Goal: Task Accomplishment & Management: Complete application form

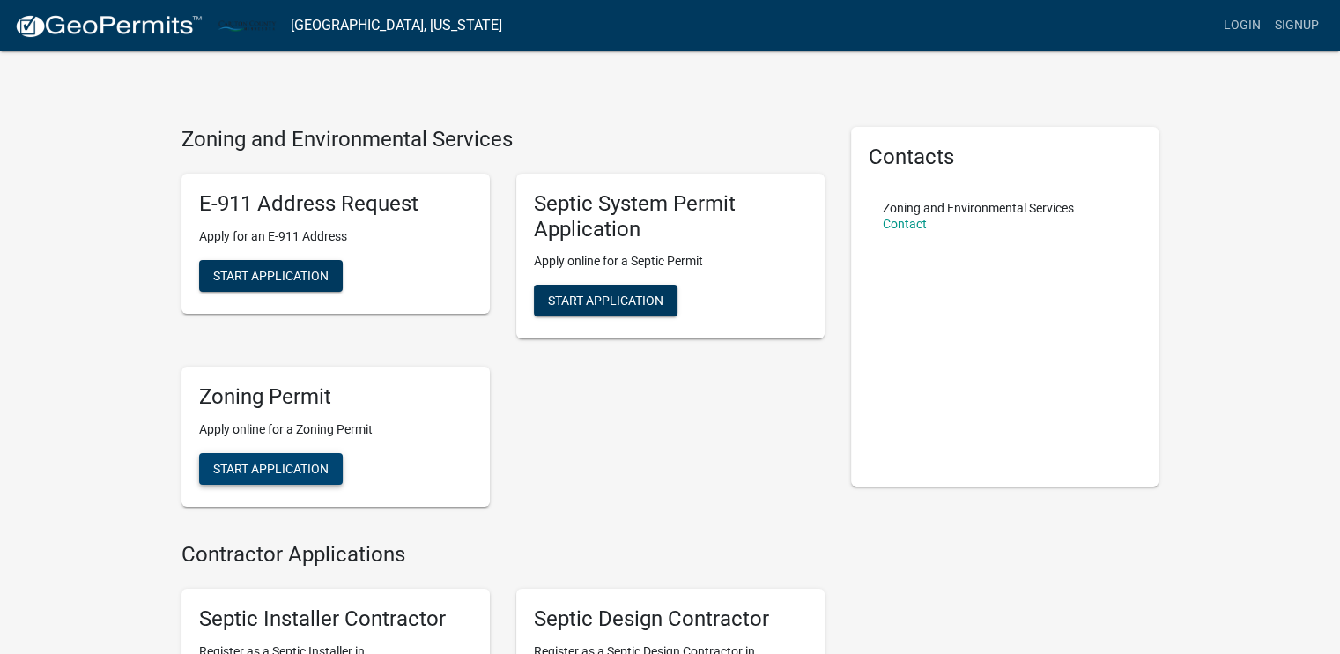
click at [295, 467] on span "Start Application" at bounding box center [270, 469] width 115 height 14
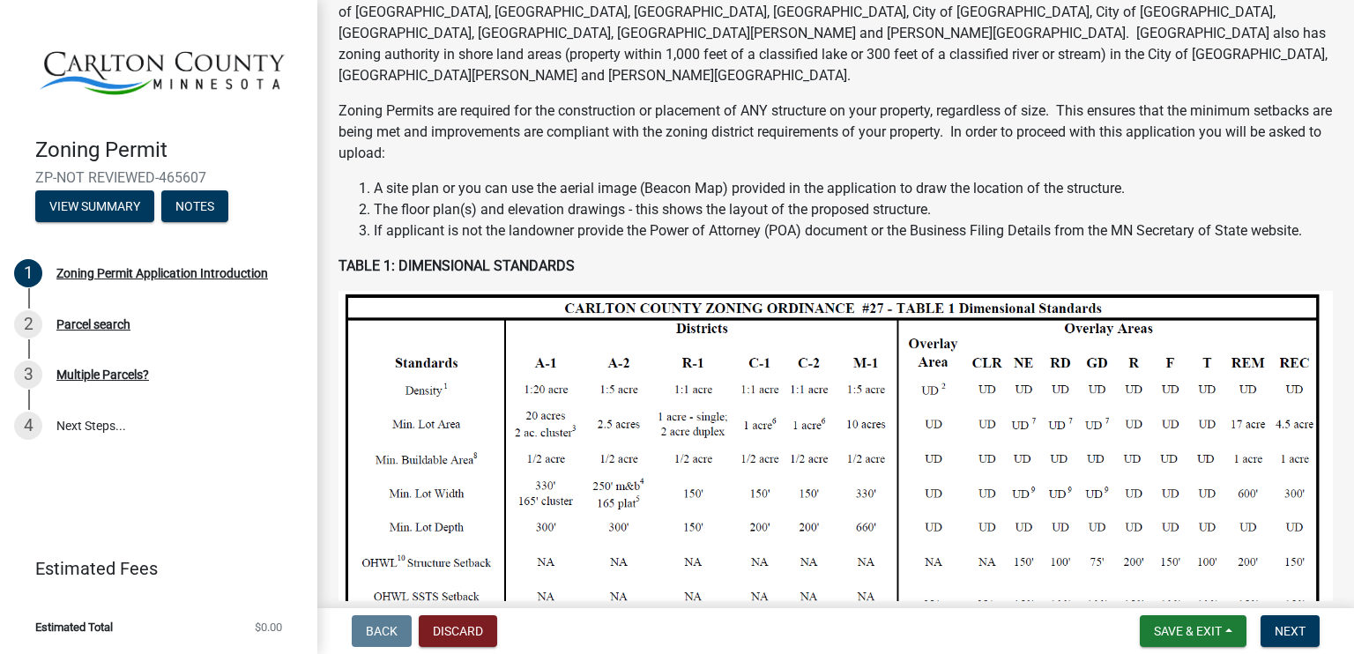
scroll to position [508, 0]
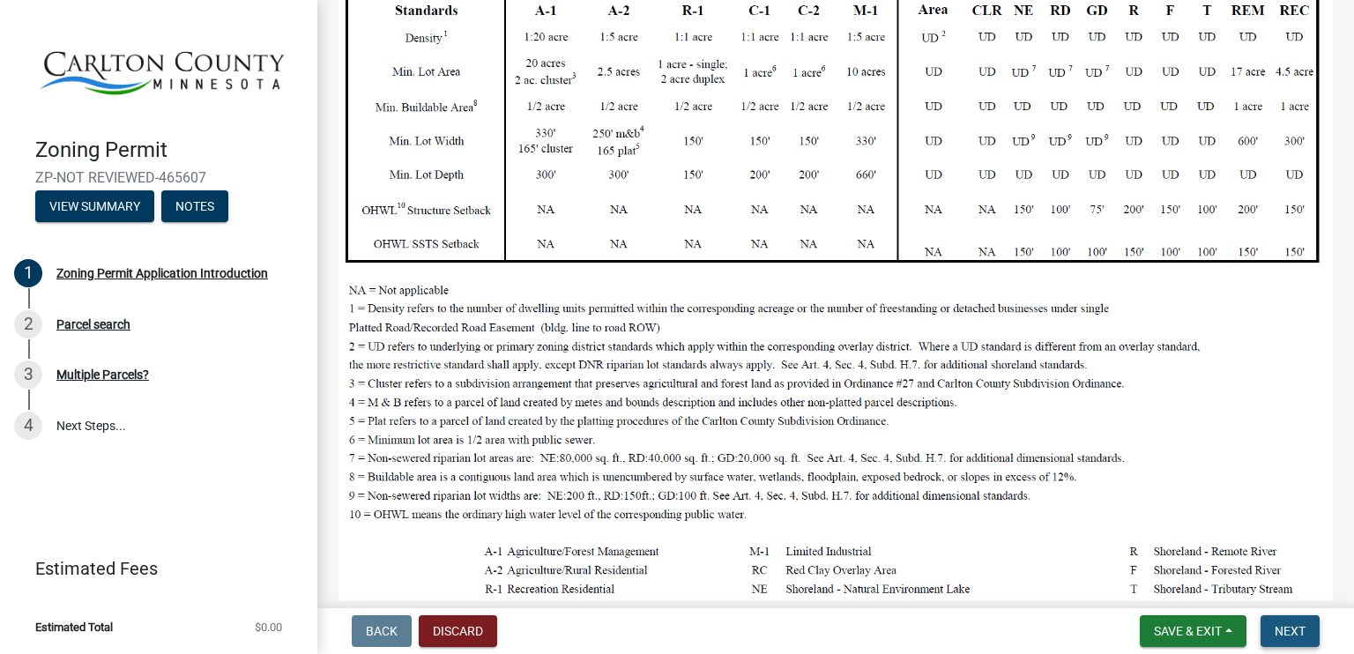
click at [1297, 635] on span "Next" at bounding box center [1289, 631] width 31 height 14
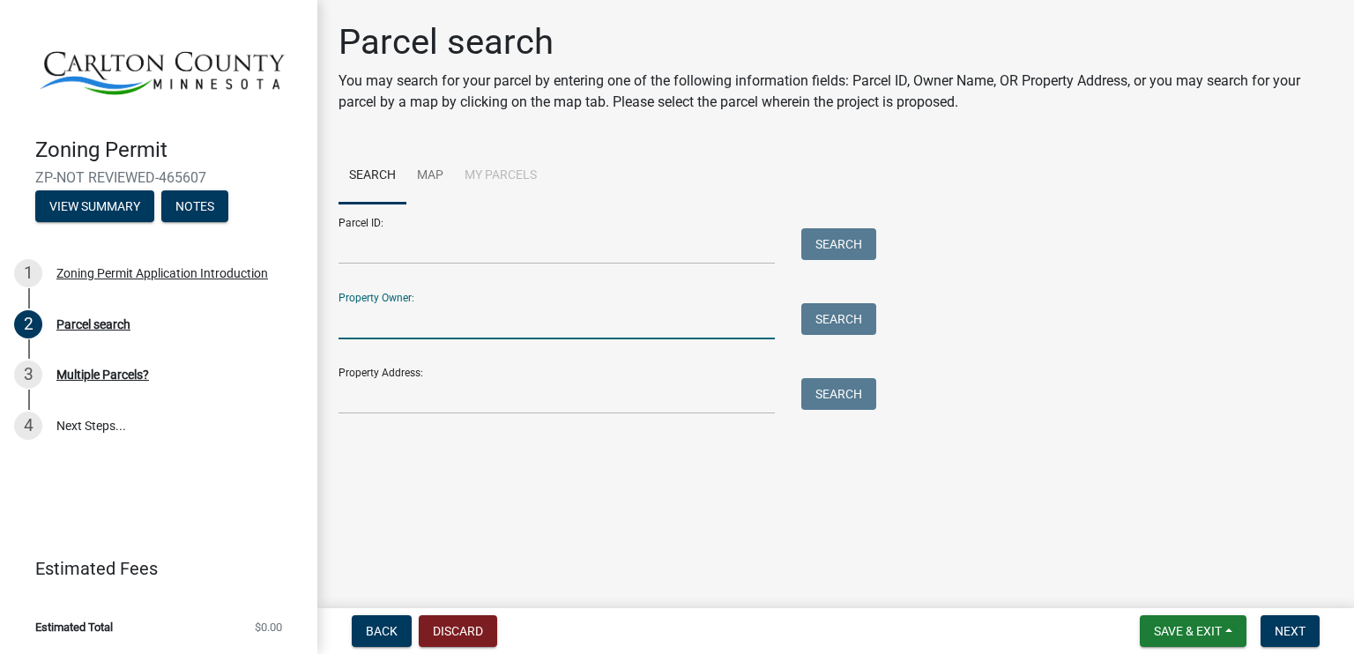
click at [370, 337] on input "Property Owner:" at bounding box center [556, 321] width 436 height 36
click at [356, 410] on input "Property Address:" at bounding box center [556, 396] width 436 height 36
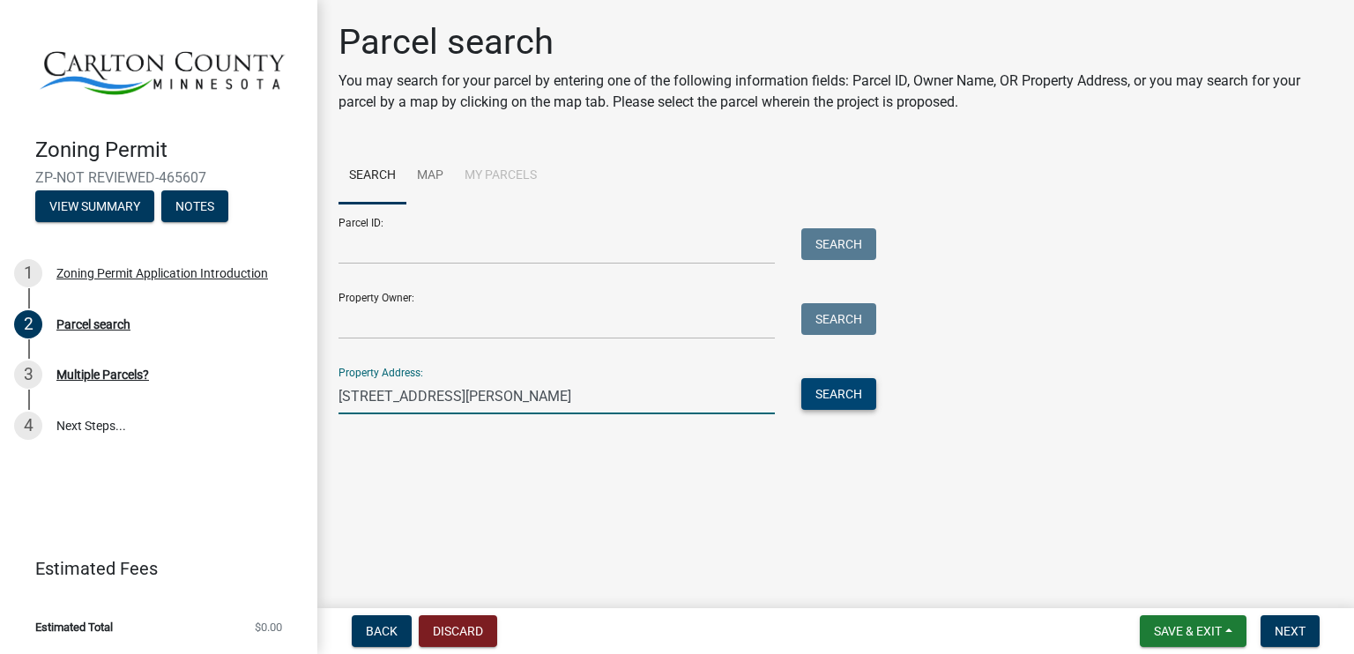
click at [825, 393] on button "Search" at bounding box center [838, 394] width 75 height 32
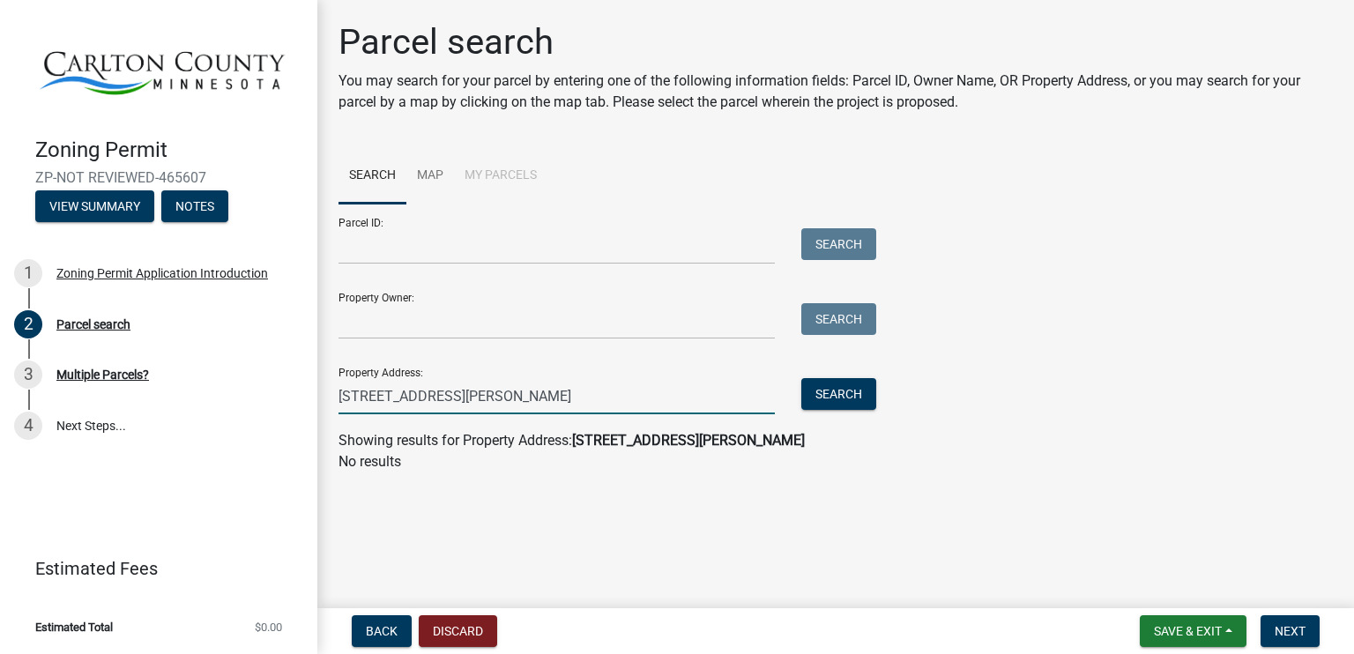
click at [525, 395] on input "3407 Crystal Lake Road North, Barnum, MN 55707" at bounding box center [556, 396] width 436 height 36
click at [842, 389] on button "Search" at bounding box center [838, 394] width 75 height 32
drag, startPoint x: 646, startPoint y: 391, endPoint x: 498, endPoint y: 388, distance: 148.1
click at [498, 388] on input "3407 Crystal Lake Road N, Barnum, MN 55707" at bounding box center [556, 396] width 436 height 36
type input "3407 Crystal Lake Road N"
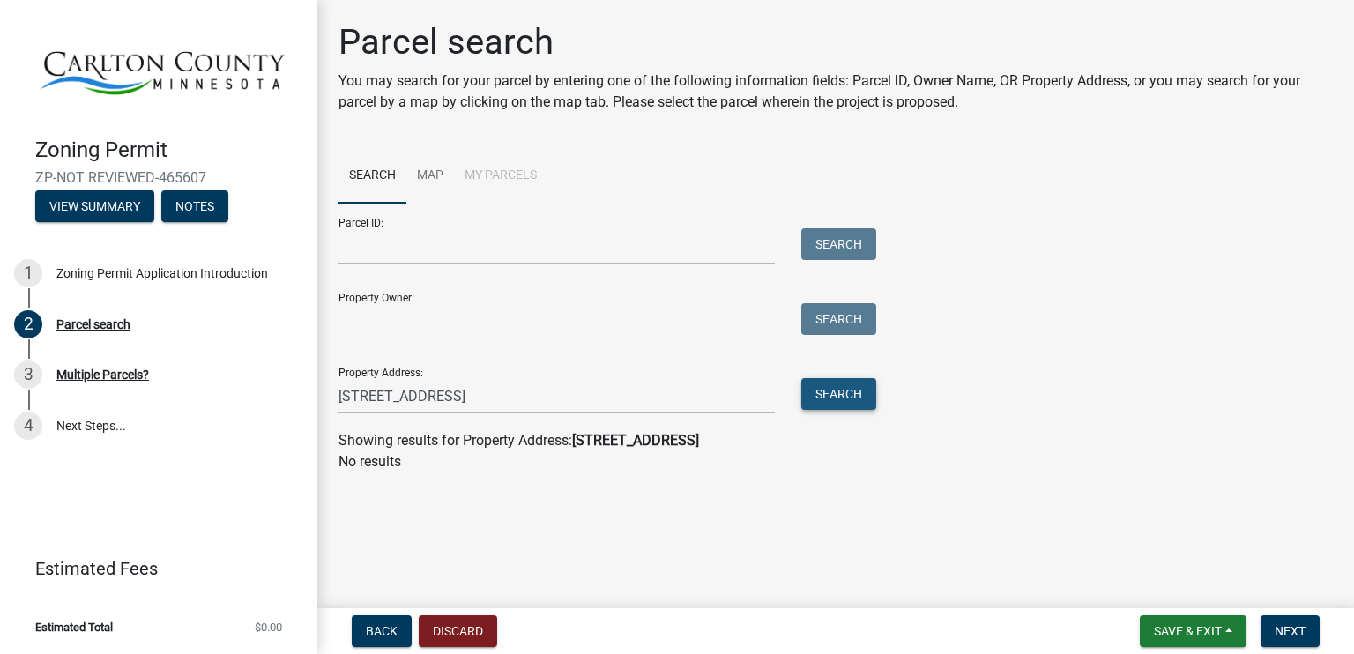
click at [847, 401] on button "Search" at bounding box center [838, 394] width 75 height 32
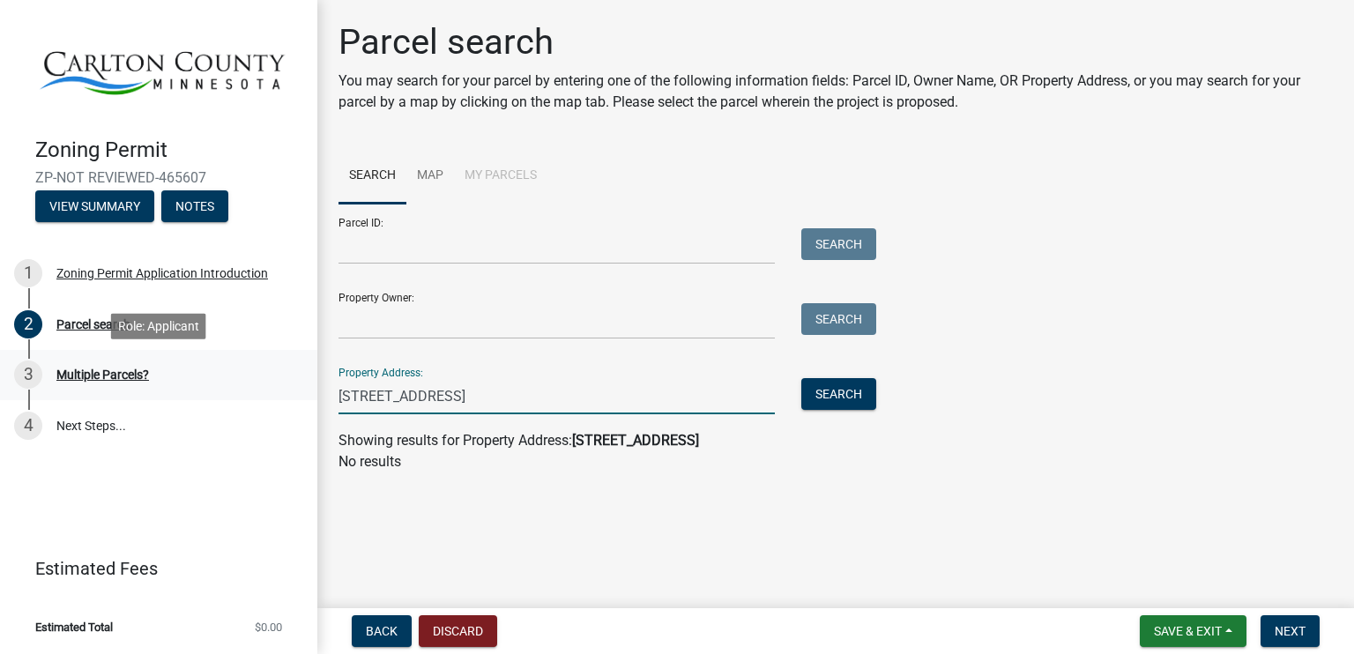
drag, startPoint x: 84, startPoint y: 388, endPoint x: 116, endPoint y: 387, distance: 32.6
click at [120, 382] on div "Zoning Permit ZP-NOT REVIEWED-465607 View Summary Notes 1 Zoning Permit Applica…" at bounding box center [677, 327] width 1354 height 654
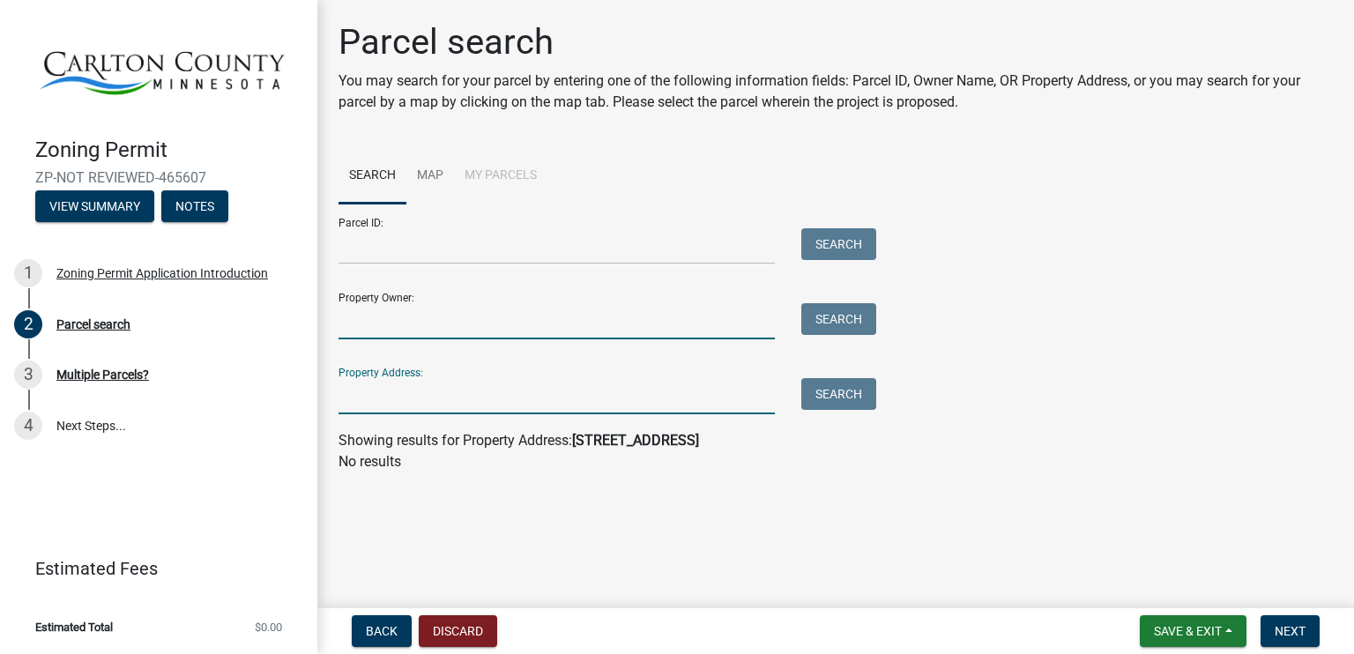
click at [368, 314] on input "Property Owner:" at bounding box center [556, 321] width 436 height 36
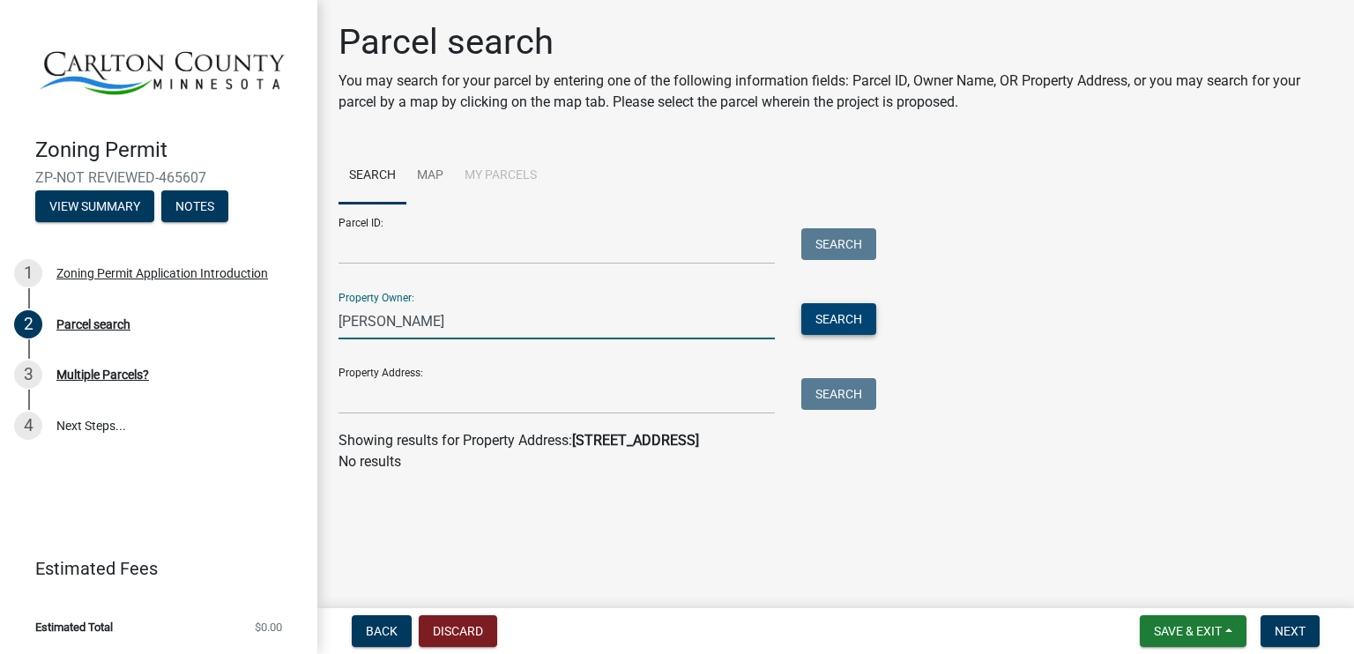
type input "Tera Krueger"
click at [845, 318] on button "Search" at bounding box center [838, 319] width 75 height 32
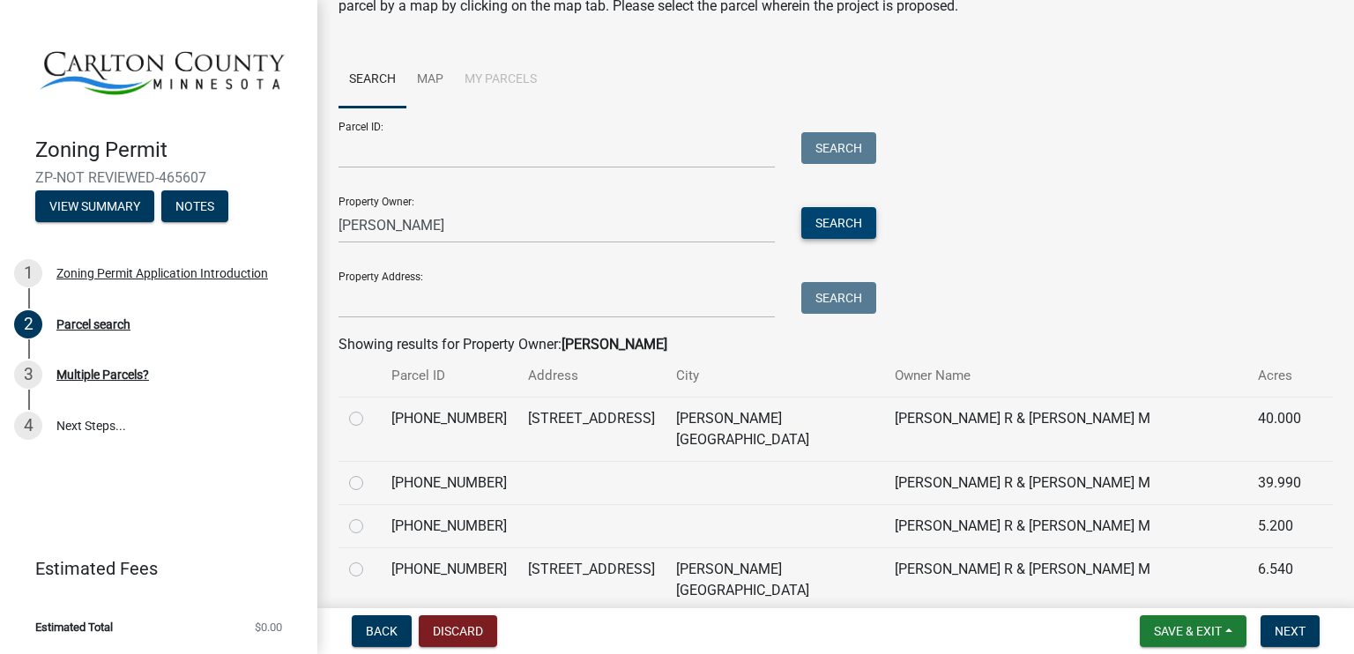
scroll to position [176, 0]
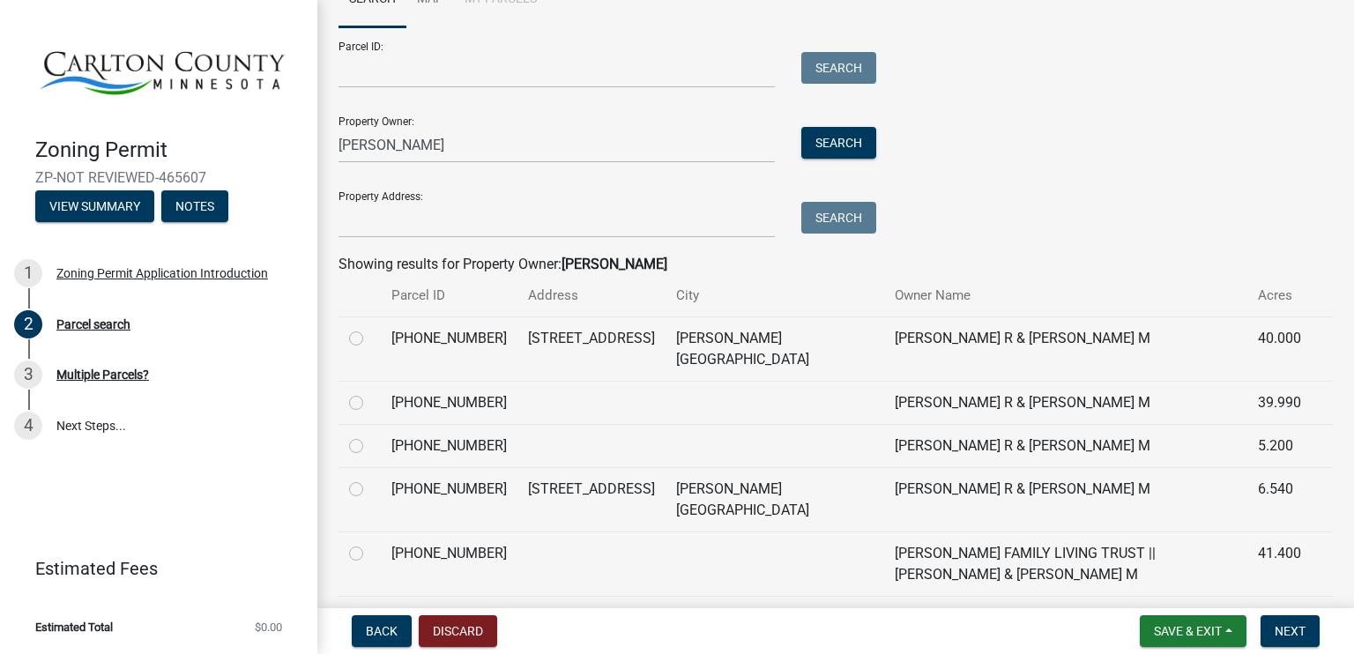
click at [370, 328] on label at bounding box center [370, 328] width 0 height 0
click at [370, 336] on input "radio" at bounding box center [375, 333] width 11 height 11
radio input "true"
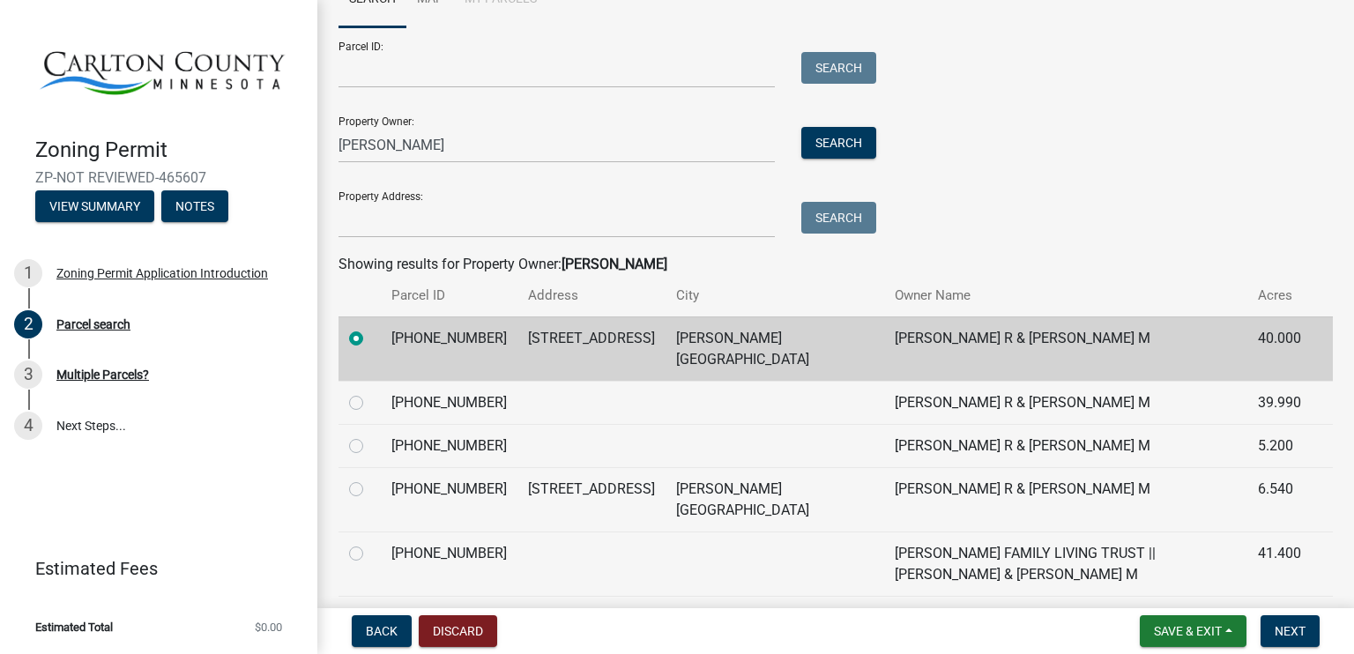
scroll to position [219, 0]
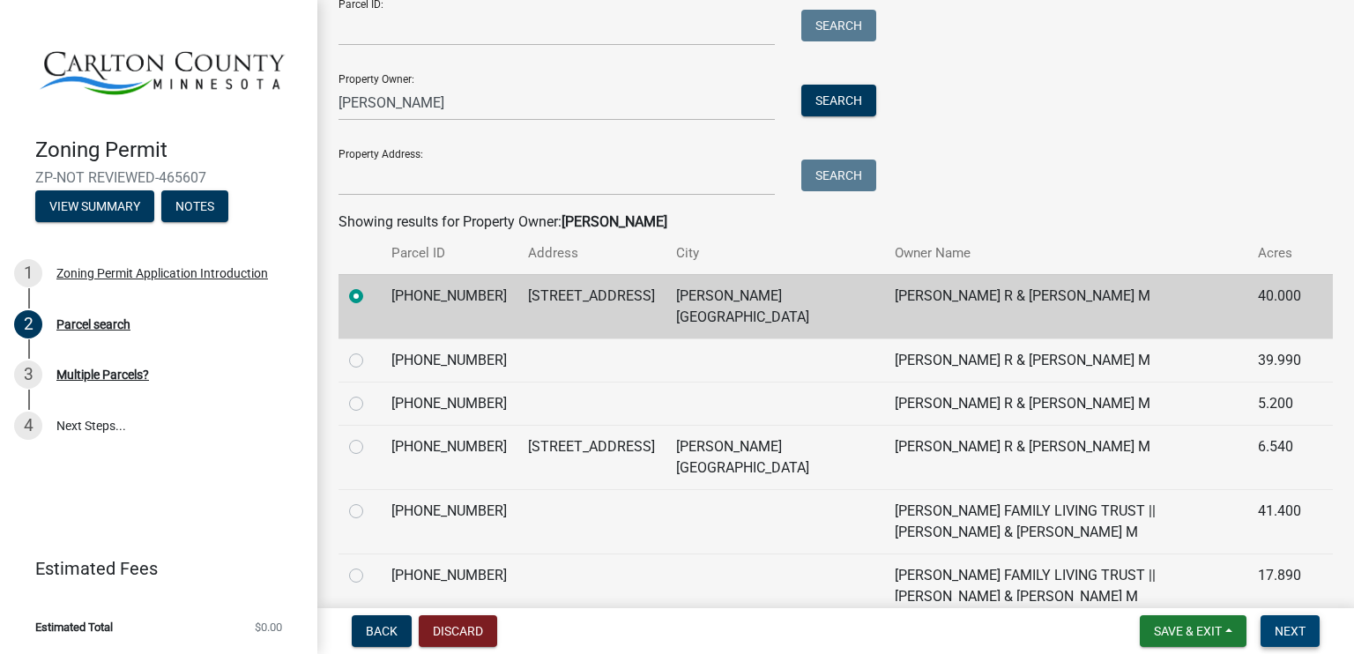
click at [1275, 624] on span "Next" at bounding box center [1289, 631] width 31 height 14
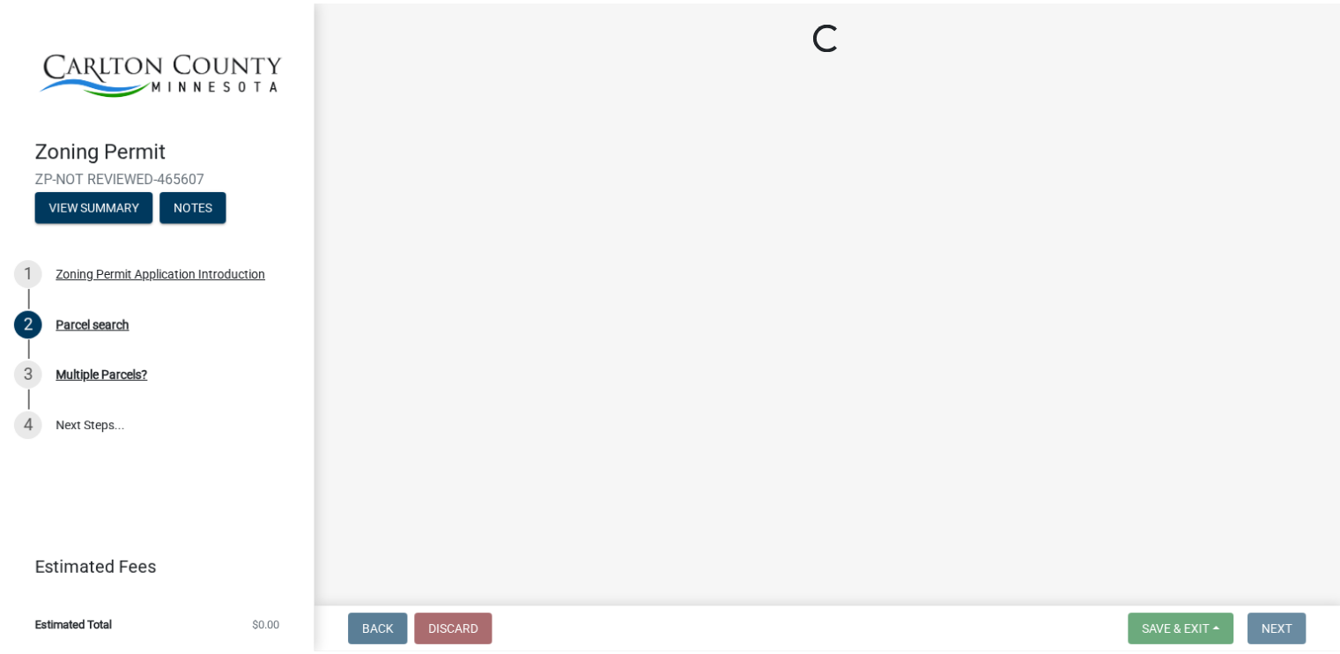
scroll to position [0, 0]
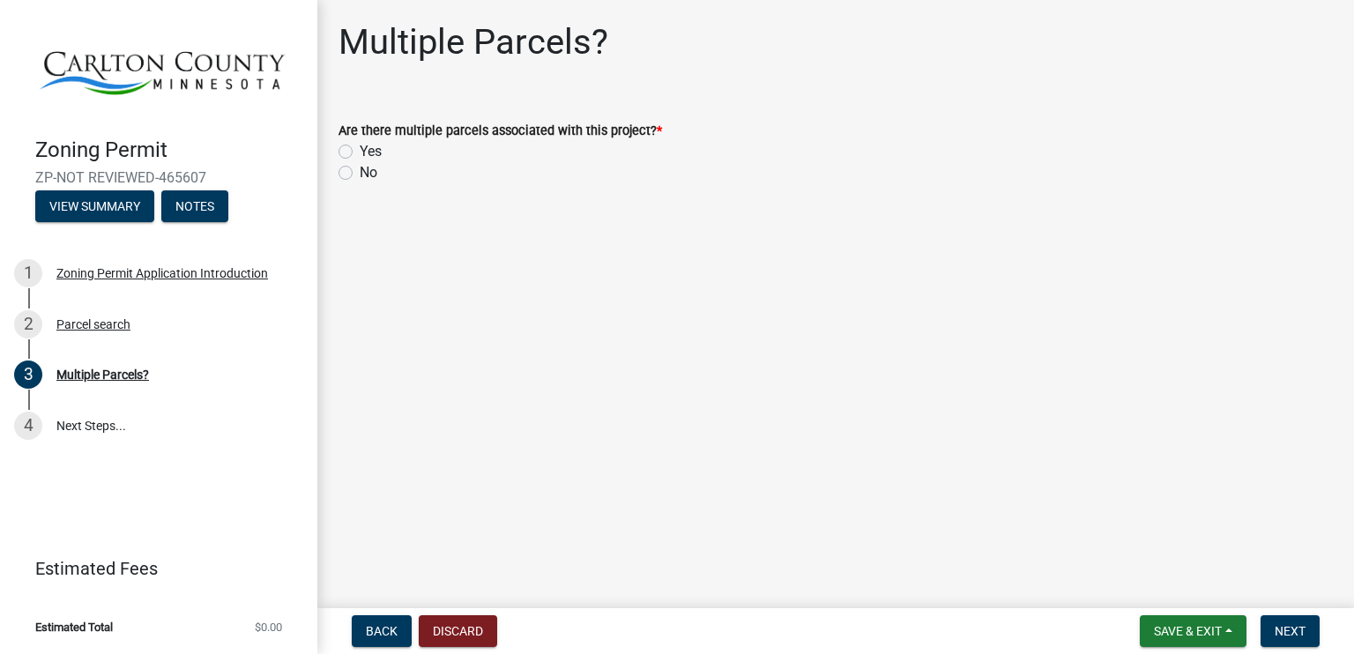
click at [360, 175] on label "No" at bounding box center [369, 172] width 18 height 21
click at [360, 174] on input "No" at bounding box center [365, 167] width 11 height 11
radio input "true"
click at [1291, 628] on span "Next" at bounding box center [1289, 631] width 31 height 14
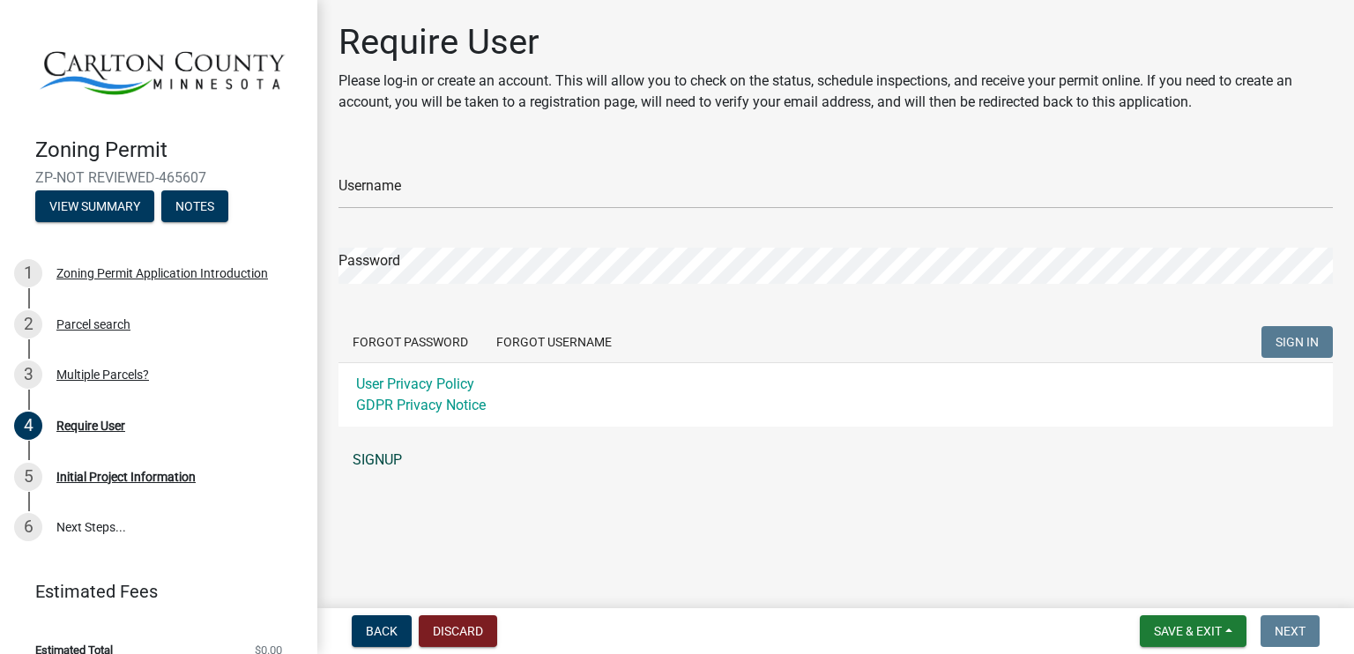
click at [372, 458] on link "SIGNUP" at bounding box center [835, 459] width 994 height 35
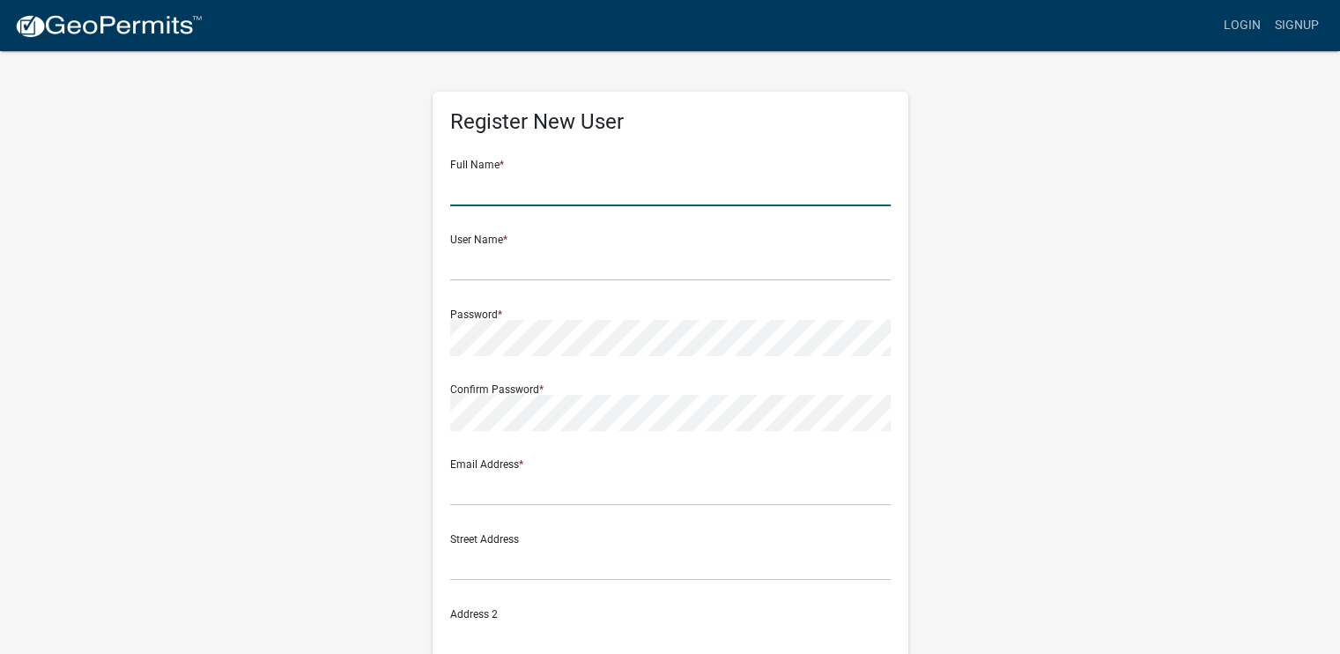
click at [518, 189] on input "text" at bounding box center [670, 188] width 441 height 36
type input "TERA KRUEGER"
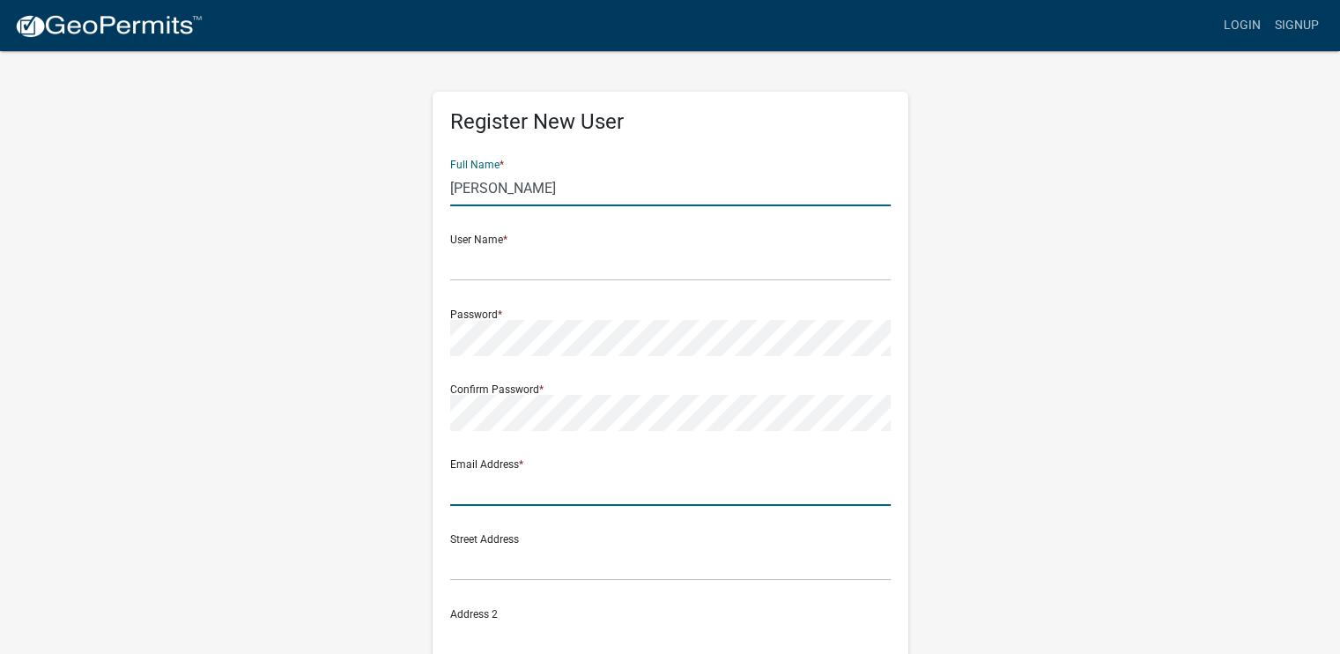
type input "terakrueger@gmail.com"
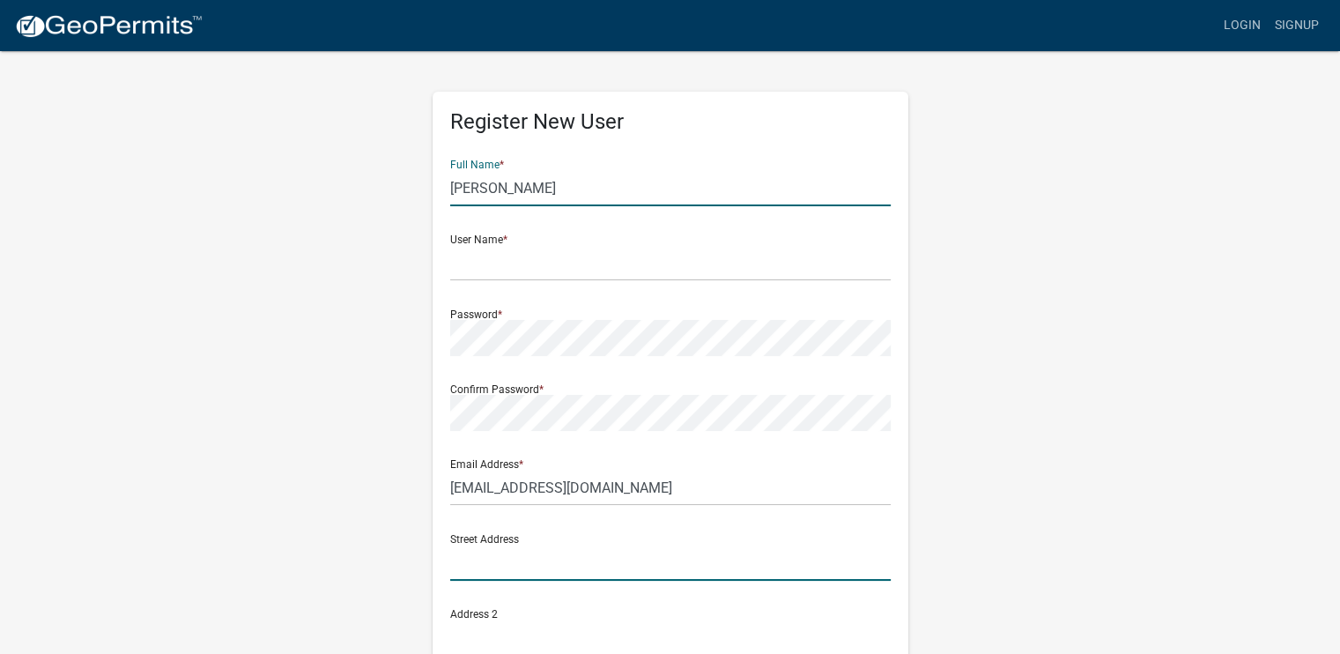
type input "2962 County Road 61"
type input "Mahtowa"
type input "Select State"
type input "55707"
type input "2183906477"
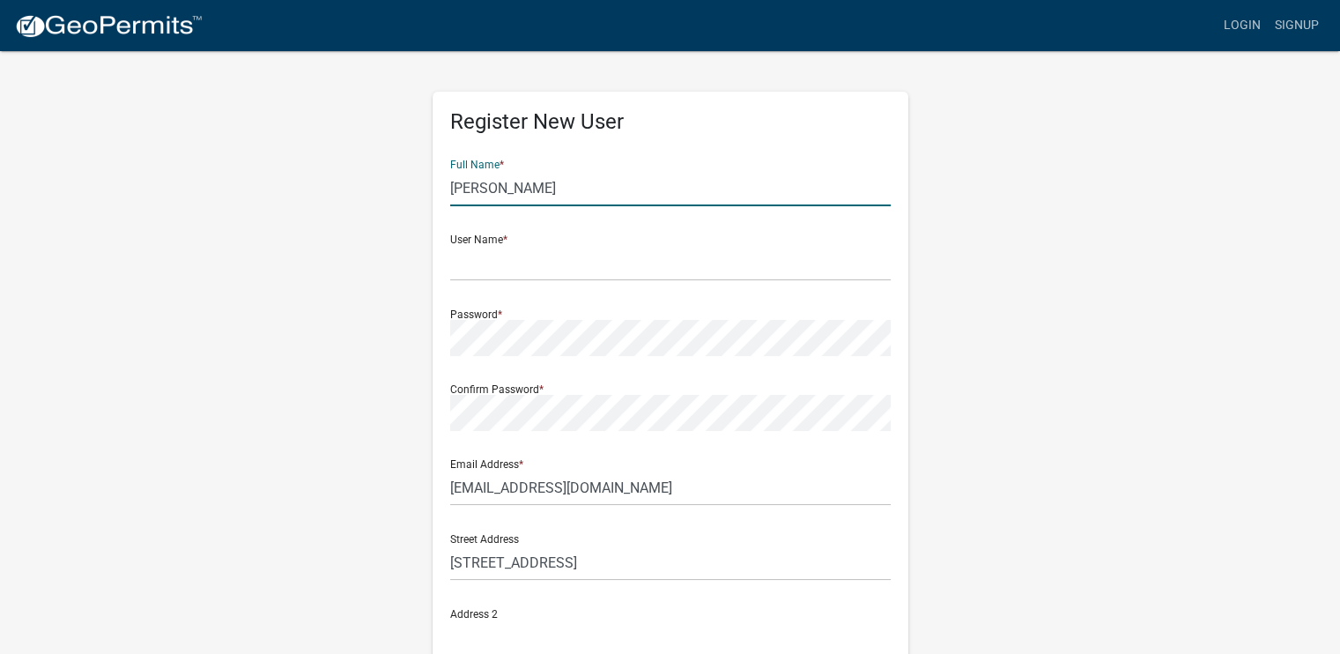
type input "Tera Marie Krueger"
click at [472, 269] on input "text" at bounding box center [670, 263] width 441 height 36
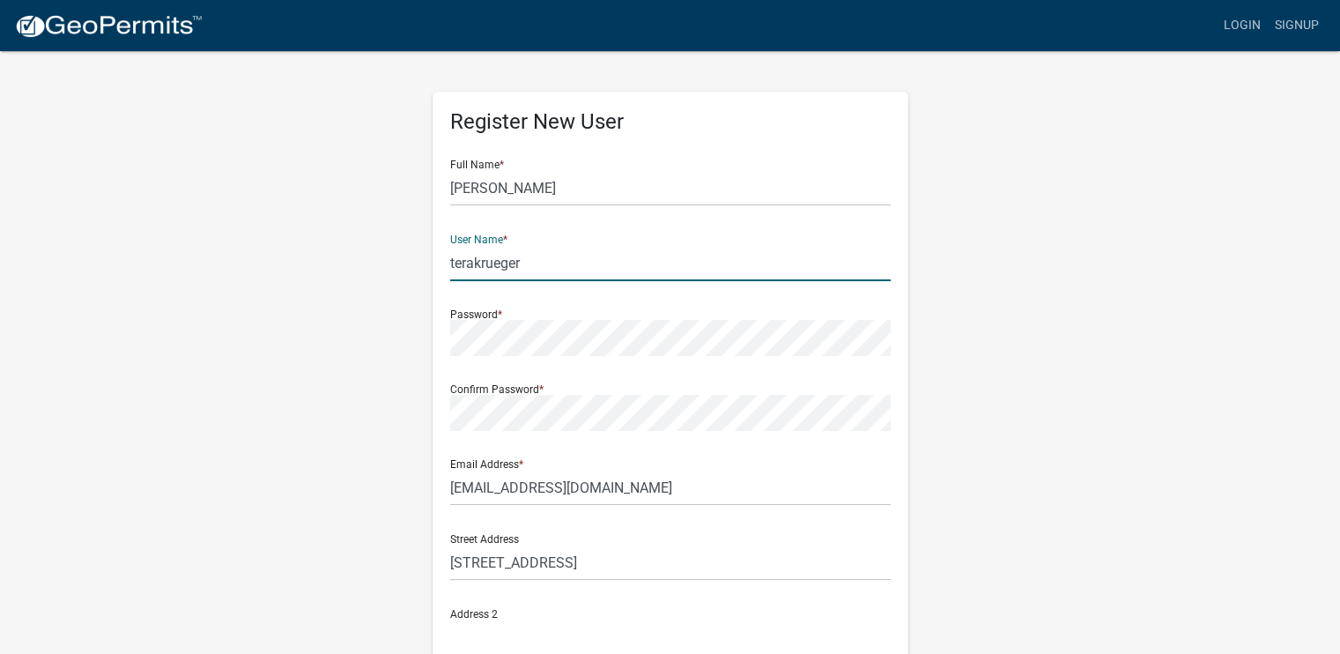
type input "terakrueger"
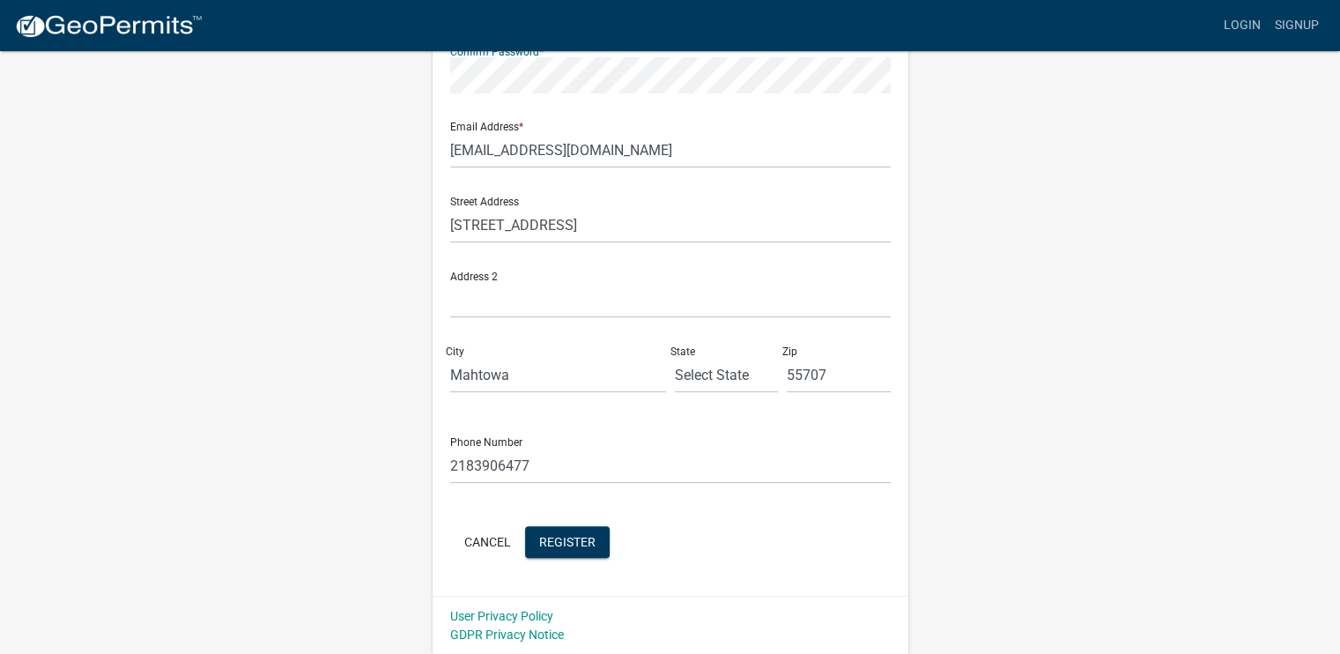
scroll to position [338, 0]
click at [733, 369] on input "Select State" at bounding box center [727, 374] width 104 height 36
drag, startPoint x: 749, startPoint y: 369, endPoint x: 613, endPoint y: 390, distance: 138.2
click at [613, 390] on div "Street Address 2962 County Road 61 Address 2 City Mahtowa State Select State Zi…" at bounding box center [670, 294] width 449 height 225
click at [1004, 353] on div "Register New User Full Name * Tera Marie Krueger User Name * terakrueger Passwo…" at bounding box center [670, 182] width 1005 height 943
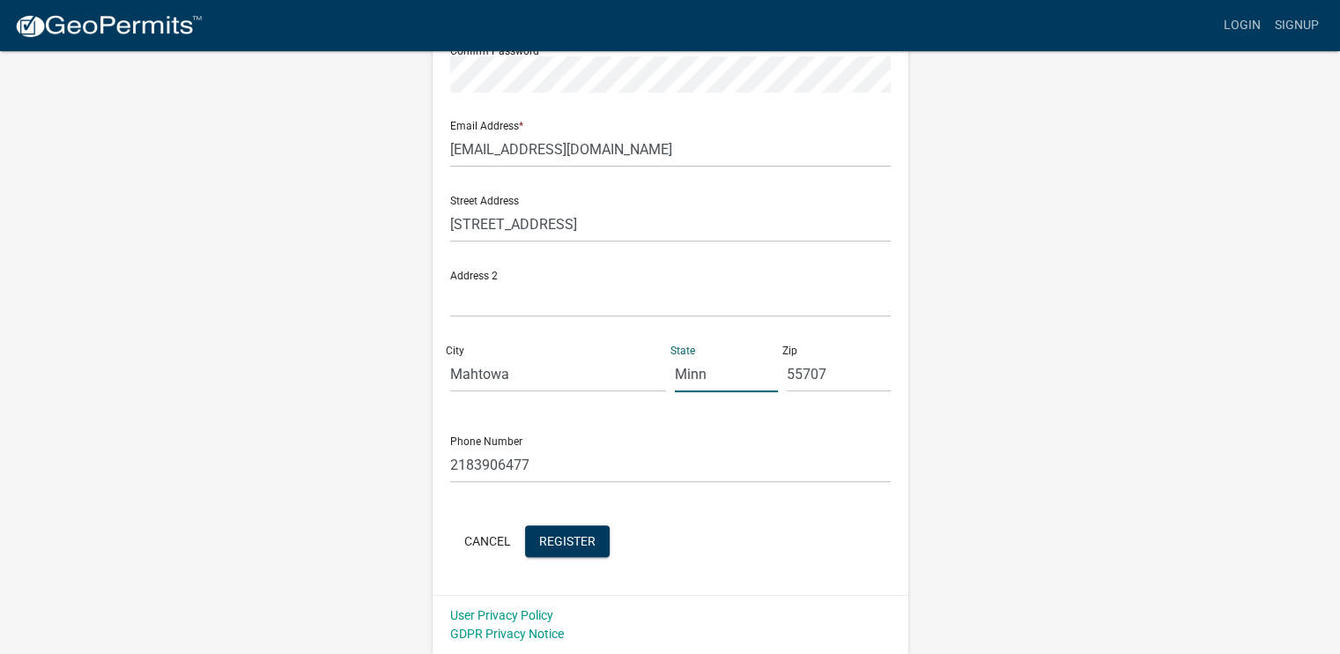
click at [724, 375] on input "Minn" at bounding box center [727, 374] width 104 height 36
click at [730, 370] on input "Minn" at bounding box center [727, 374] width 104 height 36
type input "Minnesota"
click at [579, 541] on span "Register" at bounding box center [567, 540] width 56 height 14
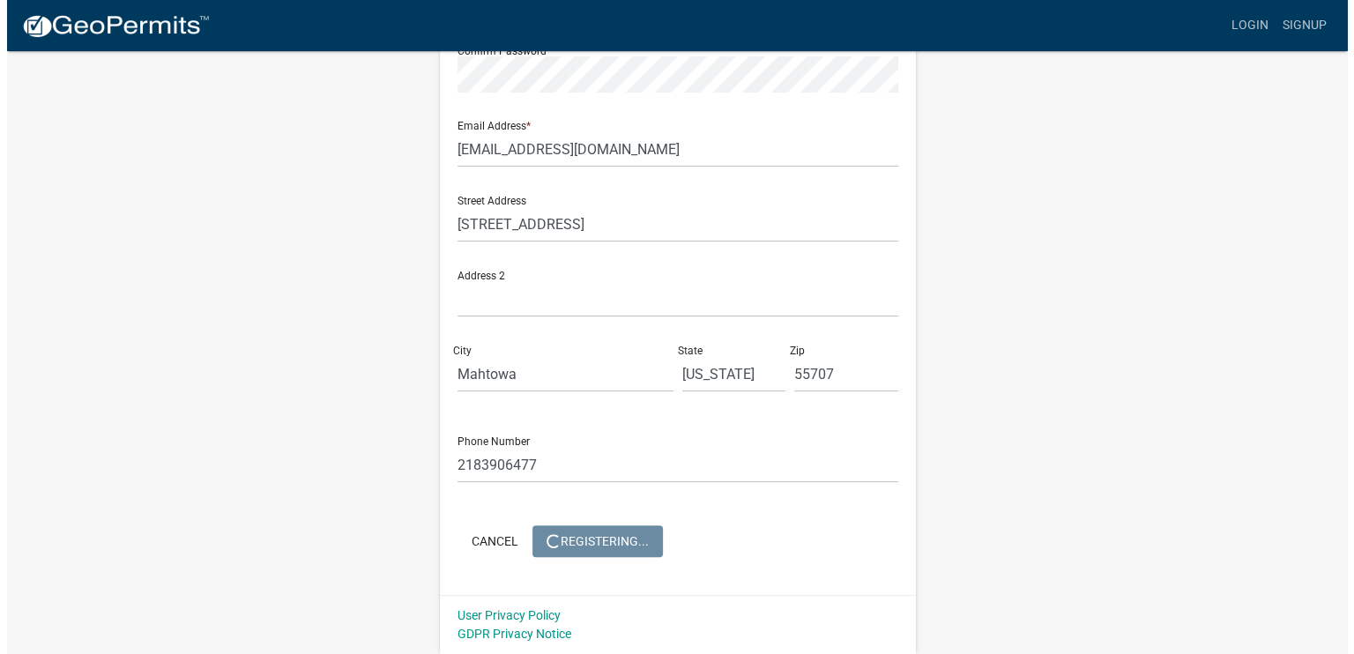
scroll to position [0, 0]
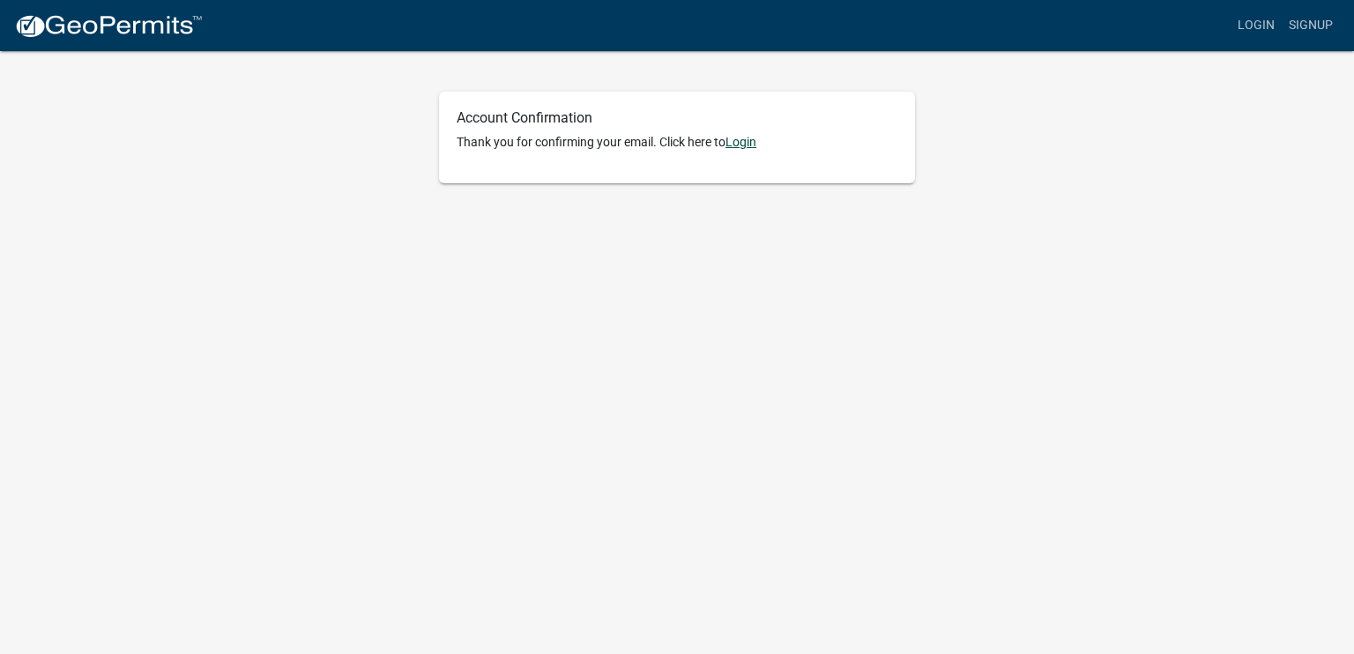
click at [750, 138] on link "Login" at bounding box center [740, 142] width 31 height 14
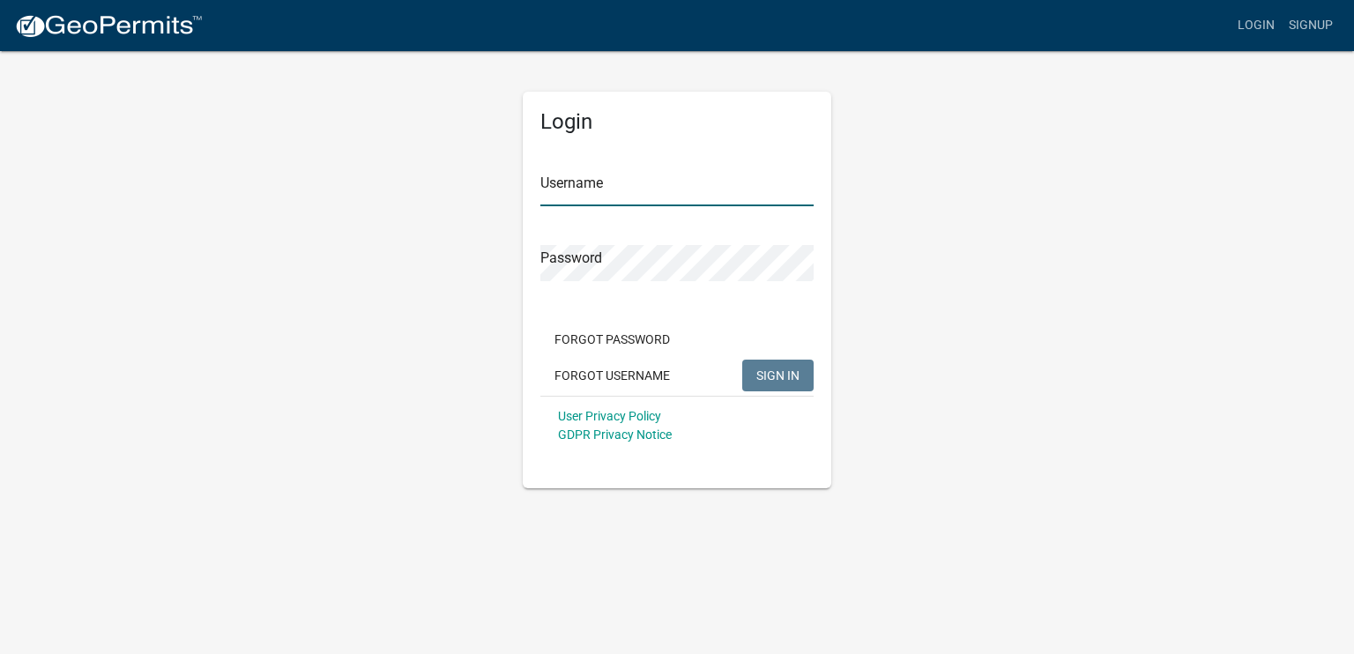
click at [624, 189] on input "Username" at bounding box center [676, 188] width 273 height 36
type input "terakrueger"
click at [788, 368] on span "SIGN IN" at bounding box center [777, 375] width 43 height 14
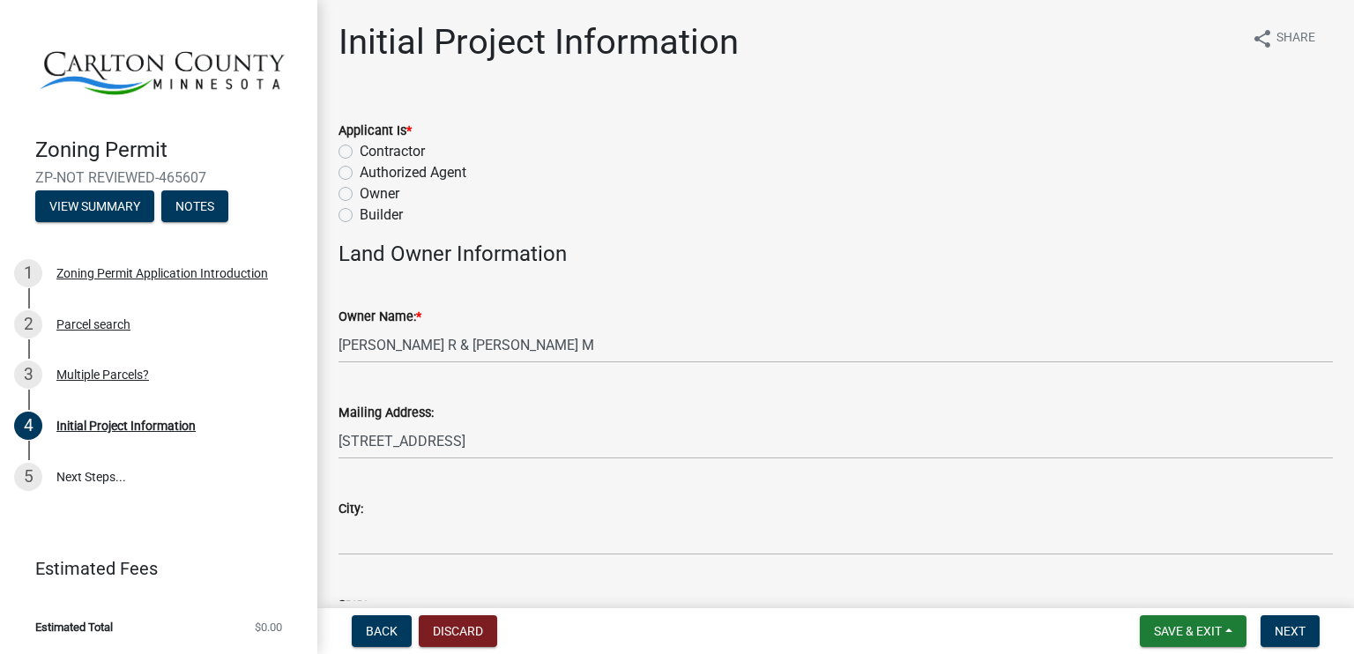
click at [360, 191] on label "Owner" at bounding box center [380, 193] width 40 height 21
click at [360, 191] on input "Owner" at bounding box center [365, 188] width 11 height 11
radio input "true"
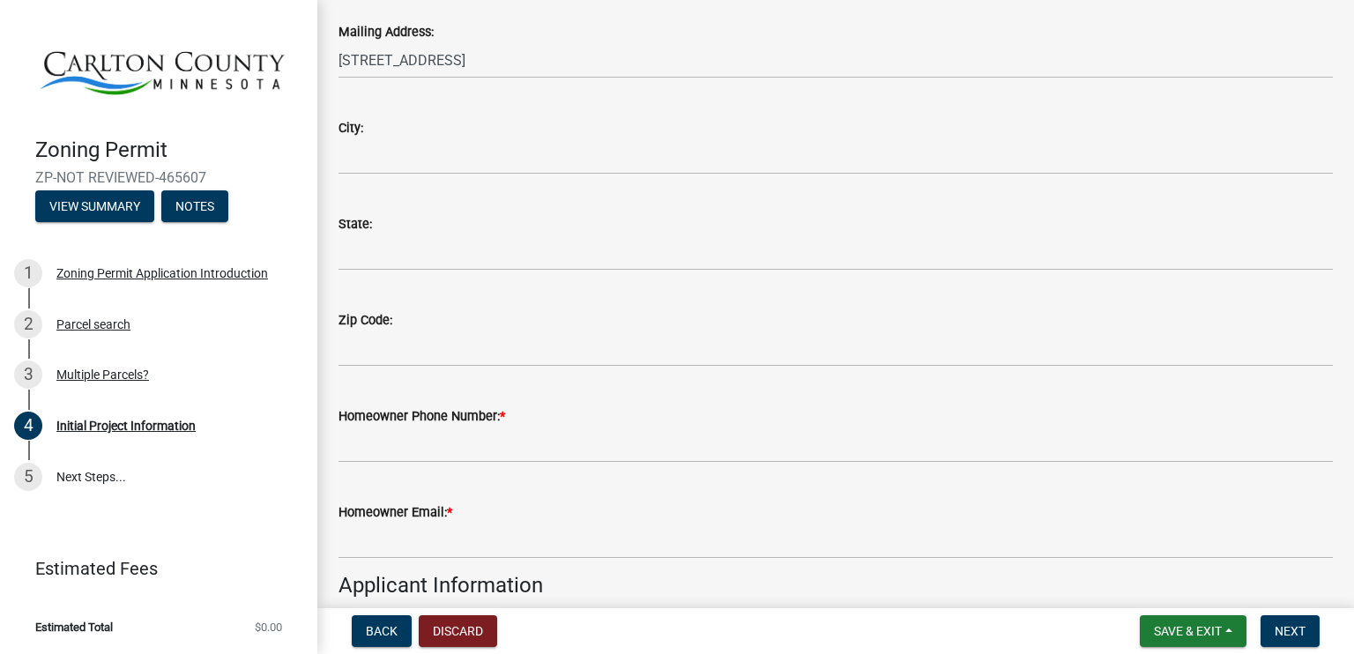
scroll to position [353, 0]
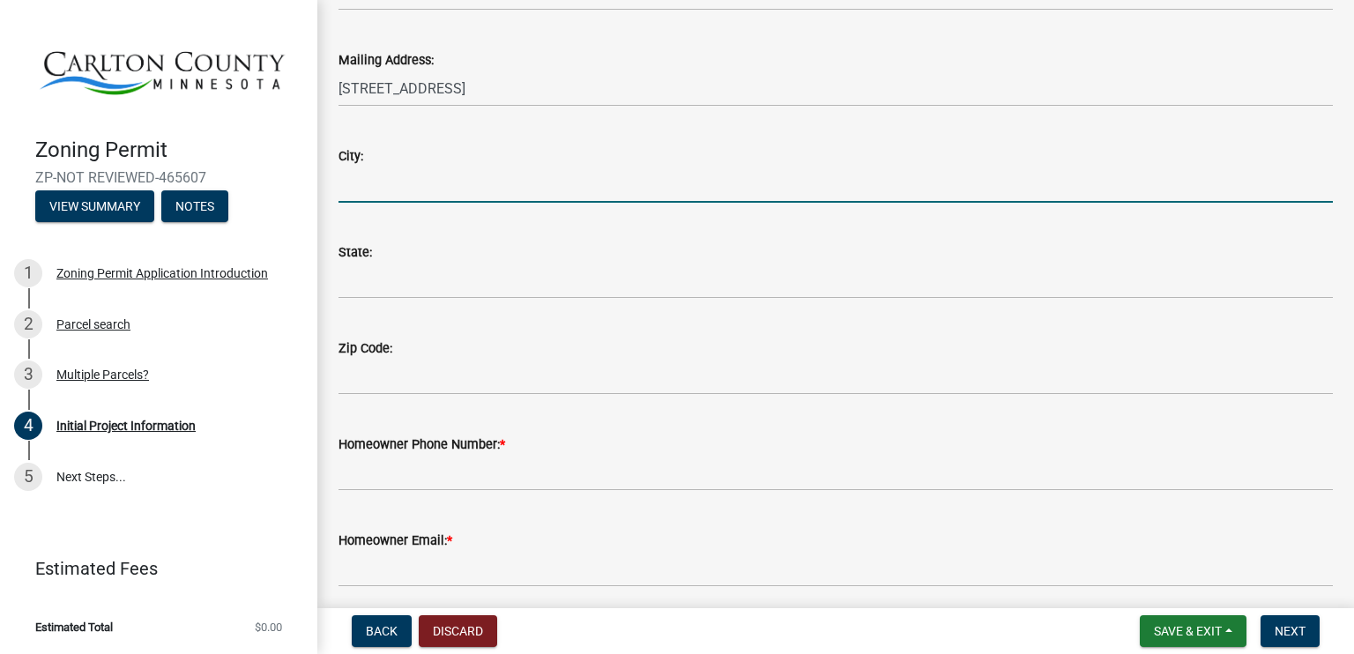
click at [382, 181] on input "City:" at bounding box center [835, 185] width 994 height 36
type input "Mahtowa"
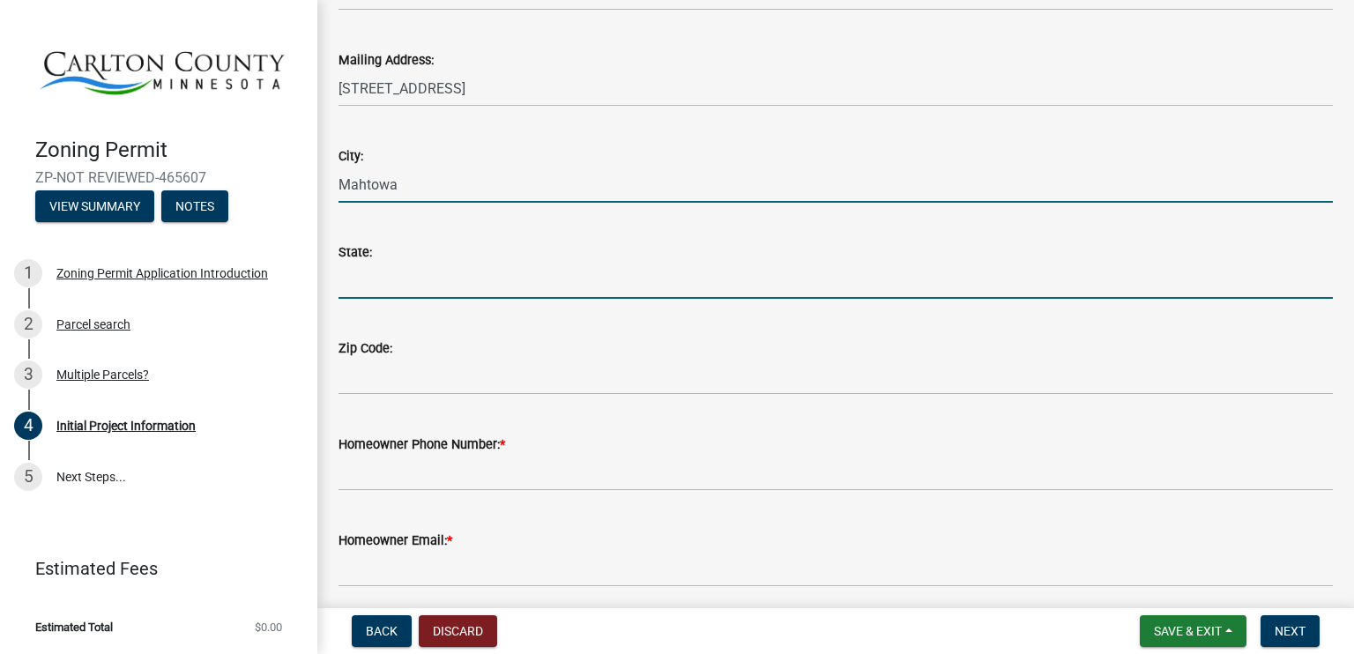
type input "Select State"
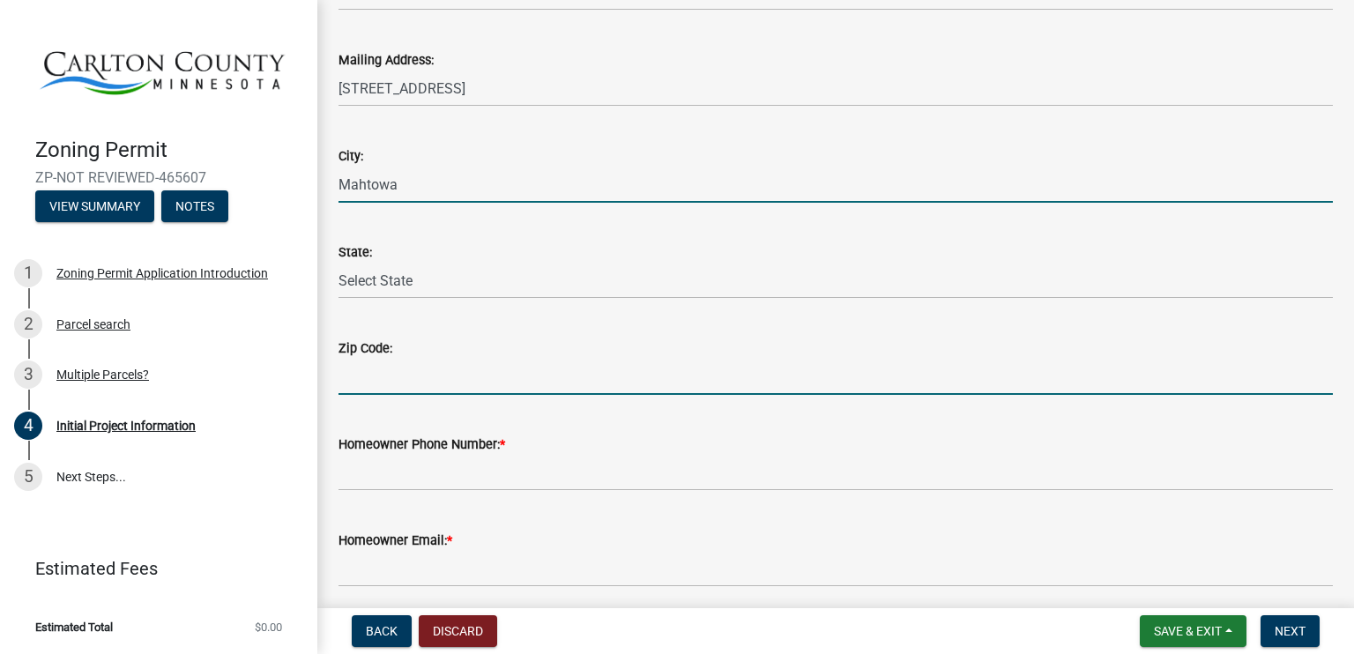
type input "55707"
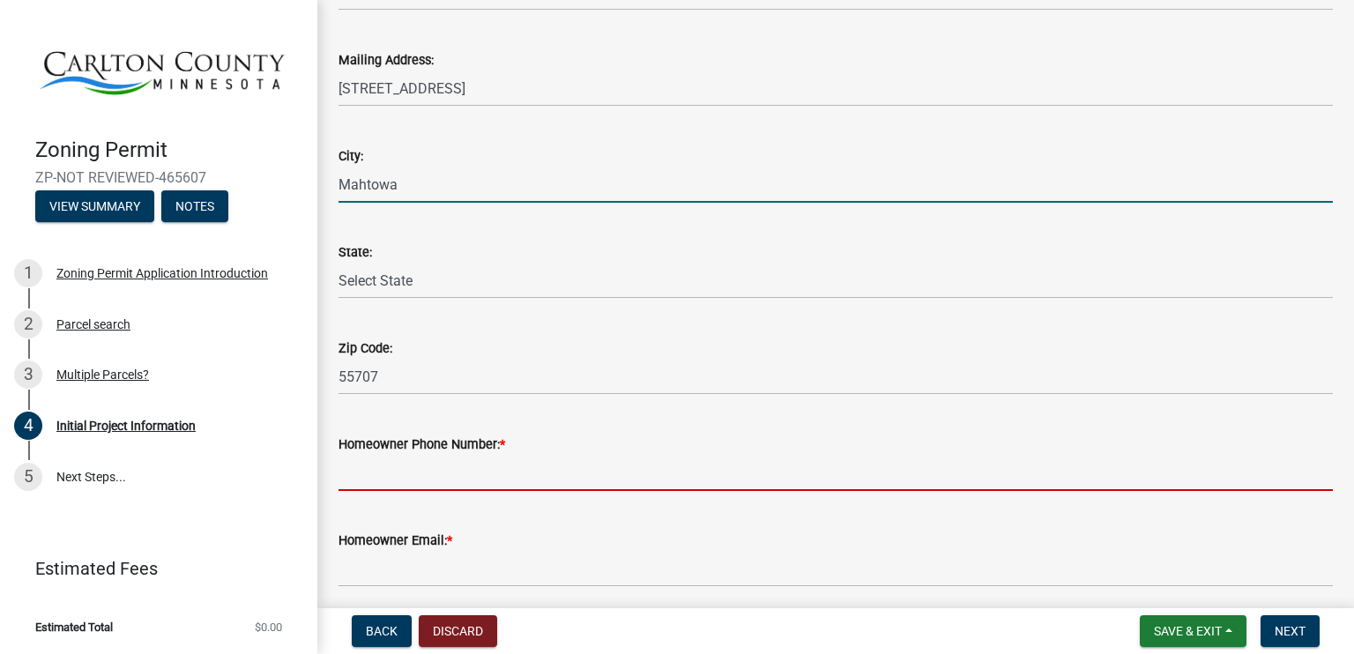
type input "2183906477"
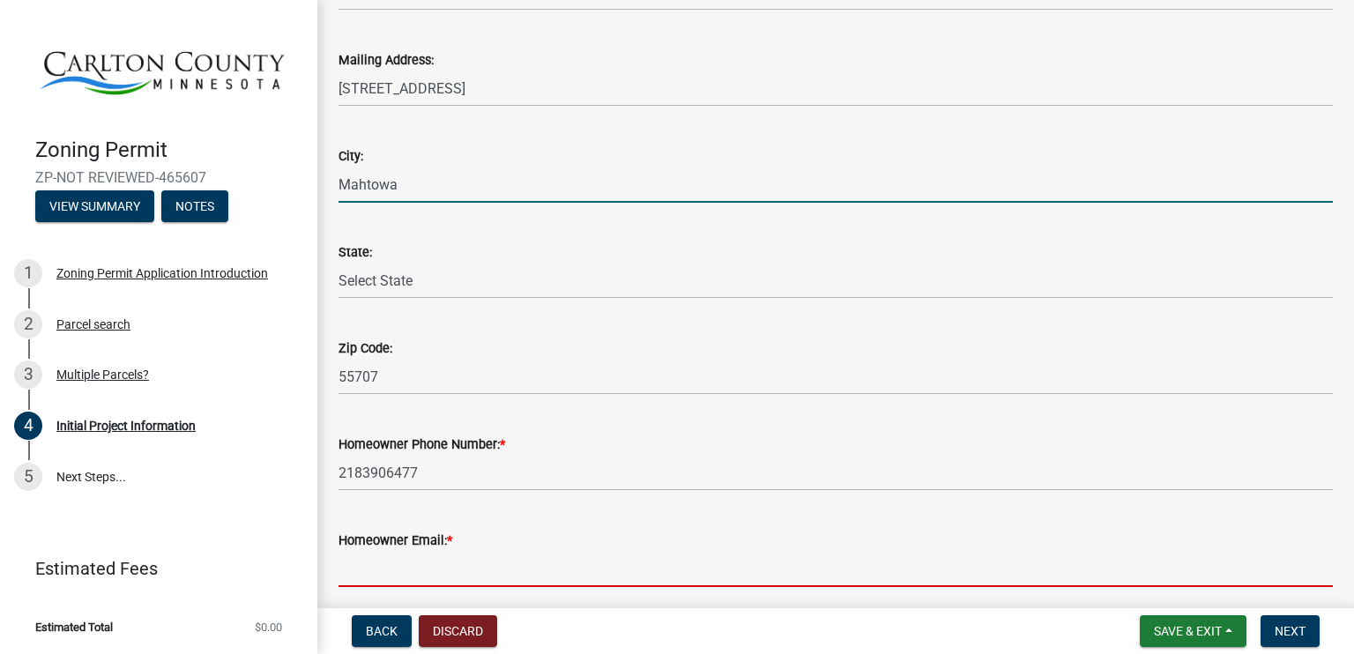
type input "terakrueger@gmail.com"
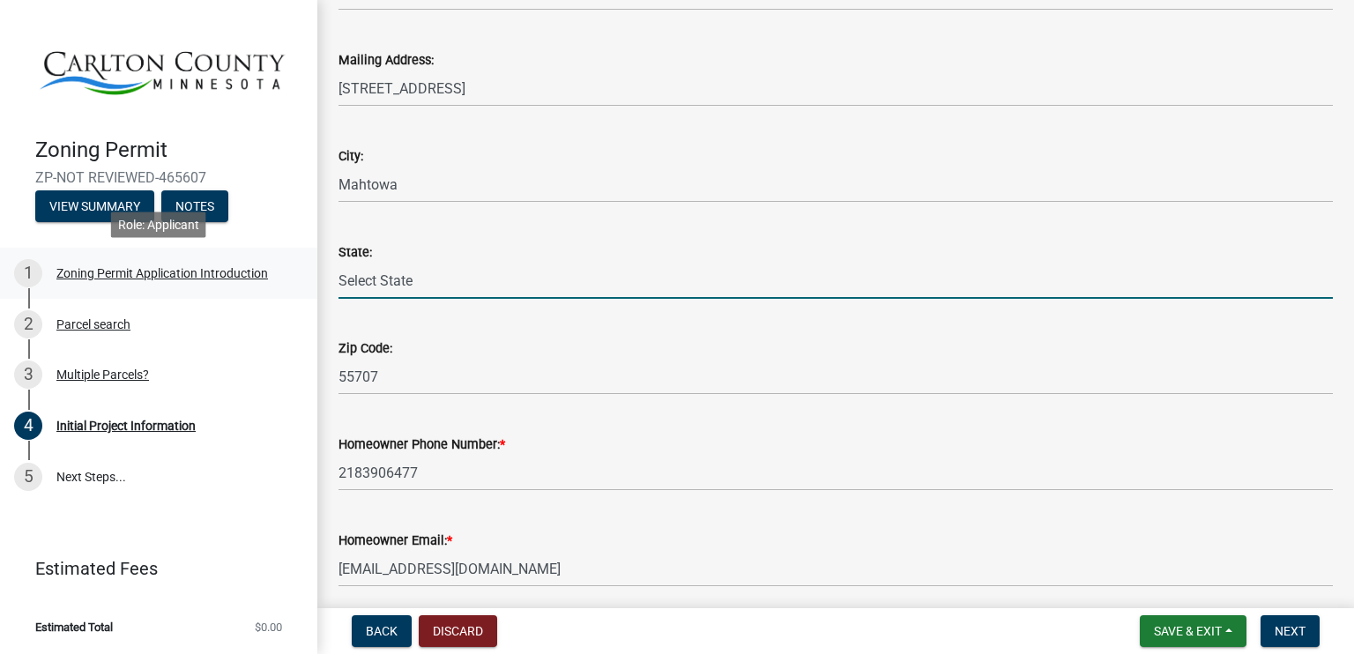
drag, startPoint x: 434, startPoint y: 278, endPoint x: 221, endPoint y: 281, distance: 213.3
click at [204, 281] on div "Zoning Permit ZP-NOT REVIEWED-465607 View Summary Notes 1 Zoning Permit Applica…" at bounding box center [677, 327] width 1354 height 654
type input "Minnesota"
click at [470, 250] on div "State:" at bounding box center [835, 251] width 994 height 21
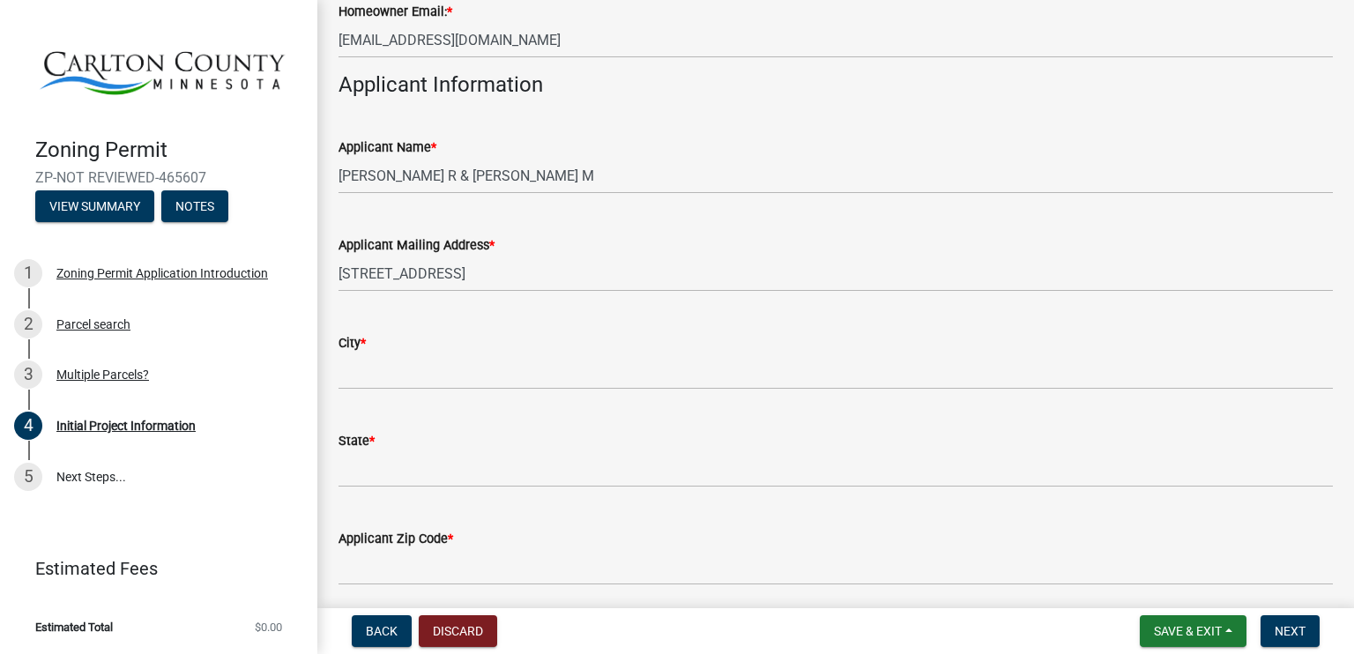
scroll to position [1058, 0]
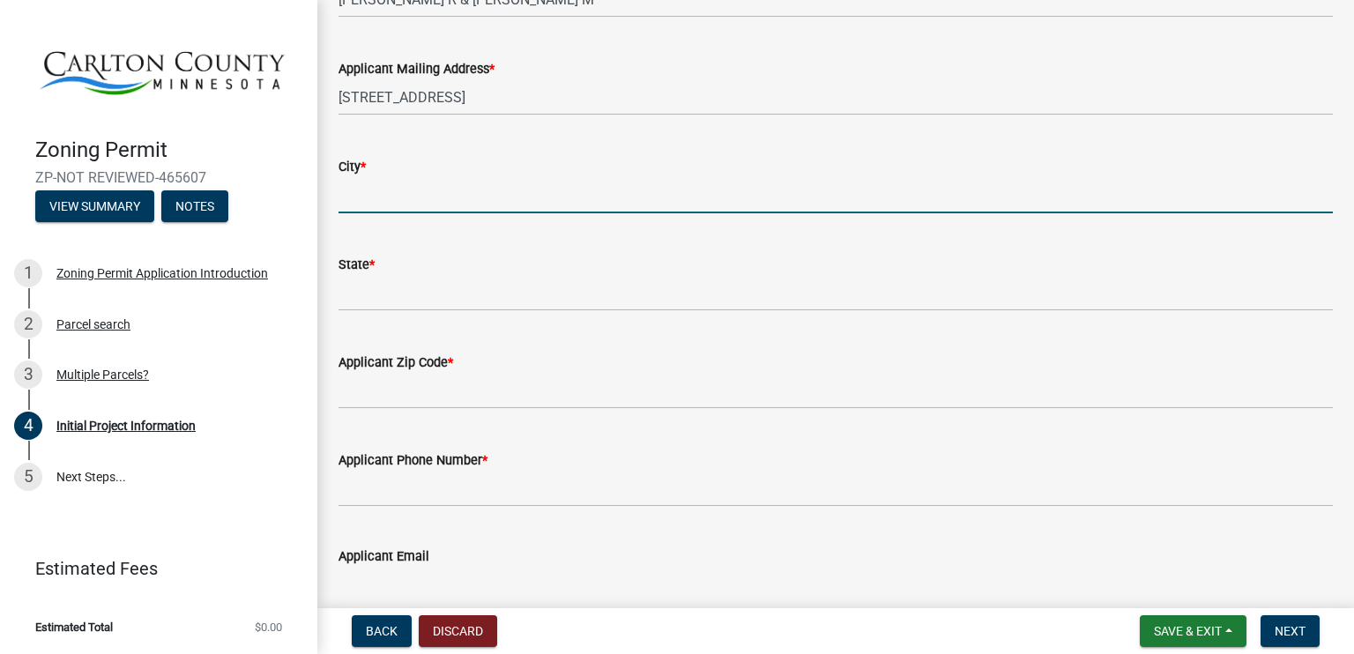
click at [360, 190] on input "City *" at bounding box center [835, 195] width 994 height 36
type input "Mahtowa"
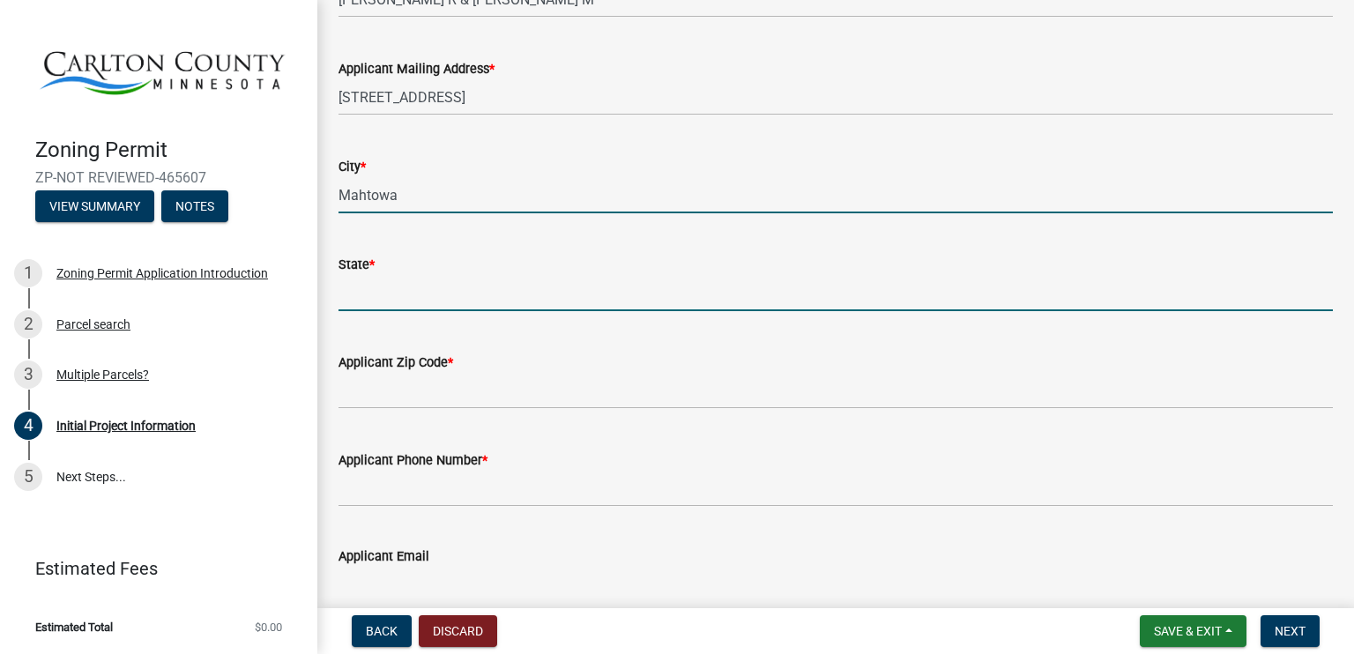
type input "Select State"
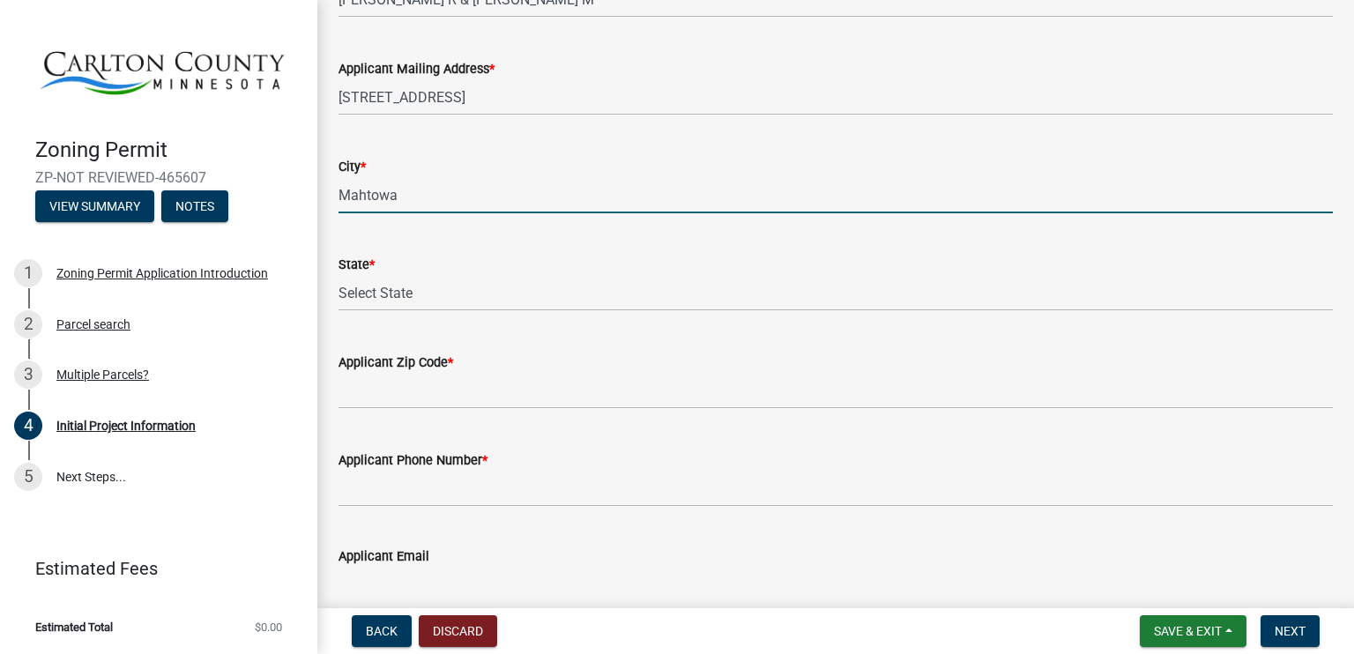
type input "55707"
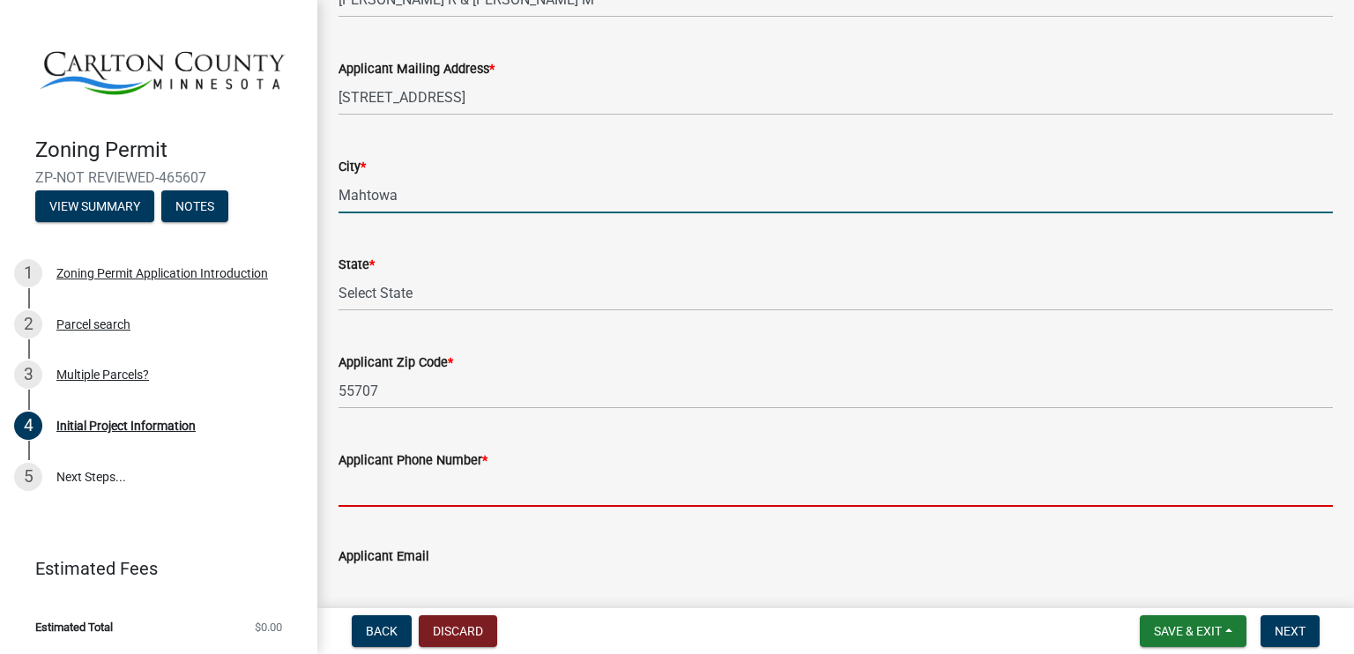
type input "2183906477"
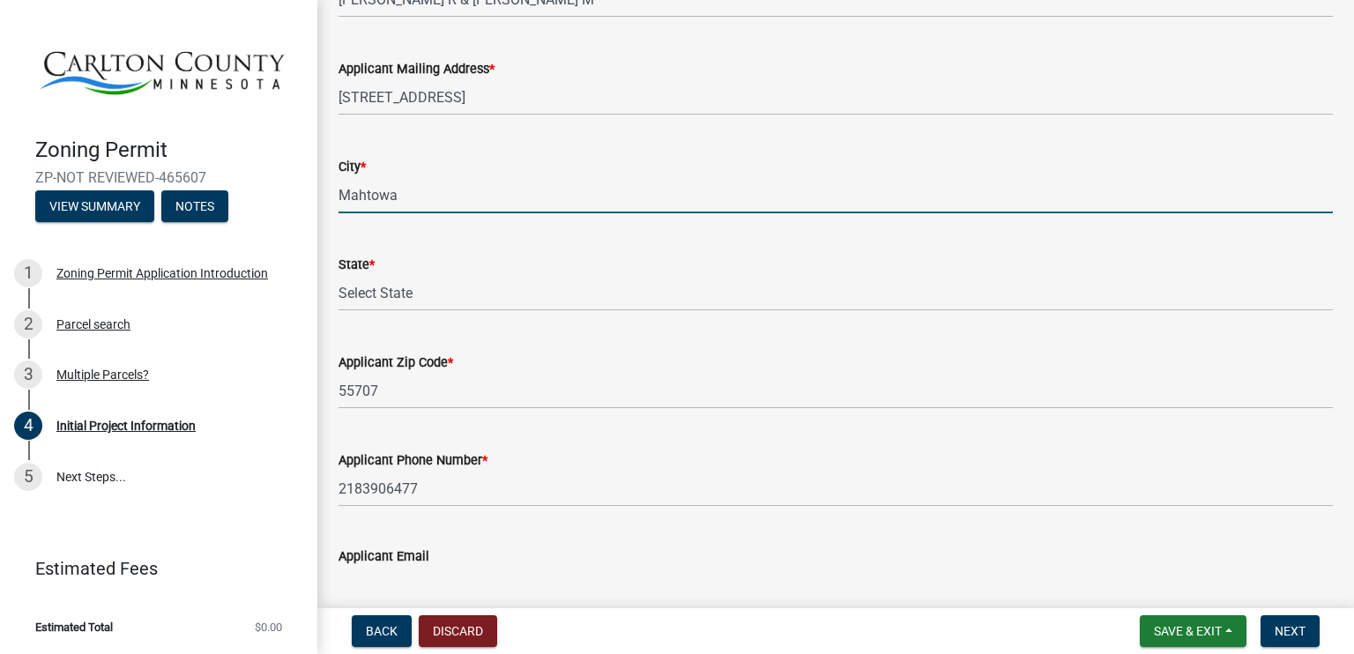
type input "terakrueger@gmail.com"
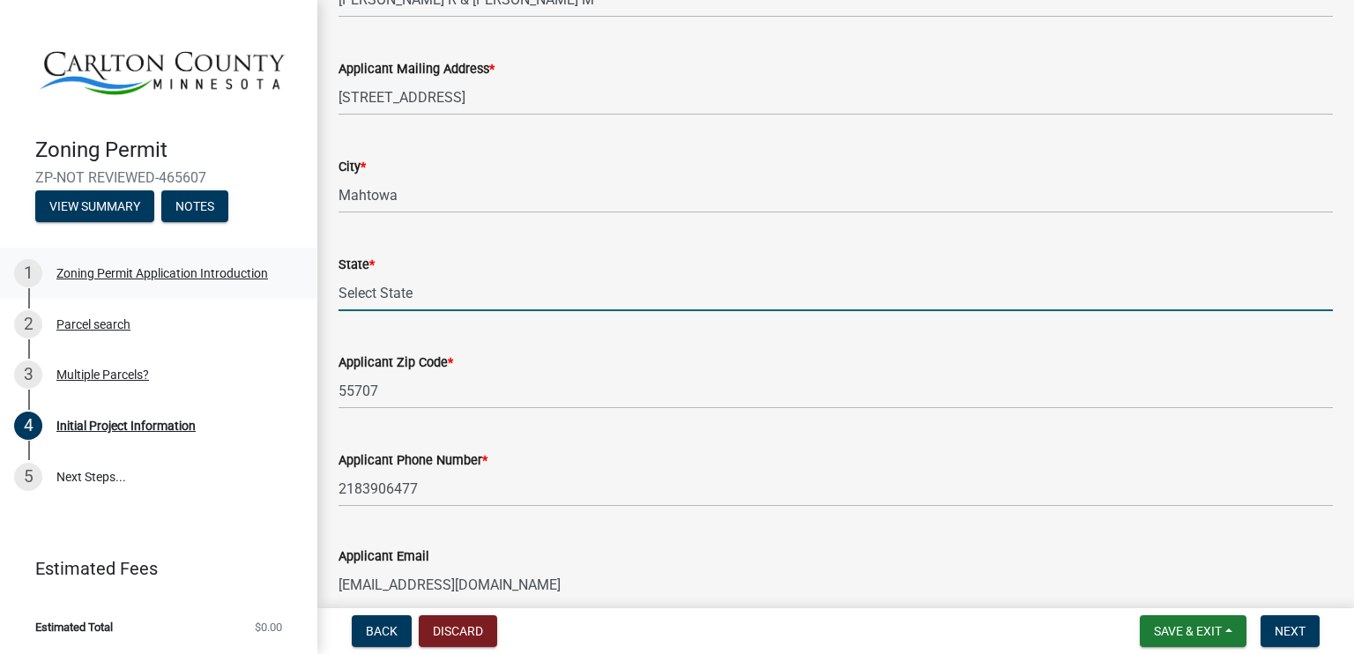
drag, startPoint x: 416, startPoint y: 302, endPoint x: 187, endPoint y: 289, distance: 229.5
click at [187, 289] on div "Zoning Permit ZP-NOT REVIEWED-465607 View Summary Notes 1 Zoning Permit Applica…" at bounding box center [677, 327] width 1354 height 654
type input "Minnesota"
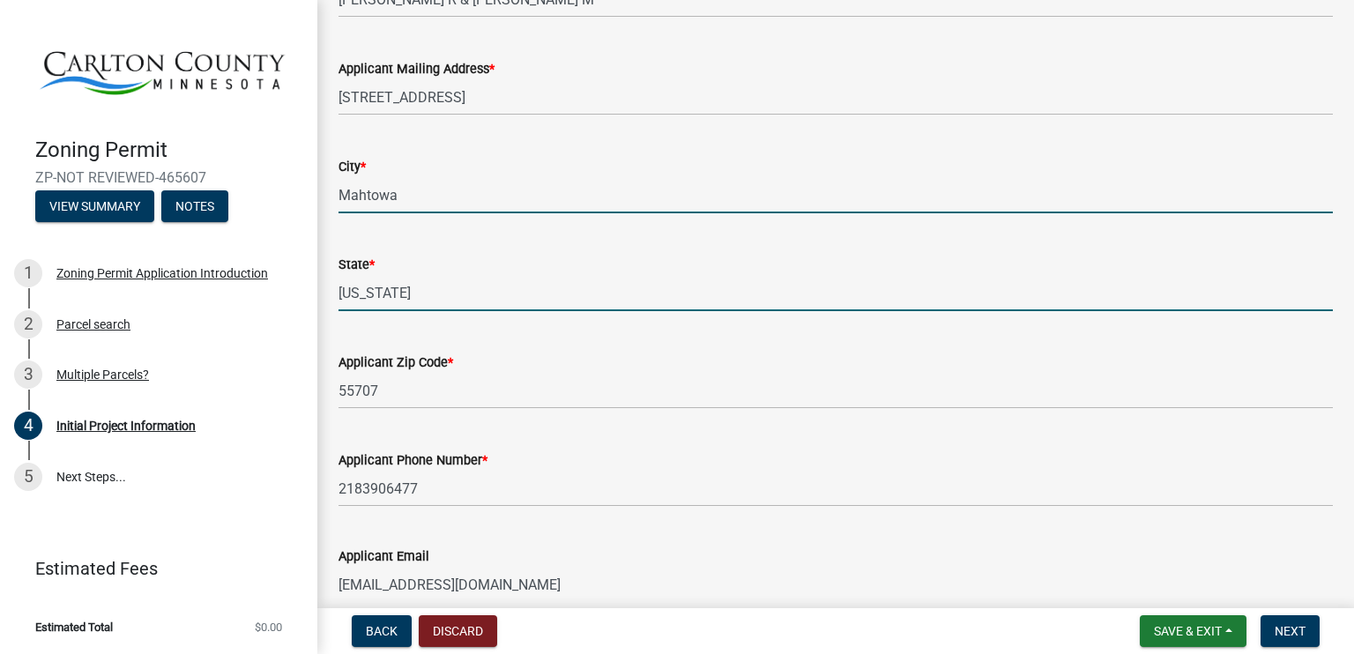
click at [537, 212] on input "Mahtowa" at bounding box center [835, 195] width 994 height 36
click at [794, 293] on input "Minnesota" at bounding box center [835, 293] width 994 height 36
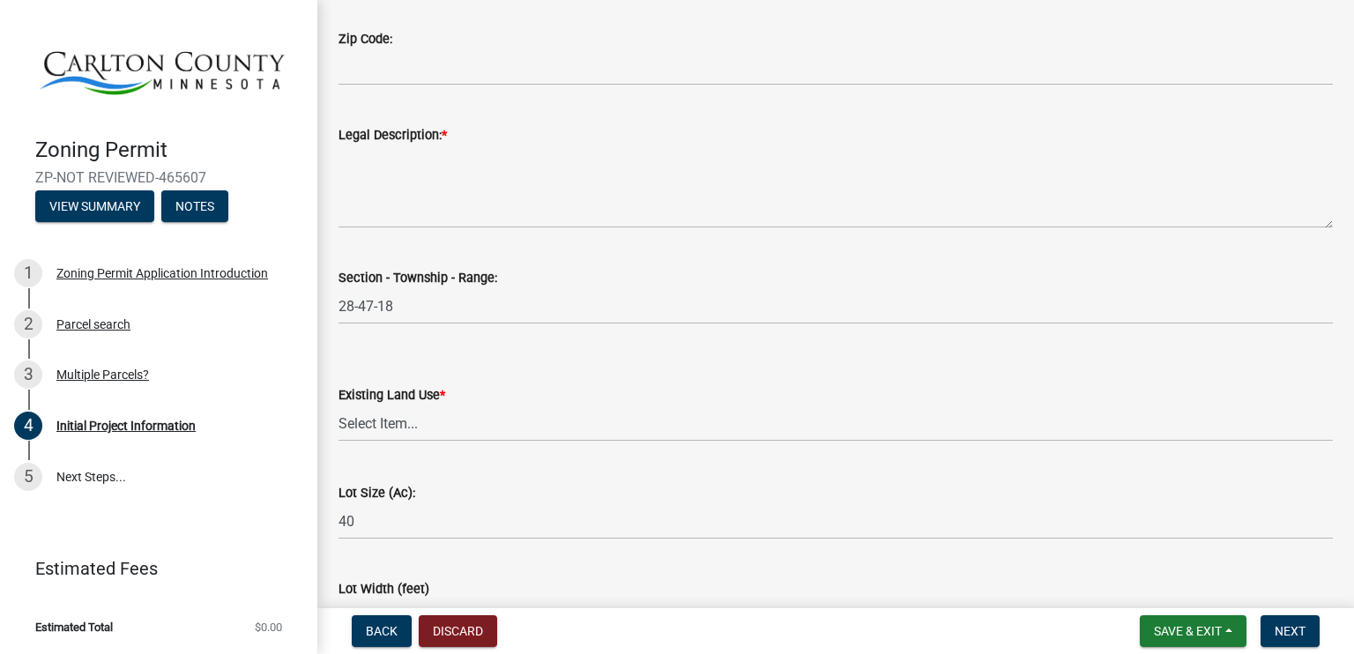
scroll to position [2115, 0]
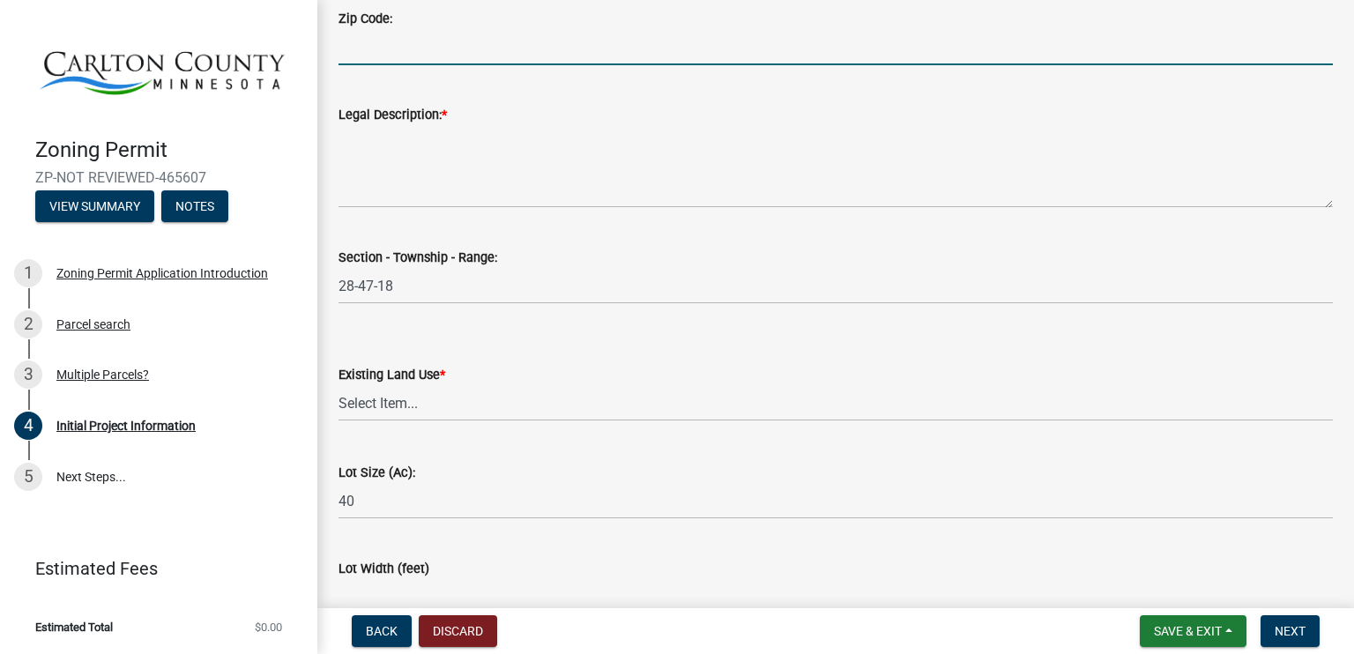
click at [353, 45] on input "Zip Code:" at bounding box center [835, 47] width 994 height 36
type input "55707"
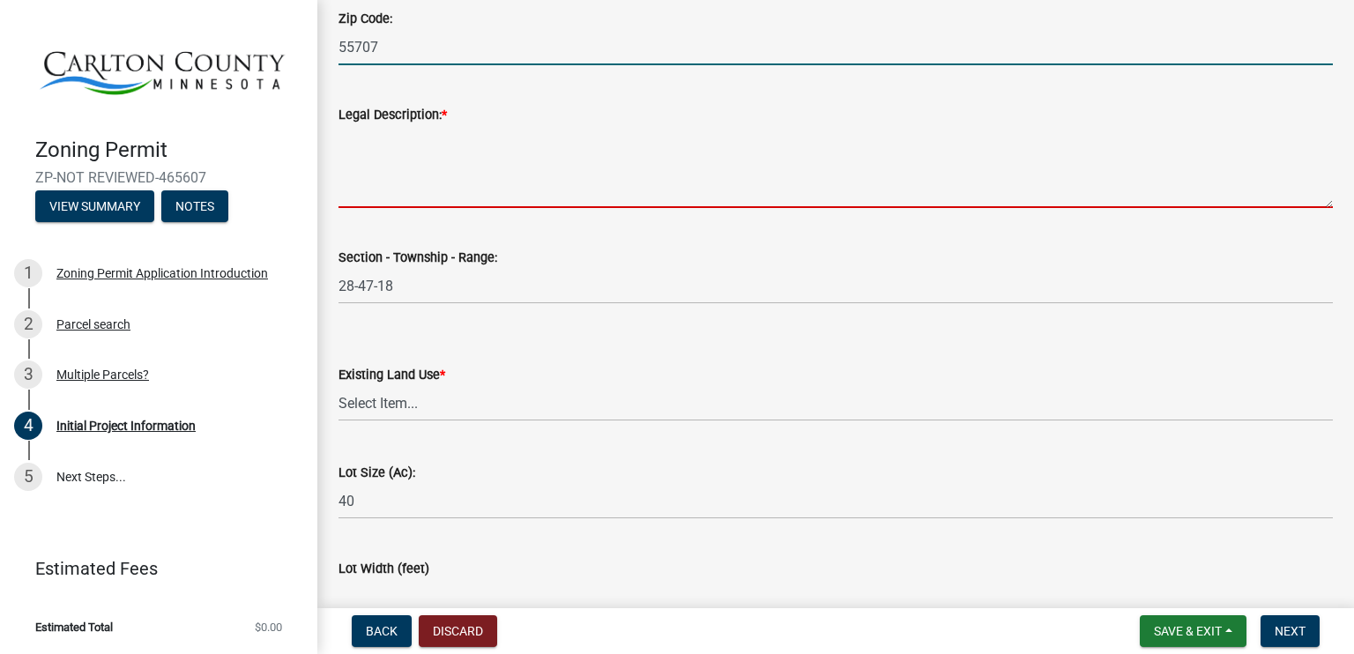
click at [528, 182] on textarea "Legal Description: *" at bounding box center [835, 166] width 994 height 83
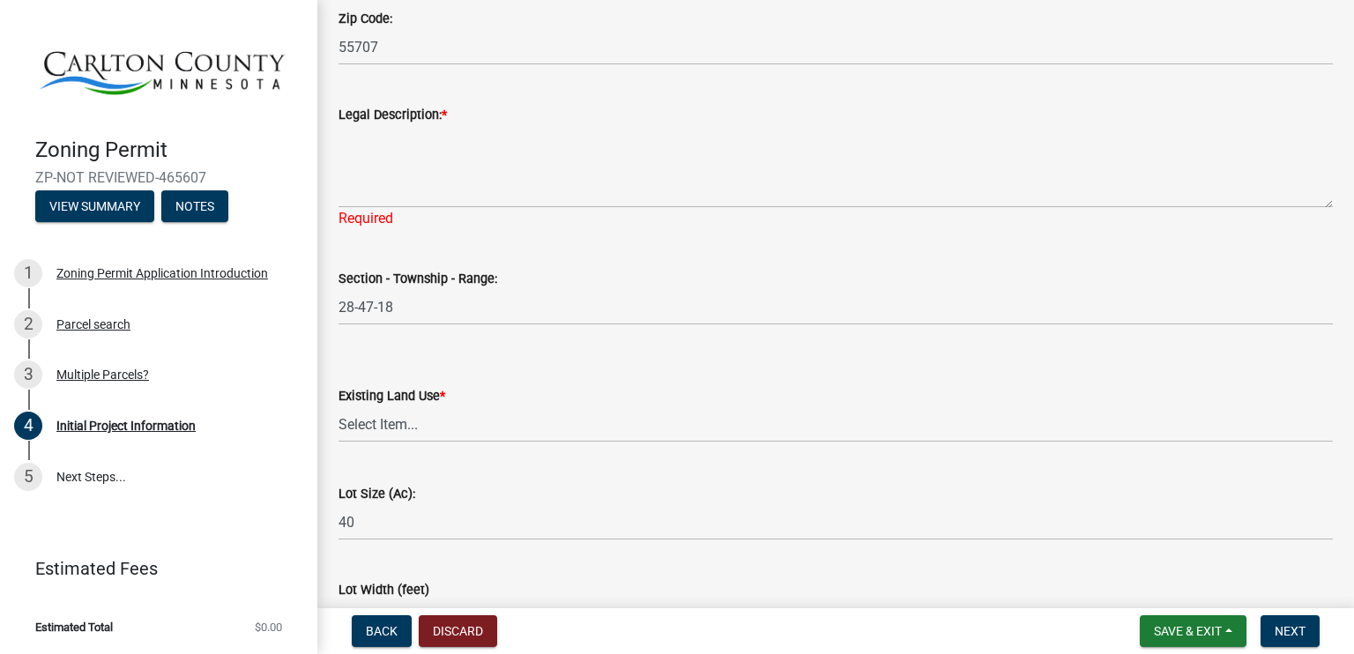
click at [642, 265] on div "Section - Township - Range: 28-47-18" at bounding box center [835, 284] width 994 height 82
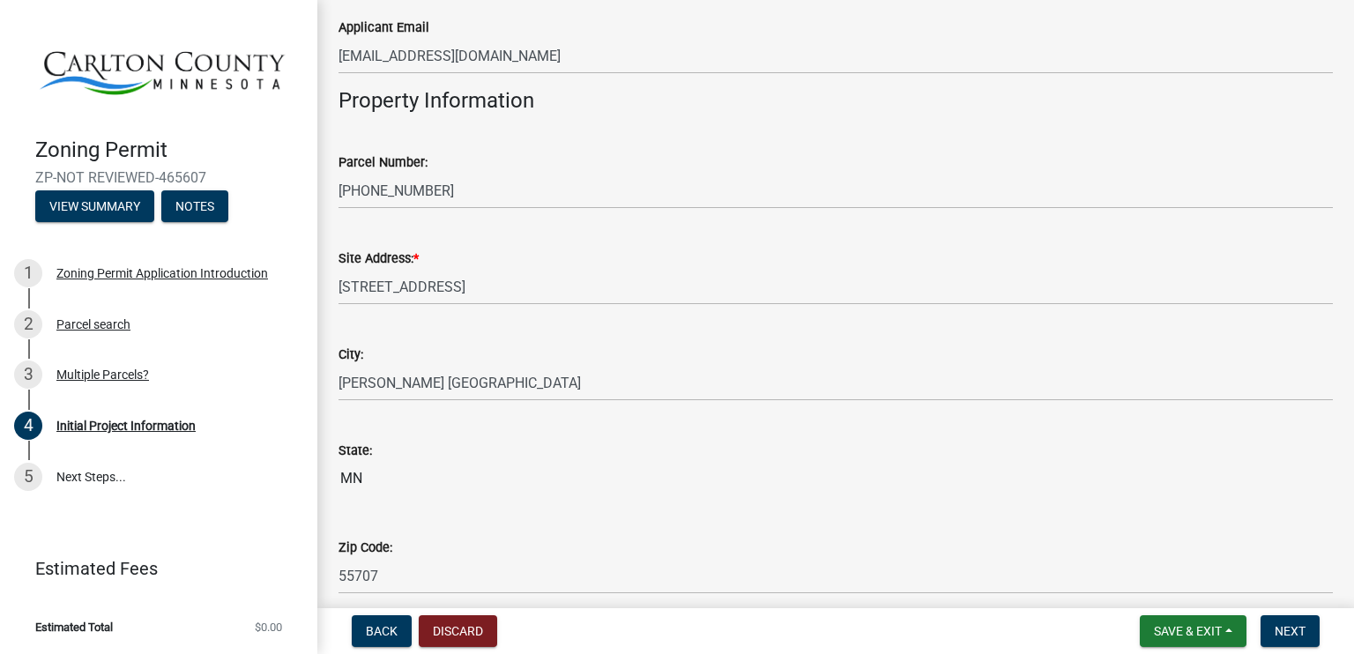
scroll to position [1498, 0]
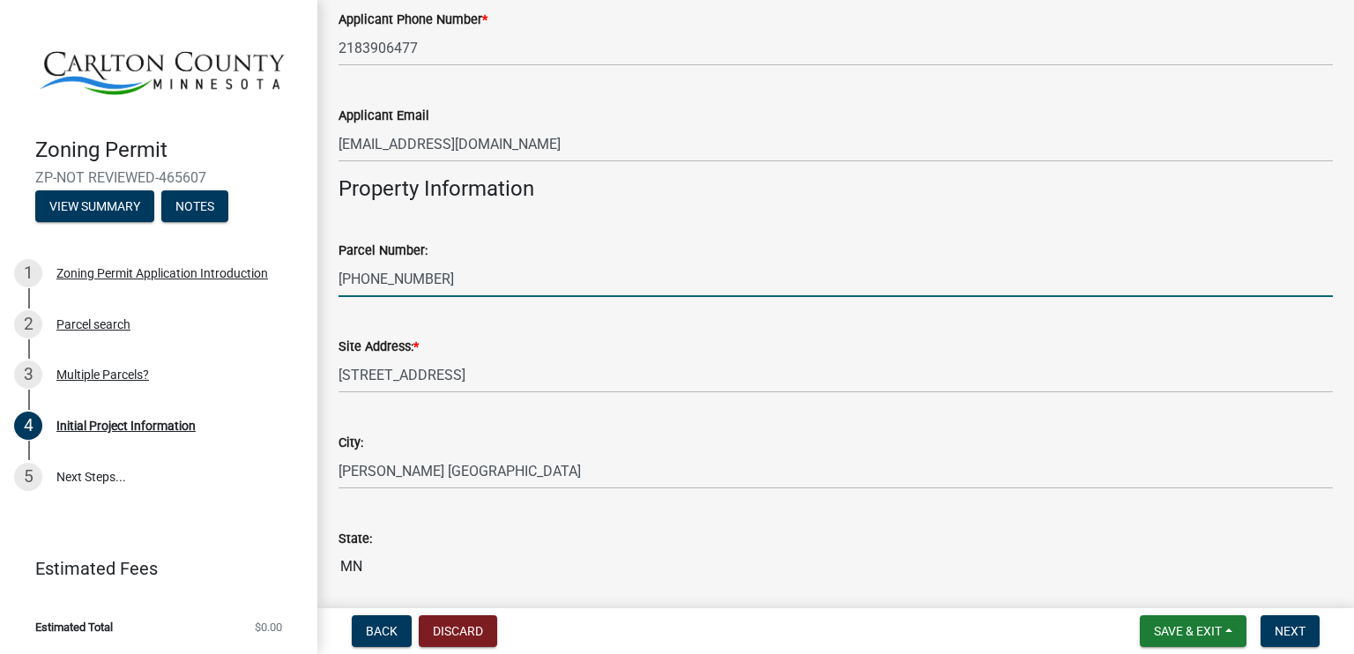
drag, startPoint x: 419, startPoint y: 272, endPoint x: 336, endPoint y: 284, distance: 83.6
click at [336, 284] on div "Parcel Number: 39-020-0620" at bounding box center [835, 256] width 1021 height 82
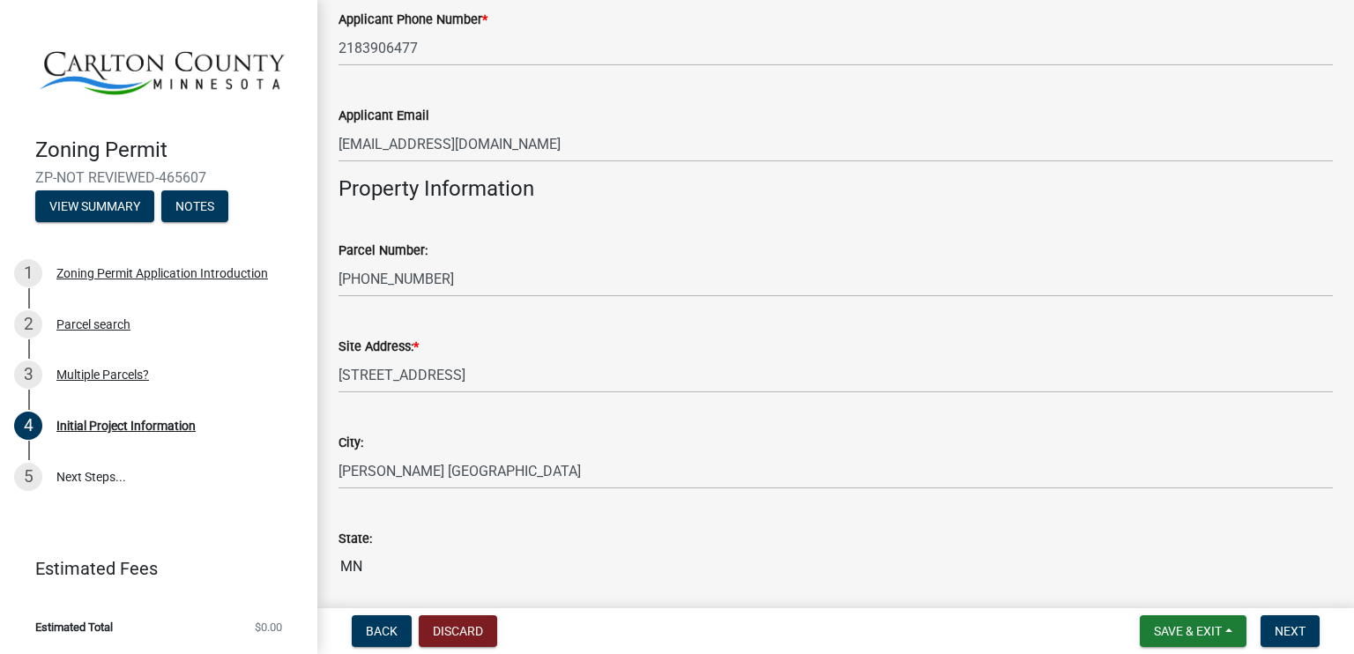
click at [578, 253] on div "Parcel Number:" at bounding box center [835, 250] width 994 height 21
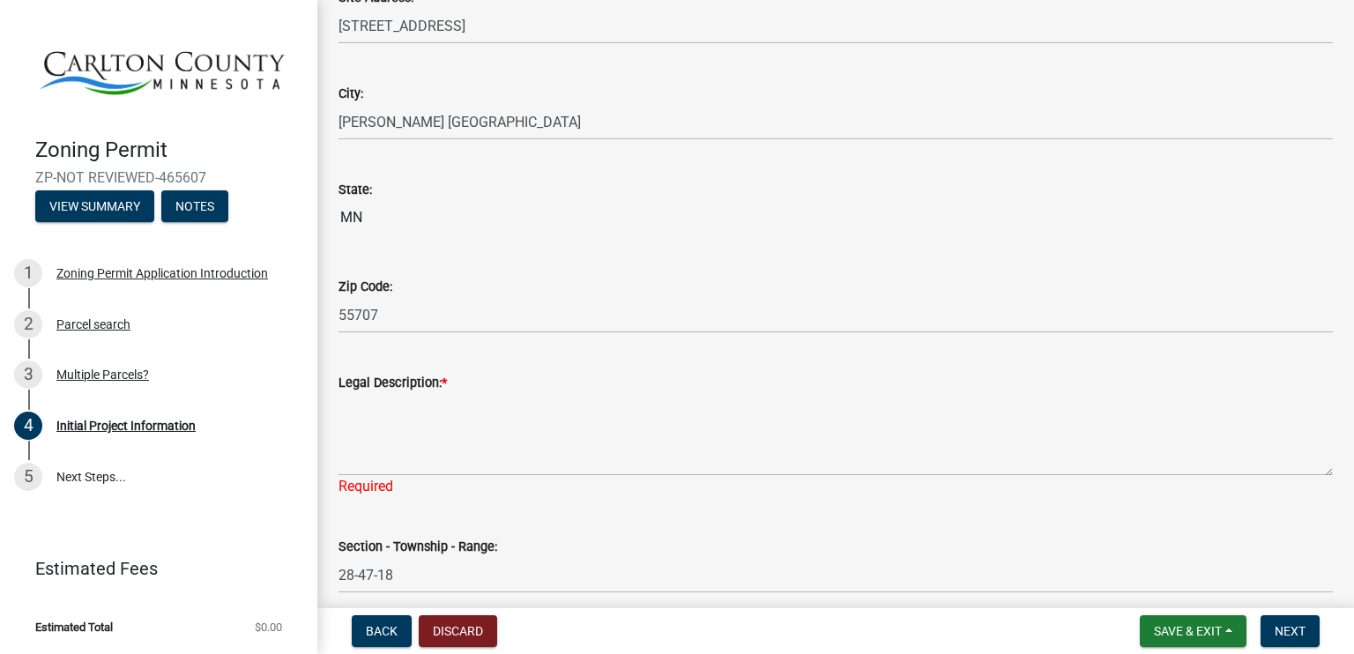
scroll to position [1851, 0]
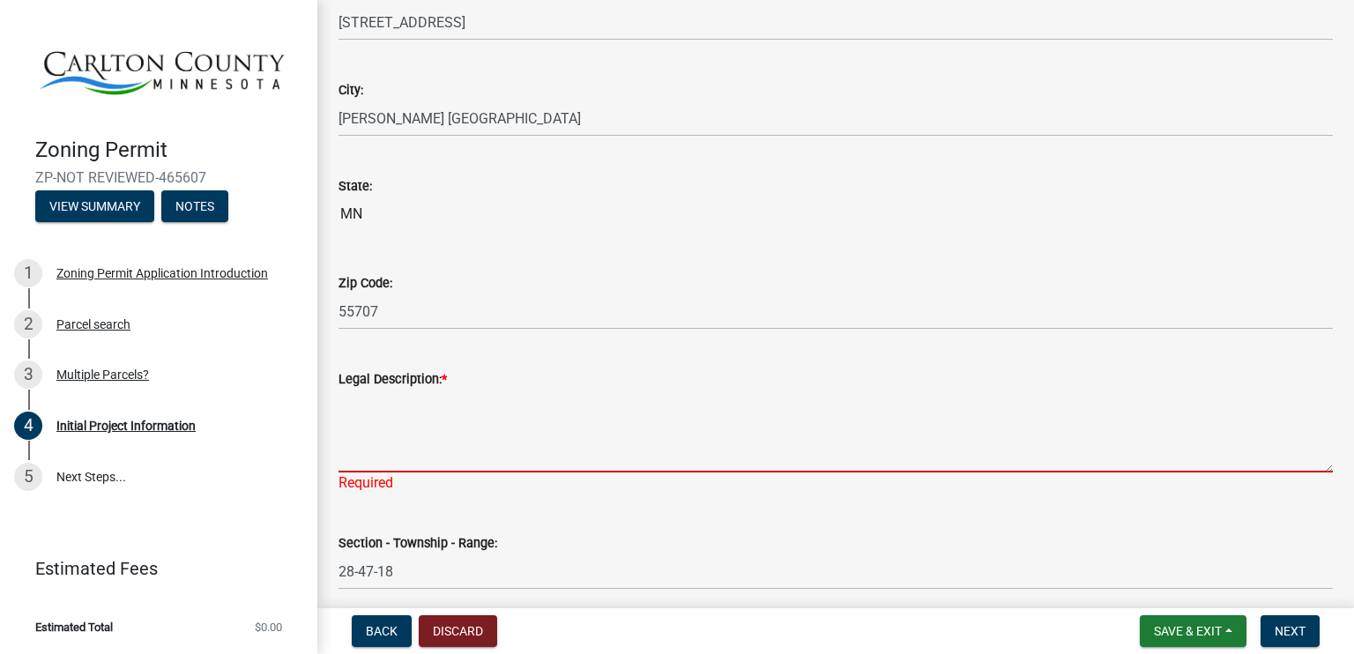
click at [366, 459] on textarea "Legal Description: *" at bounding box center [835, 431] width 994 height 83
click at [380, 459] on textarea "Legal Description: *" at bounding box center [835, 431] width 994 height 83
paste textarea "NE1/4 SW1/4"
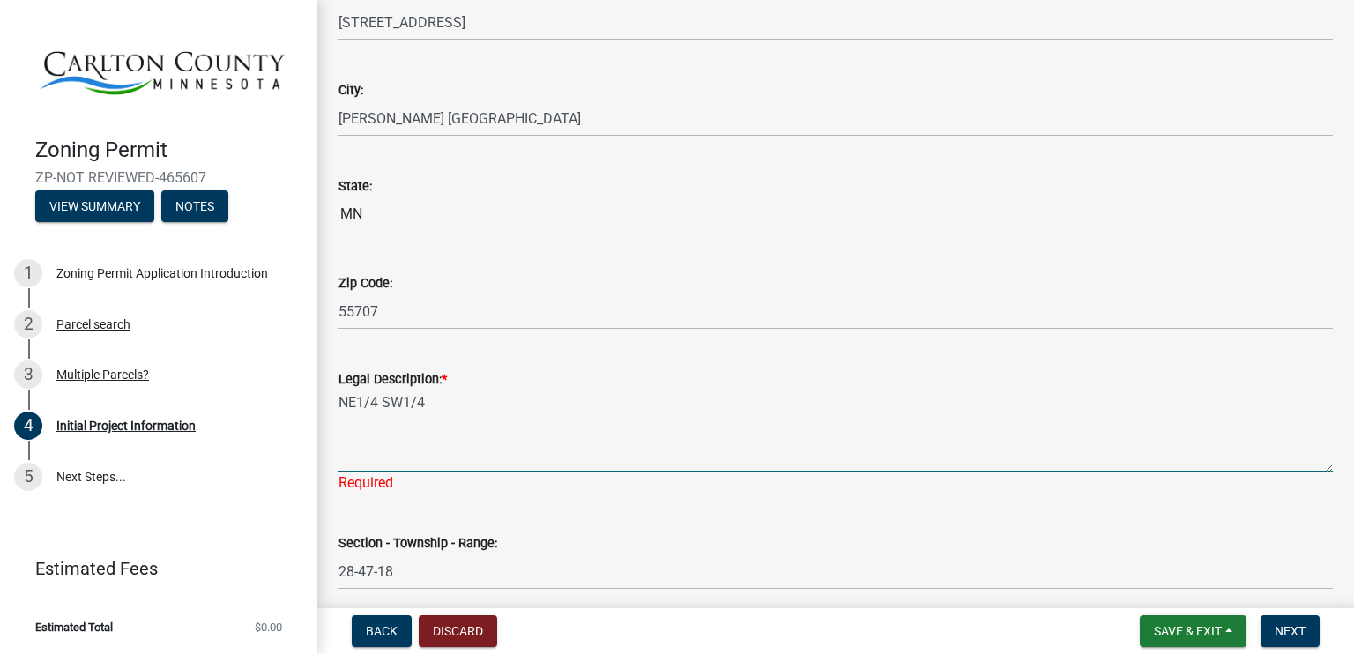
click at [380, 459] on textarea "NE1/4 SW1/4" at bounding box center [835, 431] width 994 height 83
click at [561, 424] on textarea "NE1/4 SW1/4" at bounding box center [835, 431] width 994 height 83
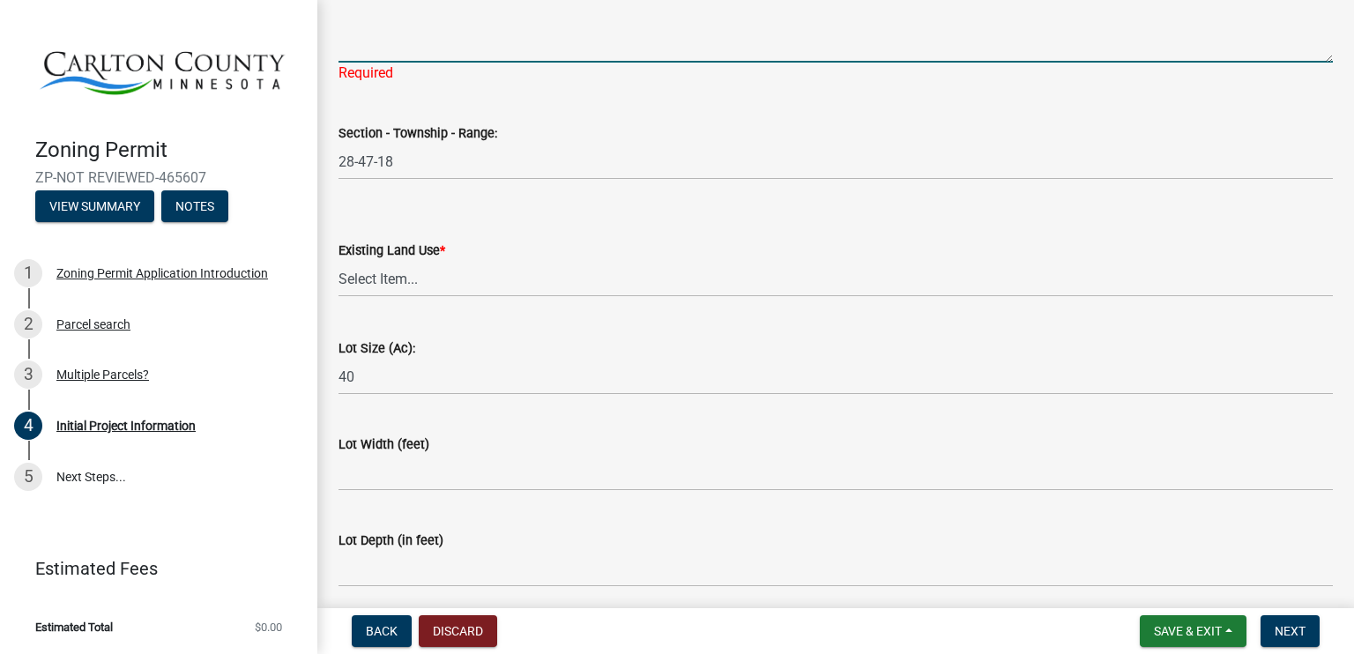
scroll to position [2291, 0]
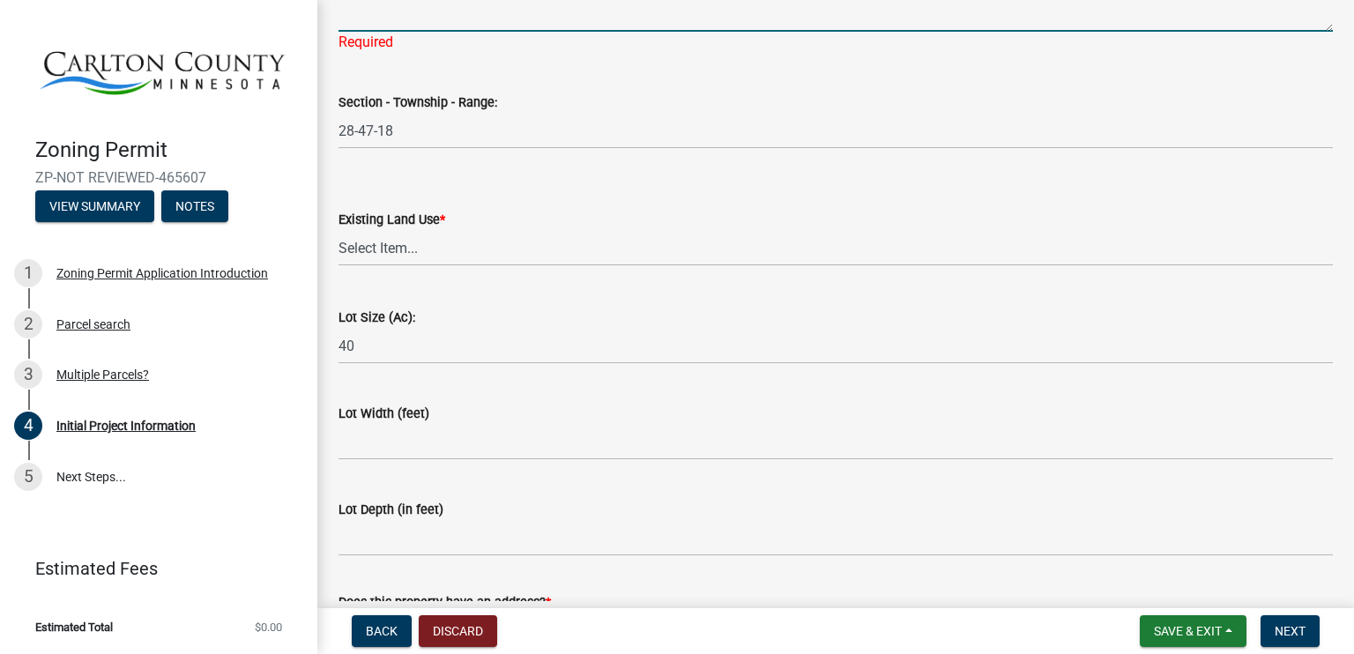
type textarea "NE1/4 SW1/4"
click at [377, 244] on select "Select Item... Residential Commercial Recreational/hunting Agricultural" at bounding box center [835, 248] width 994 height 36
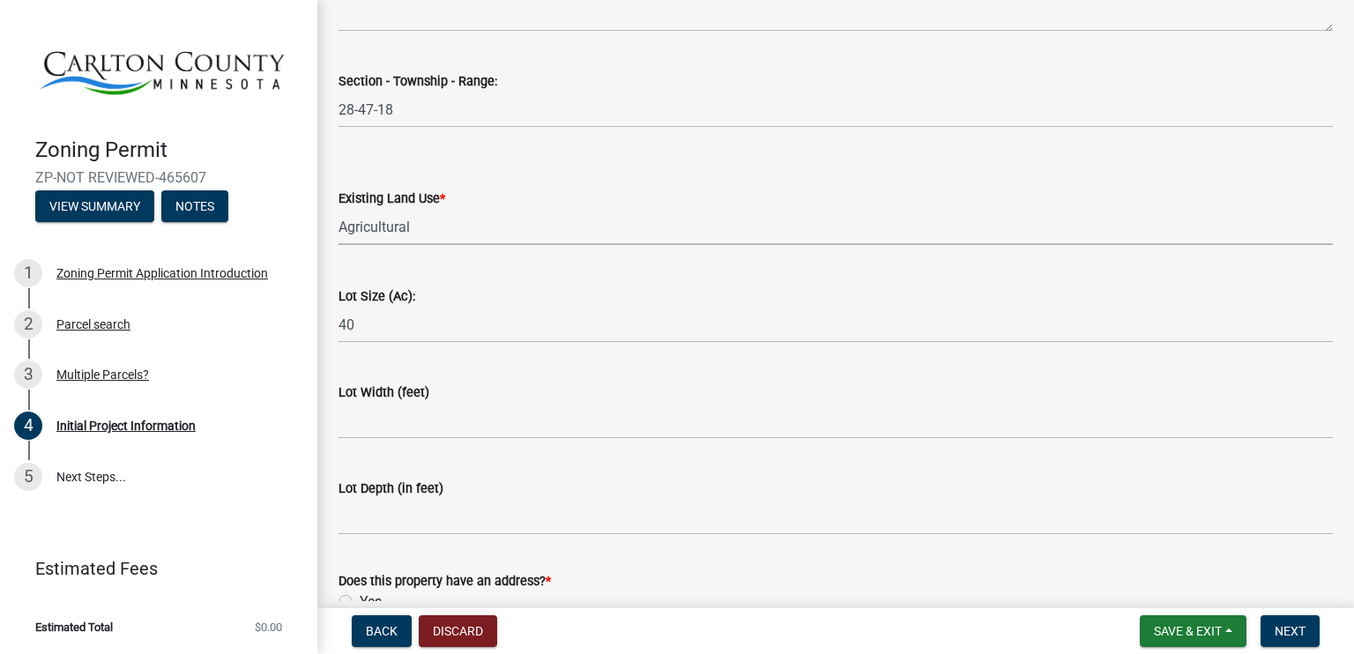
click at [338, 209] on select "Select Item... Residential Commercial Recreational/hunting Agricultural" at bounding box center [835, 227] width 994 height 36
select select "d15ee444-1048-41b1-aa24-ddfc10e7cf77"
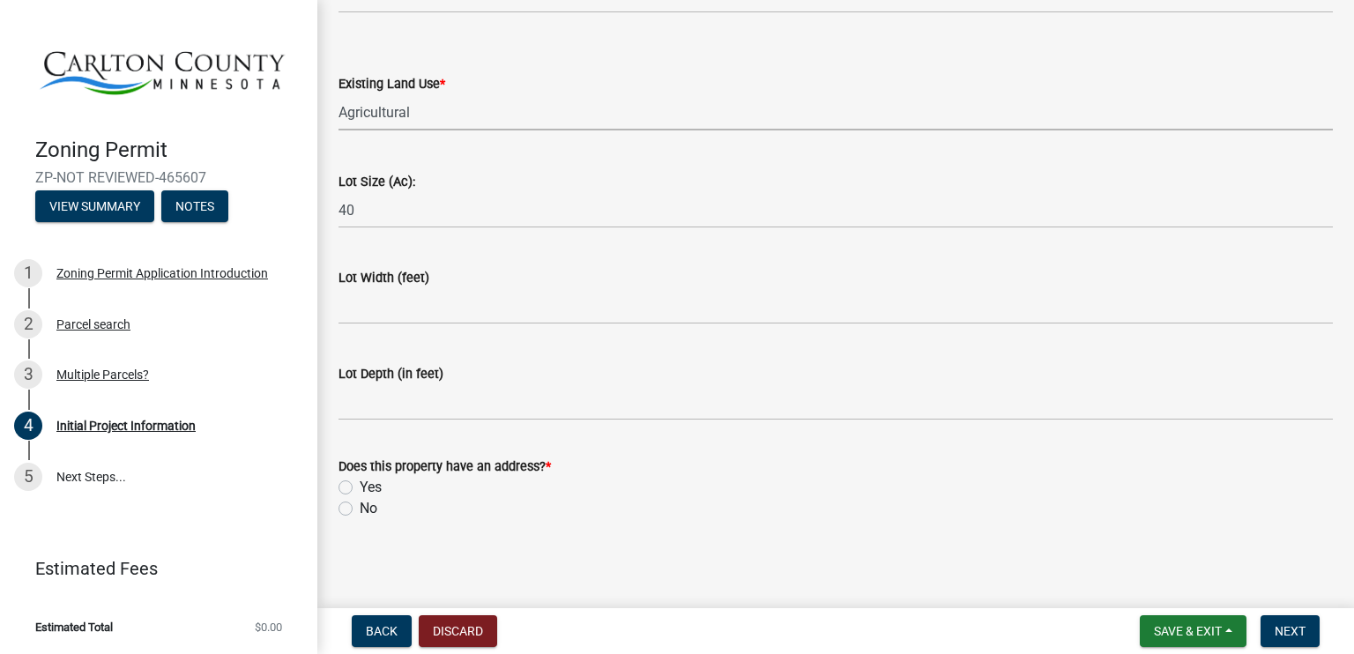
scroll to position [2409, 0]
click at [360, 484] on label "Yes" at bounding box center [371, 484] width 22 height 21
click at [360, 484] on input "Yes" at bounding box center [365, 479] width 11 height 11
radio input "true"
click at [1283, 633] on span "Next" at bounding box center [1289, 631] width 31 height 14
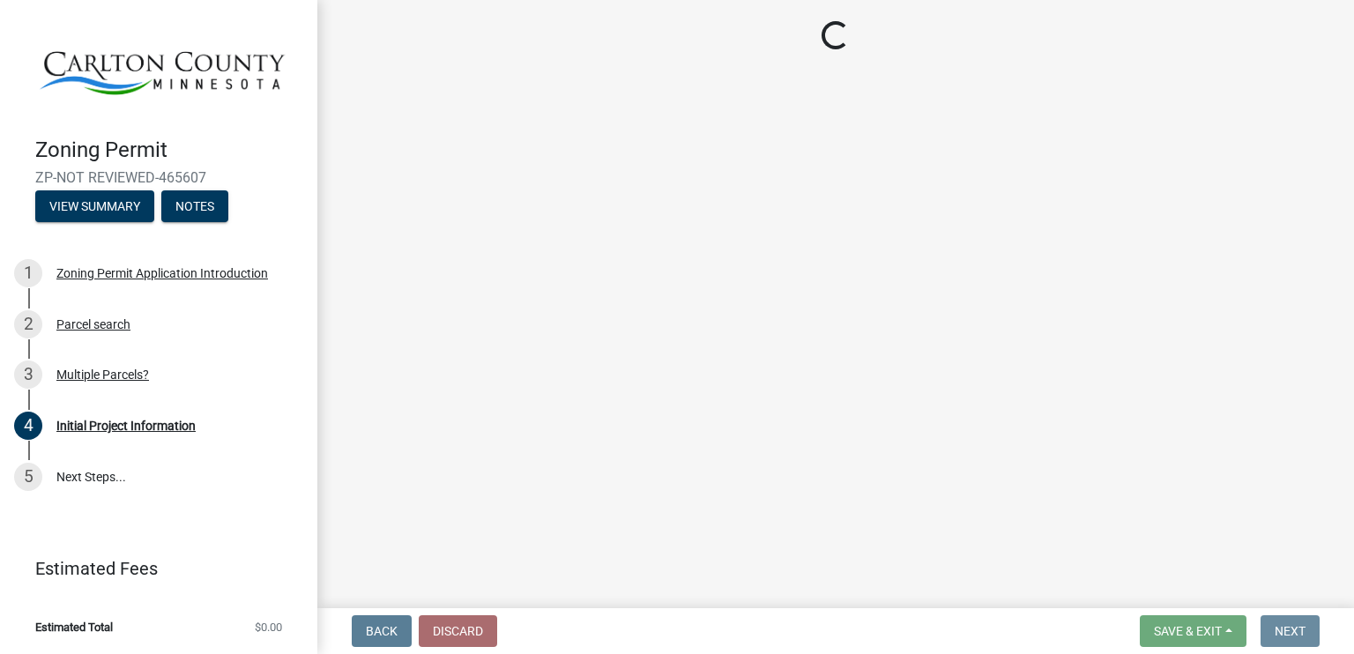
scroll to position [0, 0]
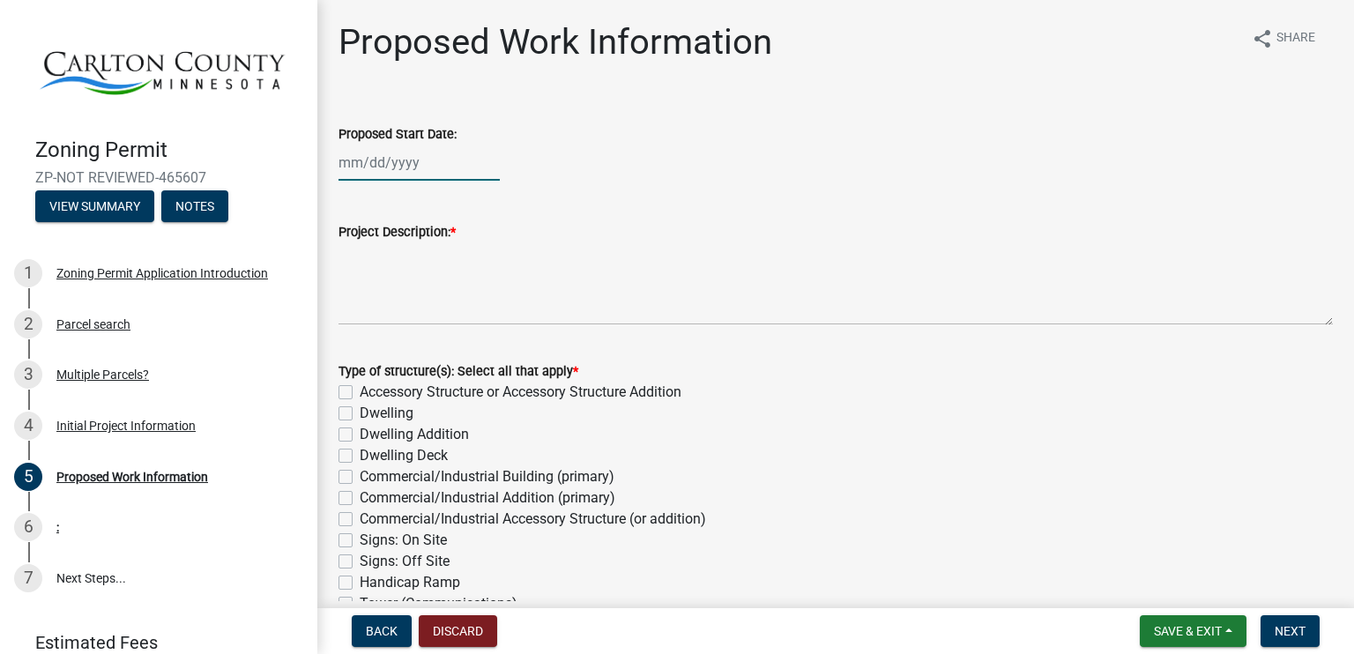
click at [344, 166] on div at bounding box center [418, 163] width 161 height 36
select select "8"
select select "2025"
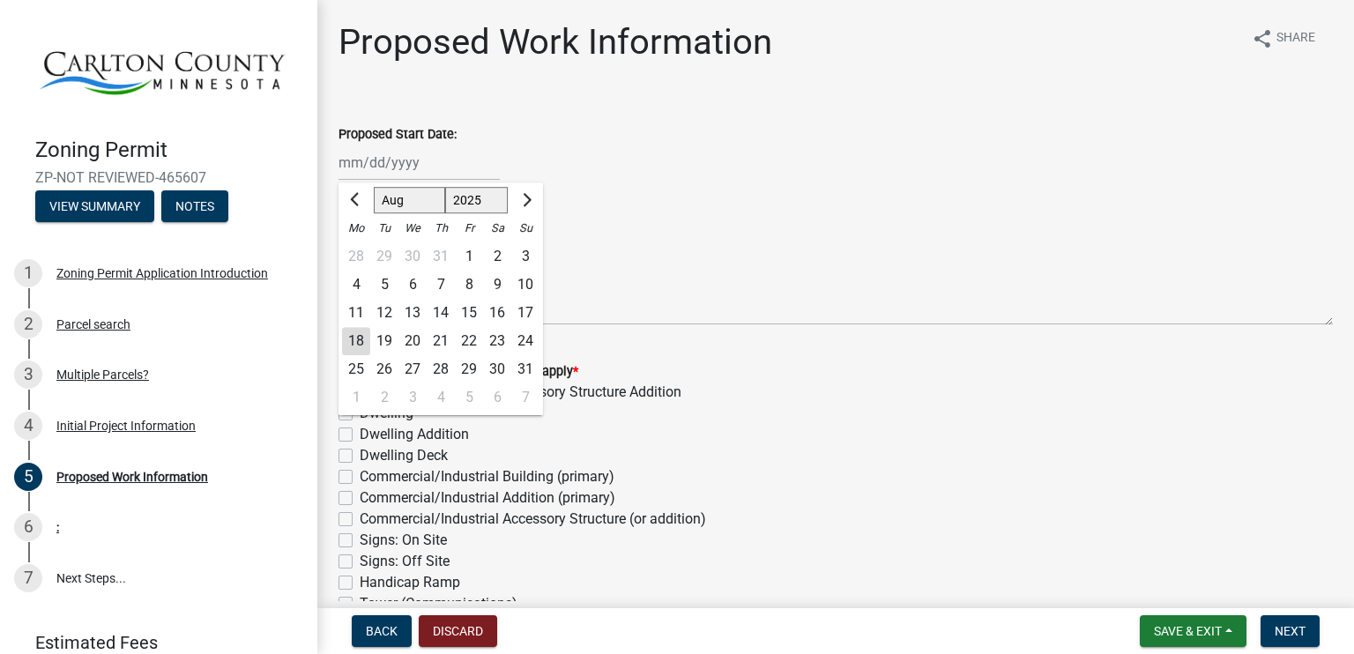
click at [347, 339] on div "18" at bounding box center [356, 341] width 28 height 28
type input "08/18/2025"
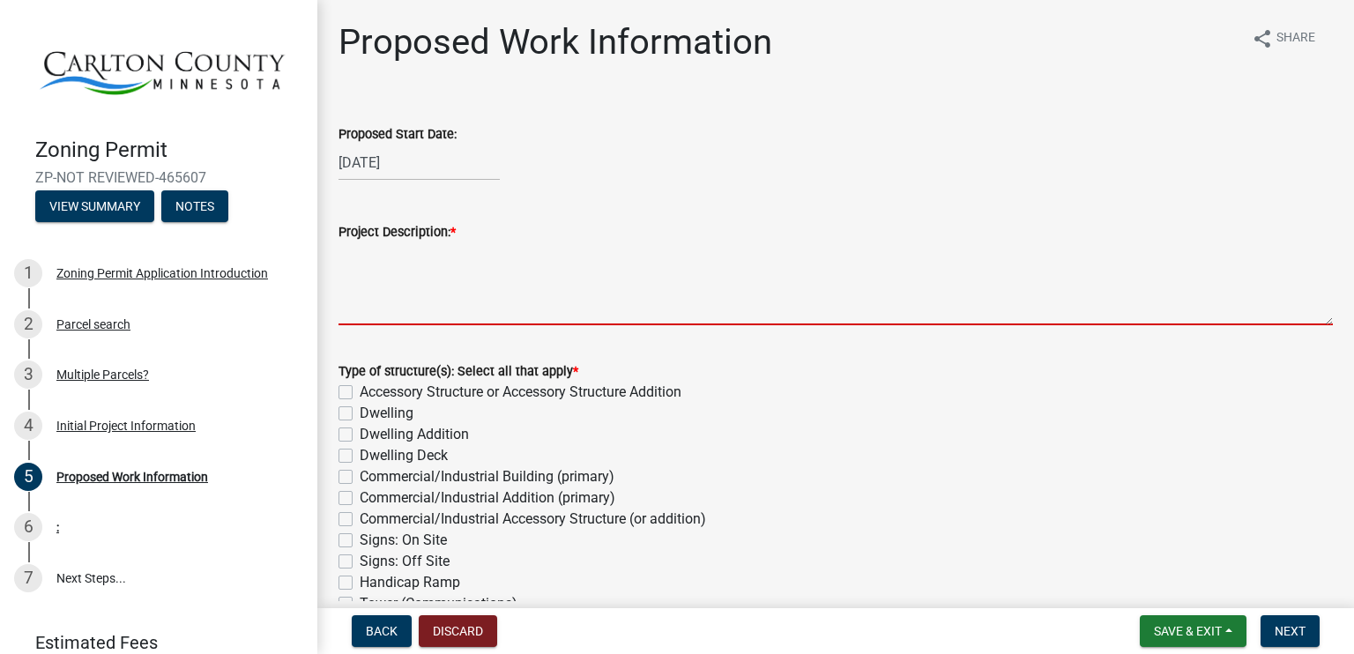
click at [354, 294] on textarea "Project Description: *" at bounding box center [835, 283] width 994 height 83
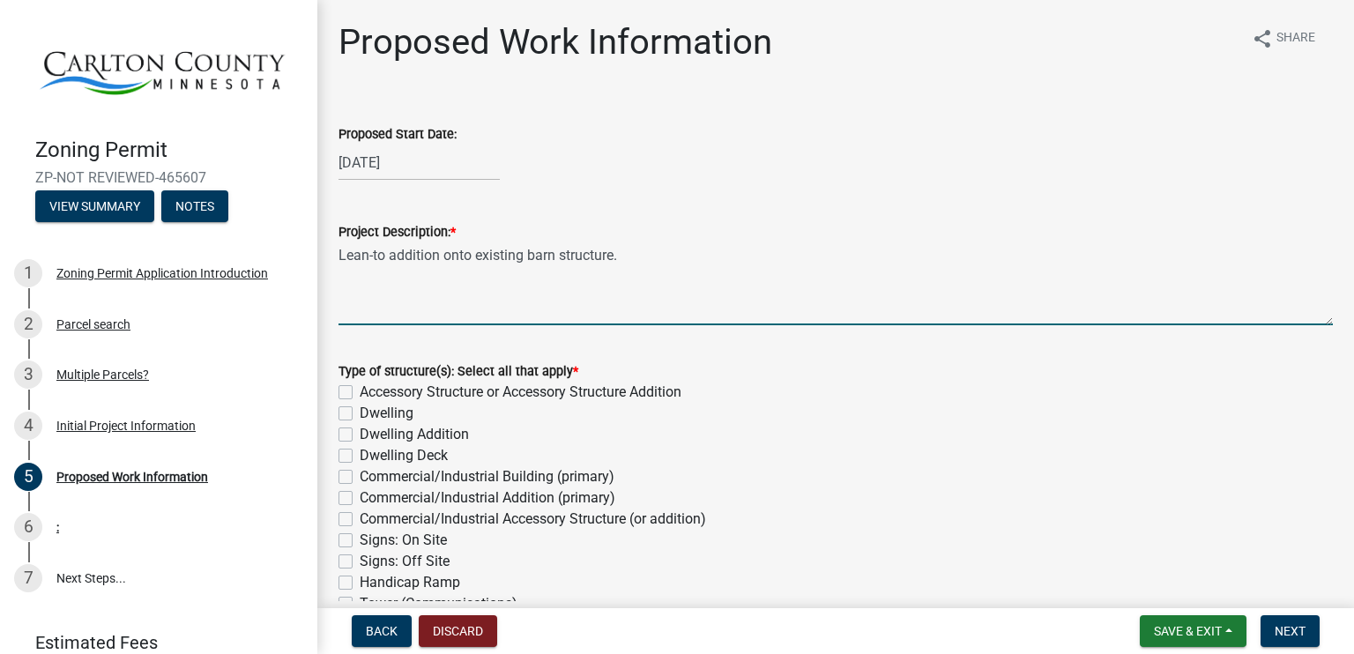
click at [475, 258] on textarea "Lean-to addition onto existing barn structure." at bounding box center [835, 283] width 994 height 83
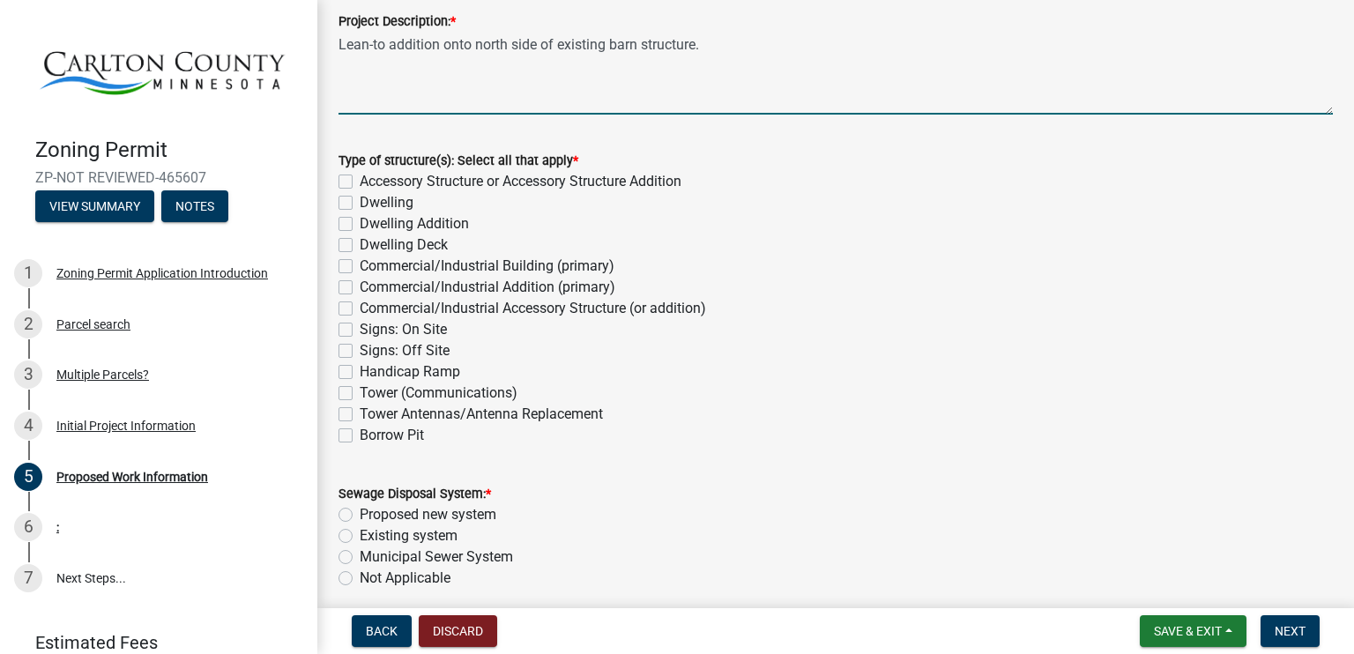
scroll to position [264, 0]
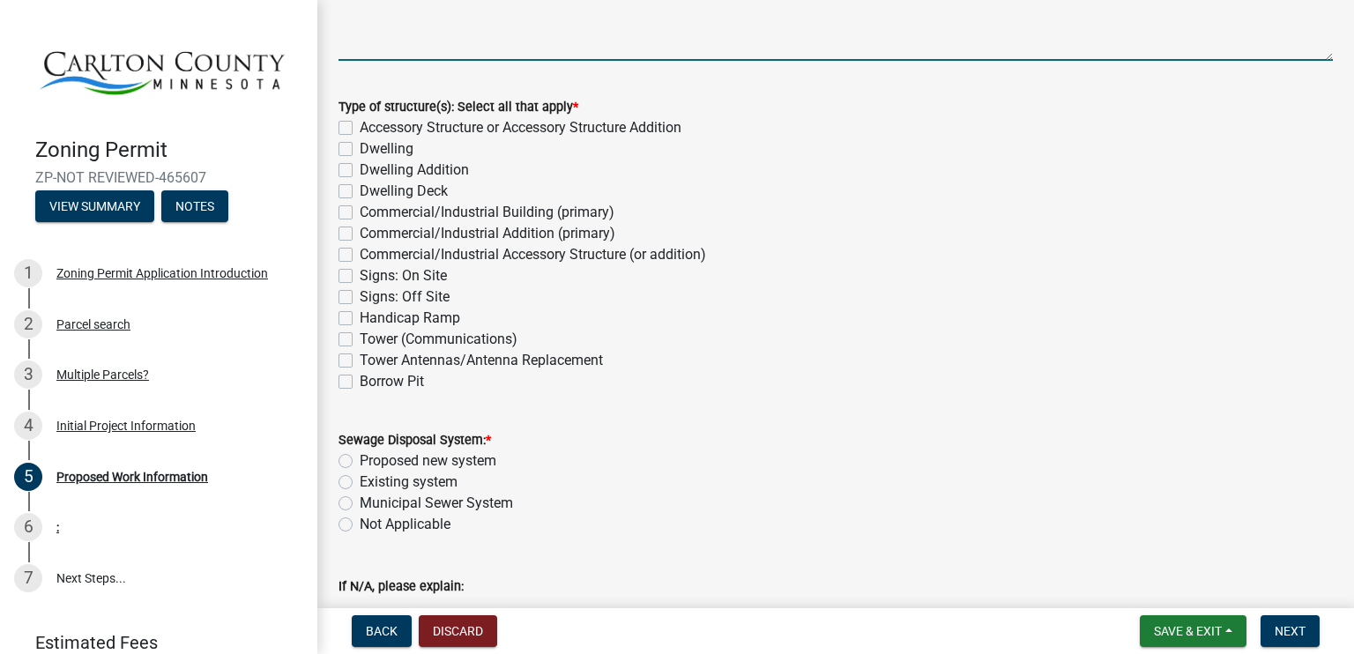
type textarea "Lean-to addition onto north side of existing barn structure."
click at [360, 129] on label "Accessory Structure or Accessory Structure Addition" at bounding box center [521, 127] width 322 height 21
click at [360, 129] on input "Accessory Structure or Accessory Structure Addition" at bounding box center [365, 122] width 11 height 11
checkbox input "true"
checkbox input "false"
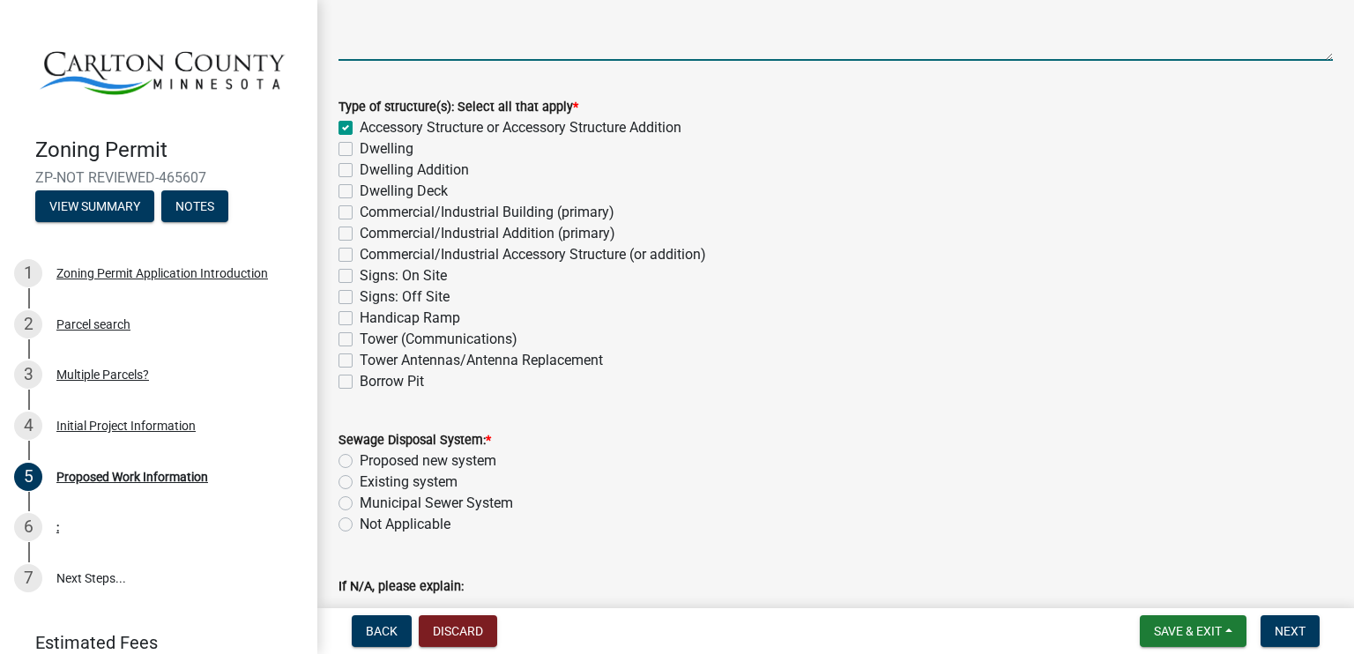
checkbox input "false"
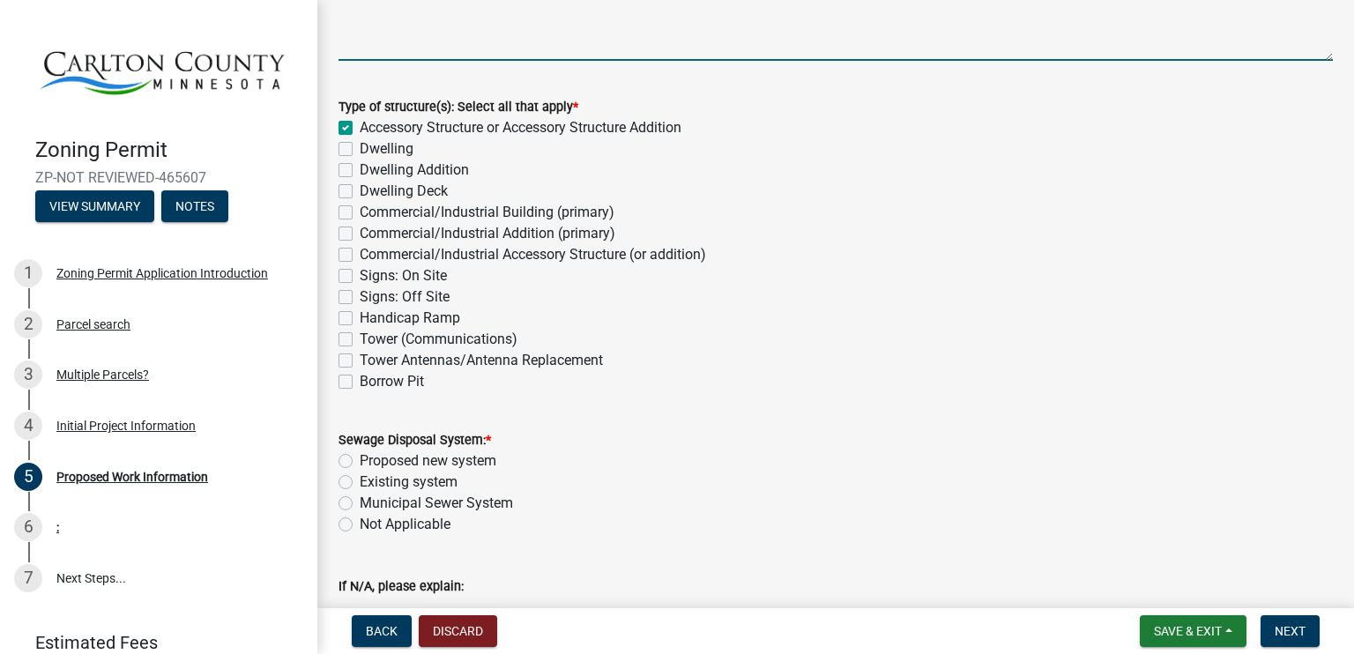
checkbox input "false"
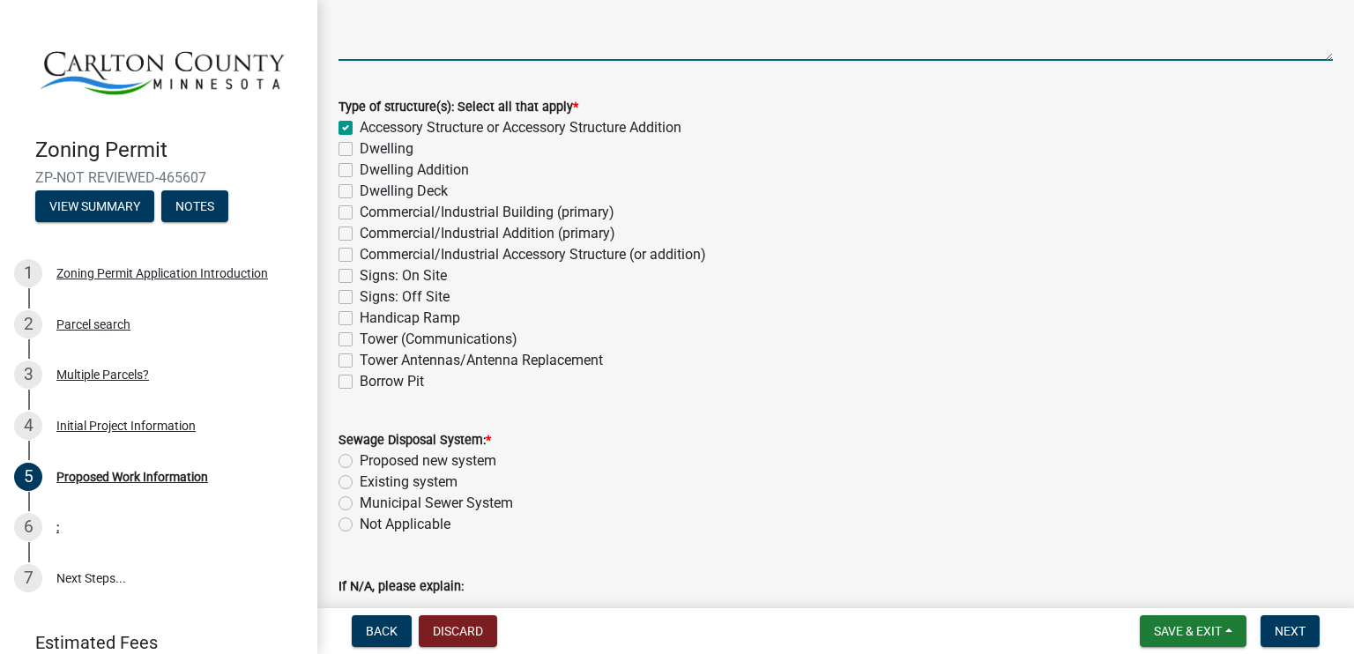
checkbox input "false"
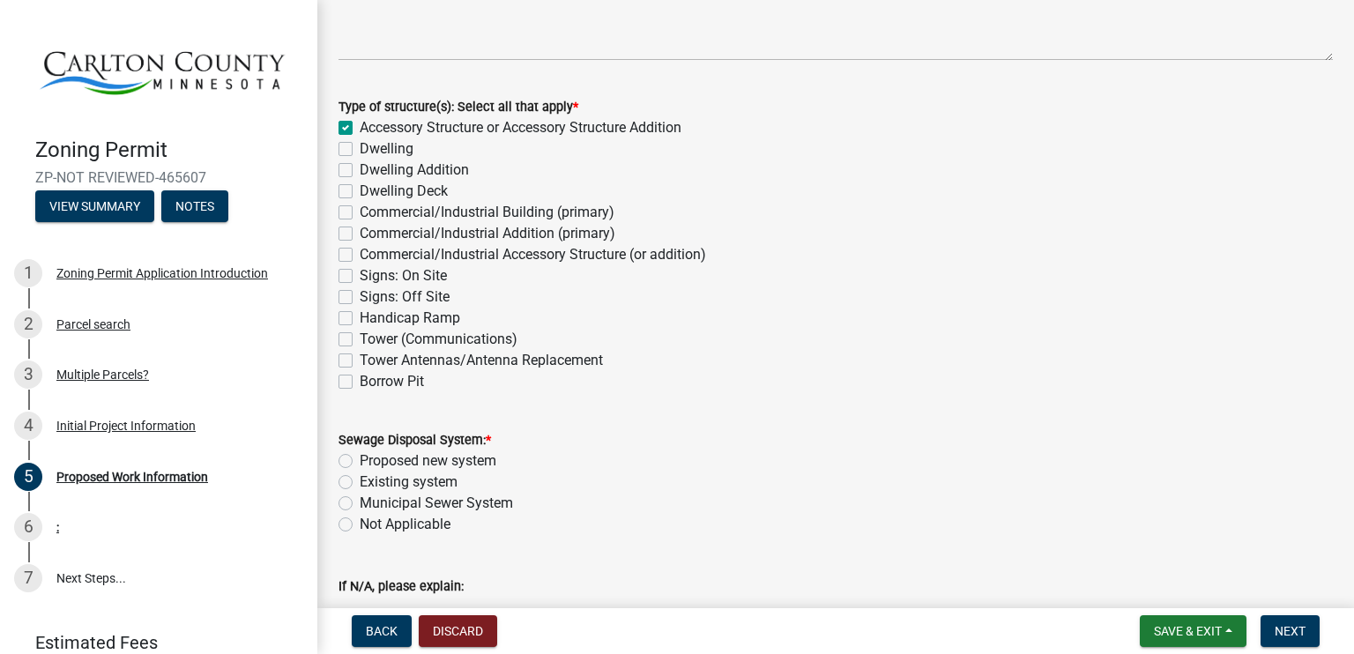
click at [360, 523] on label "Not Applicable" at bounding box center [405, 524] width 91 height 21
click at [360, 523] on input "Not Applicable" at bounding box center [365, 519] width 11 height 11
radio input "true"
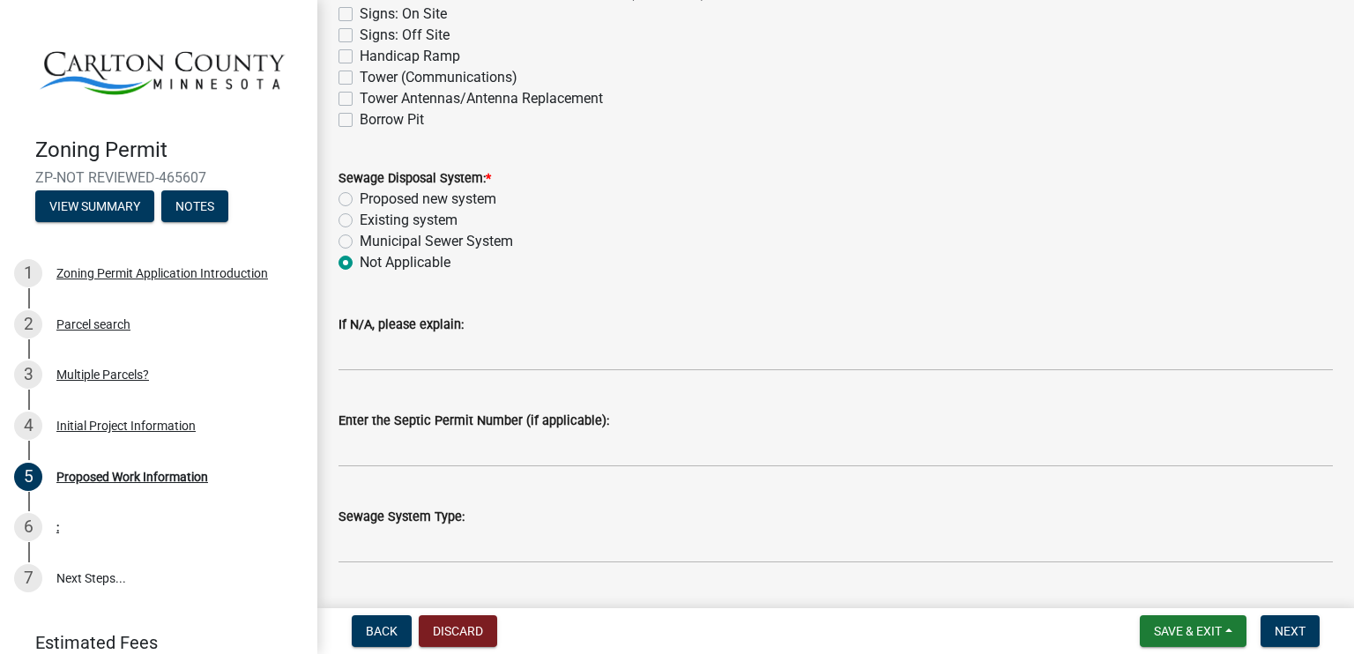
scroll to position [529, 0]
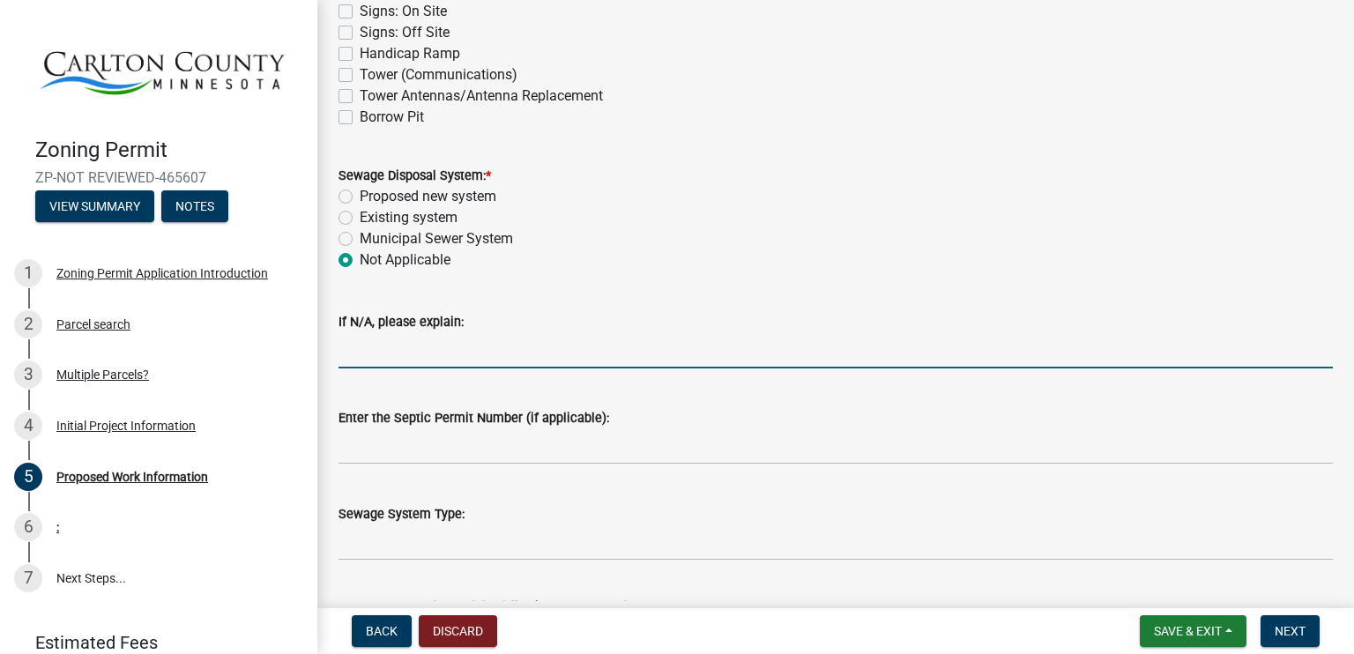
click at [360, 360] on input "If N/A, please explain:" at bounding box center [835, 350] width 994 height 36
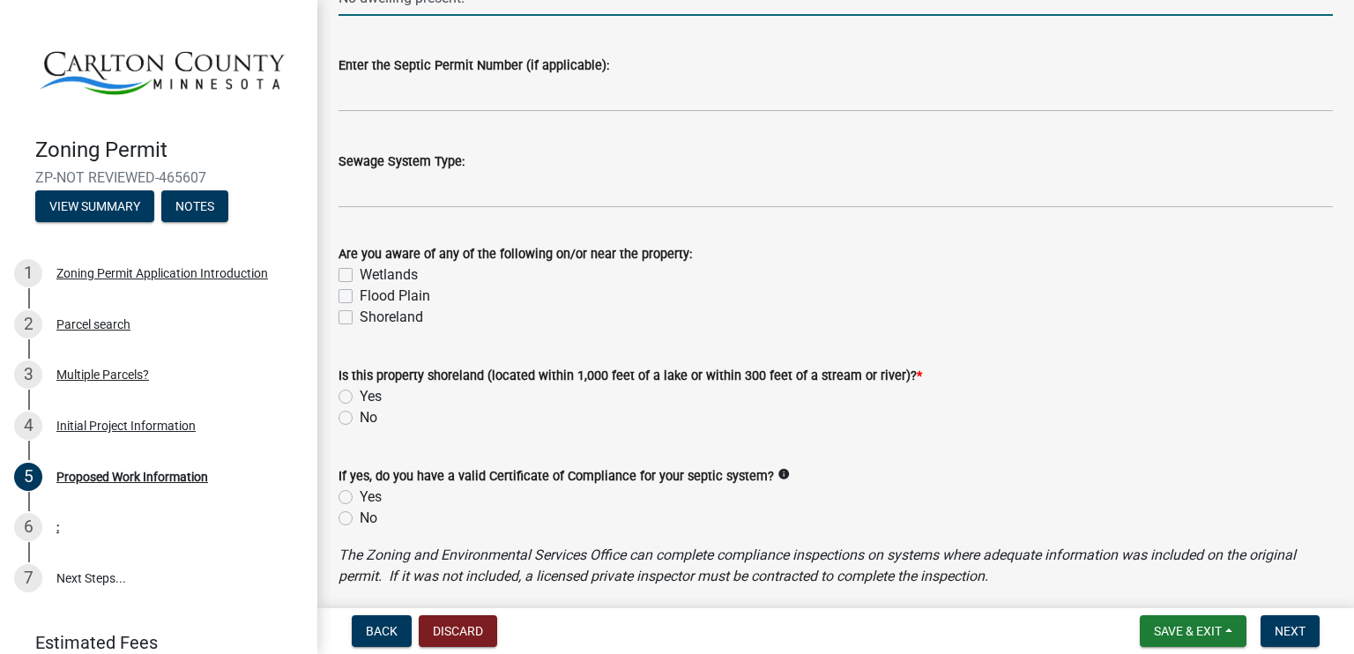
scroll to position [969, 0]
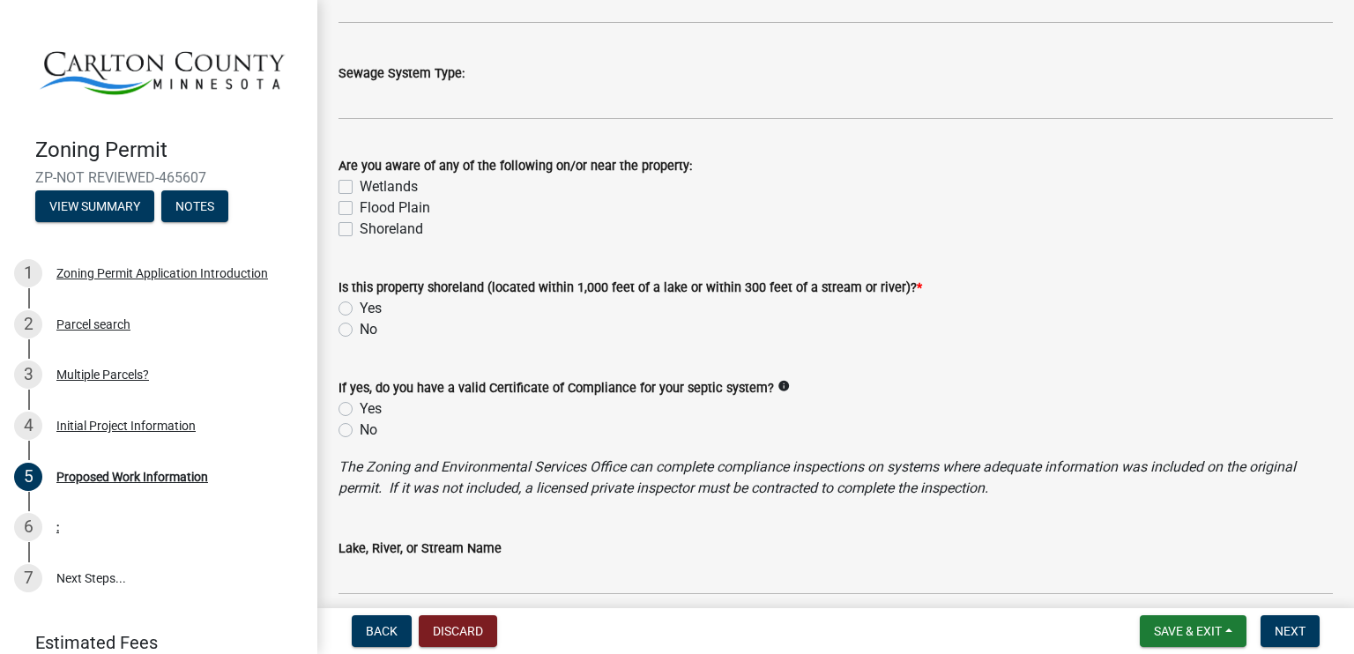
type input "No dwelling present."
click at [360, 330] on label "No" at bounding box center [369, 329] width 18 height 21
click at [360, 330] on input "No" at bounding box center [365, 324] width 11 height 11
radio input "true"
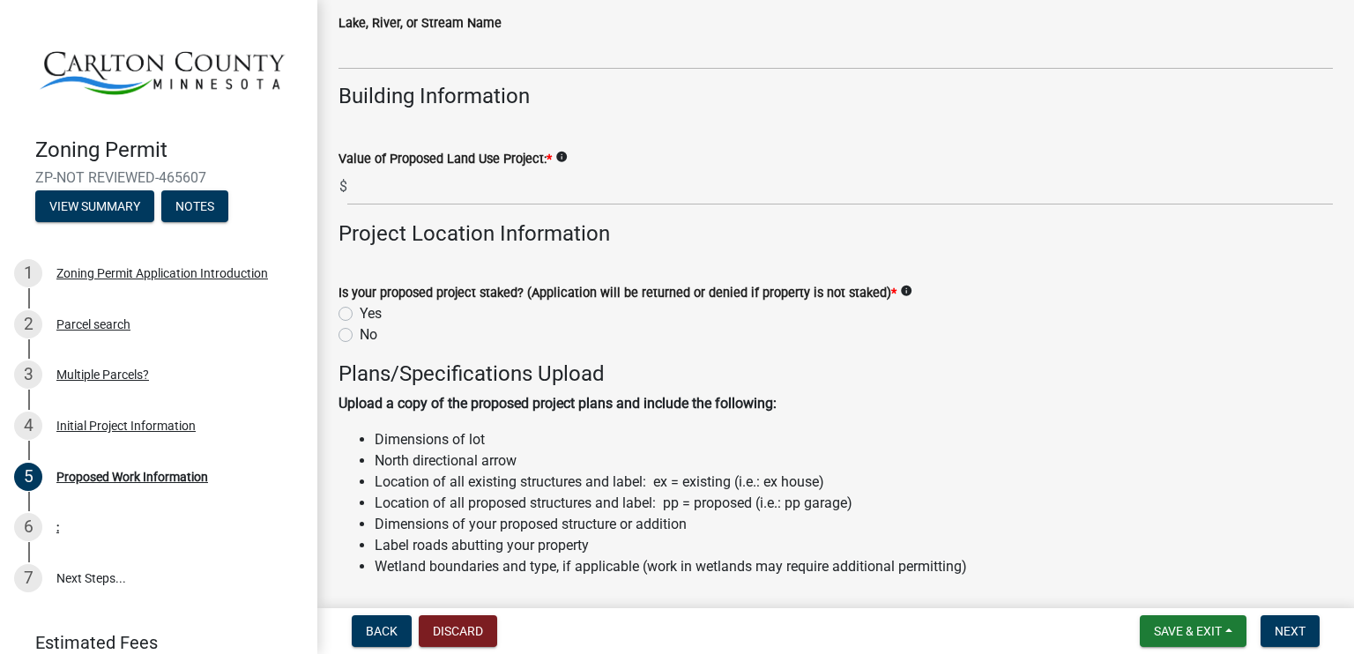
scroll to position [1498, 0]
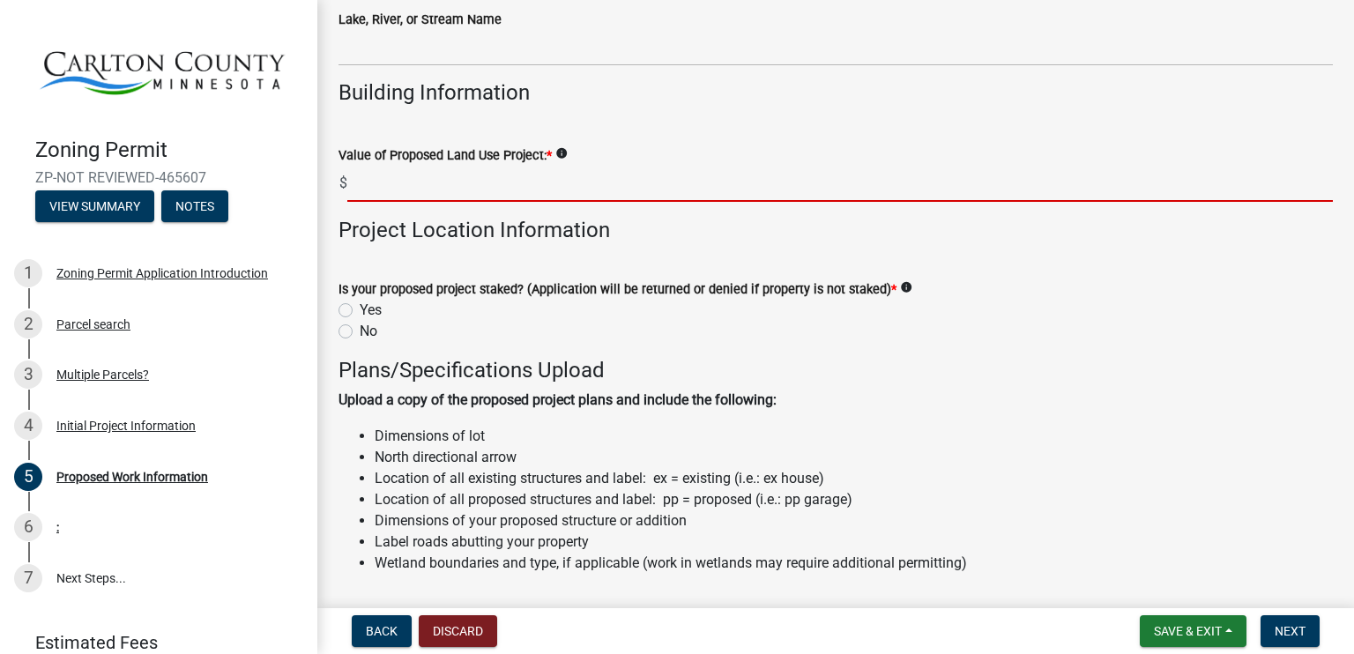
click at [377, 188] on input "text" at bounding box center [839, 184] width 985 height 36
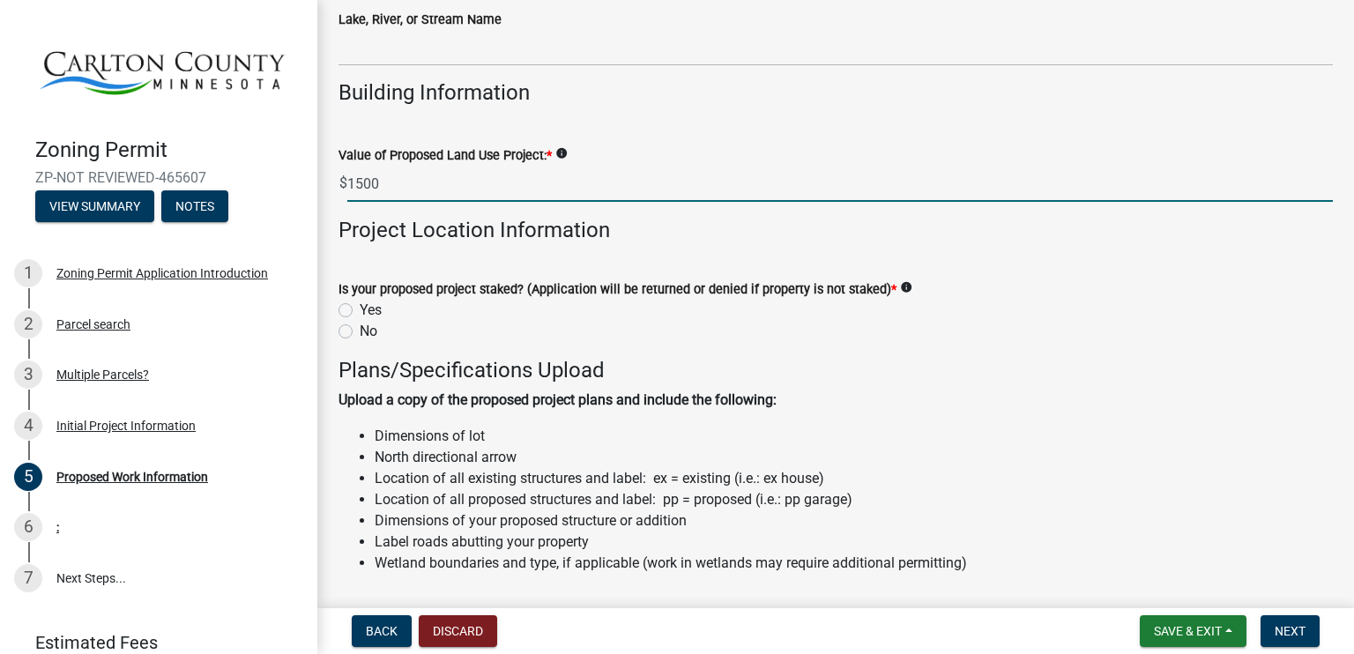
type input "1500"
click at [751, 243] on wm-data-entity-input "Project Location Information" at bounding box center [835, 238] width 994 height 40
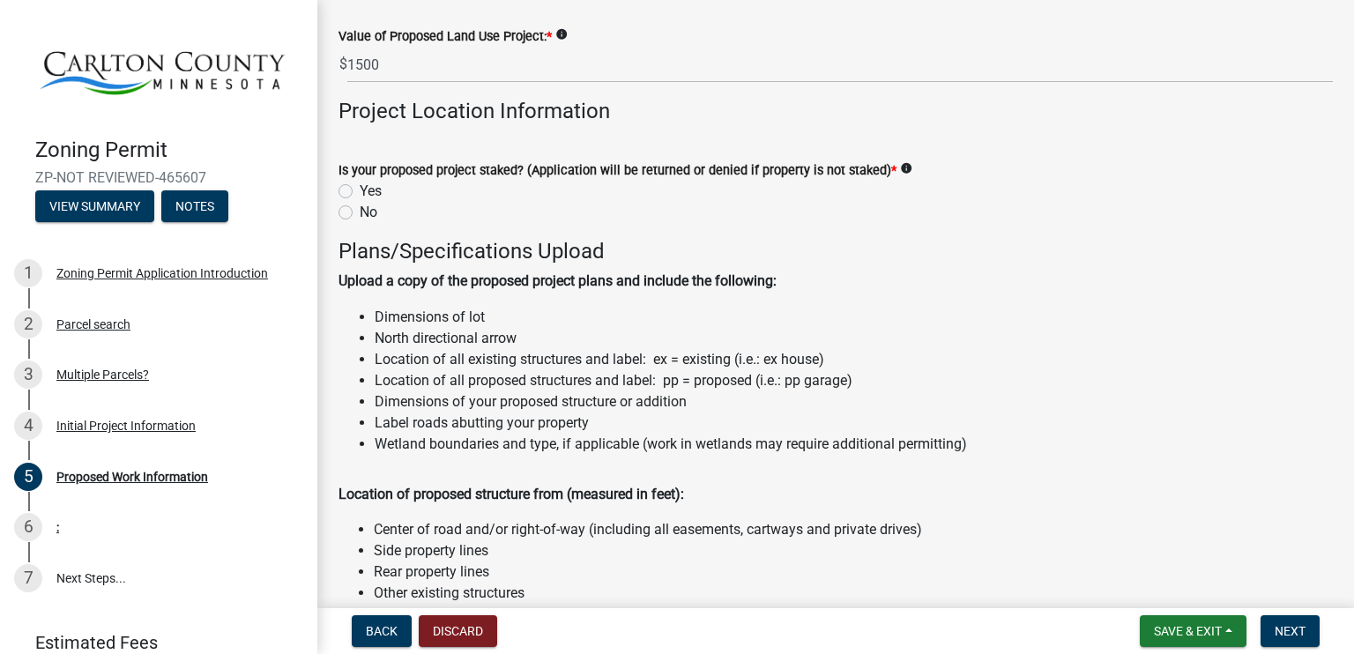
scroll to position [1586, 0]
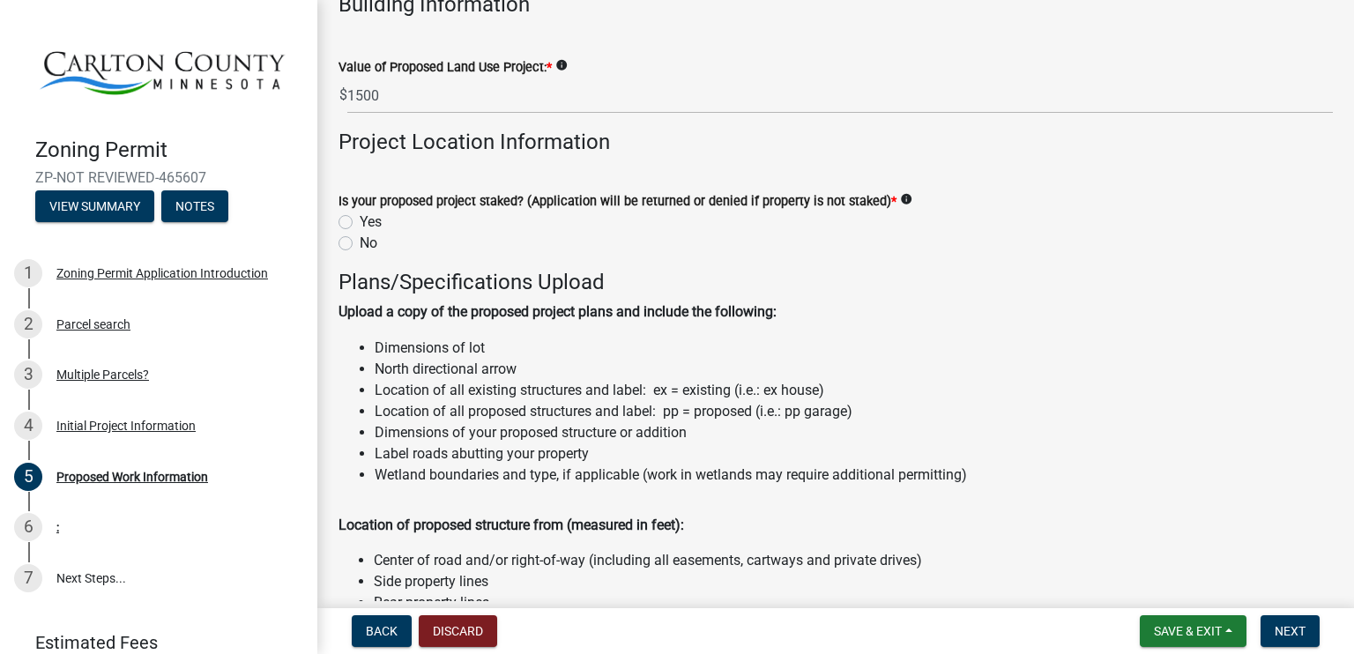
click at [360, 219] on label "Yes" at bounding box center [371, 222] width 22 height 21
click at [360, 219] on input "Yes" at bounding box center [365, 217] width 11 height 11
radio input "true"
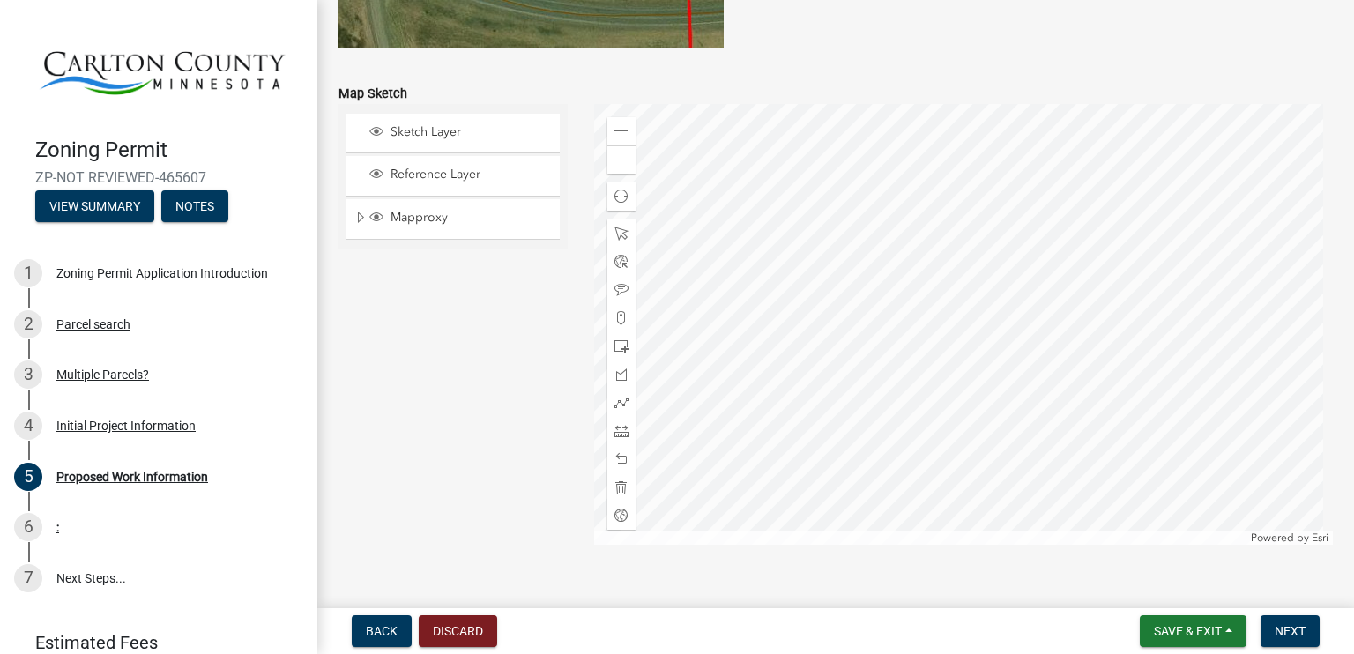
scroll to position [3606, 0]
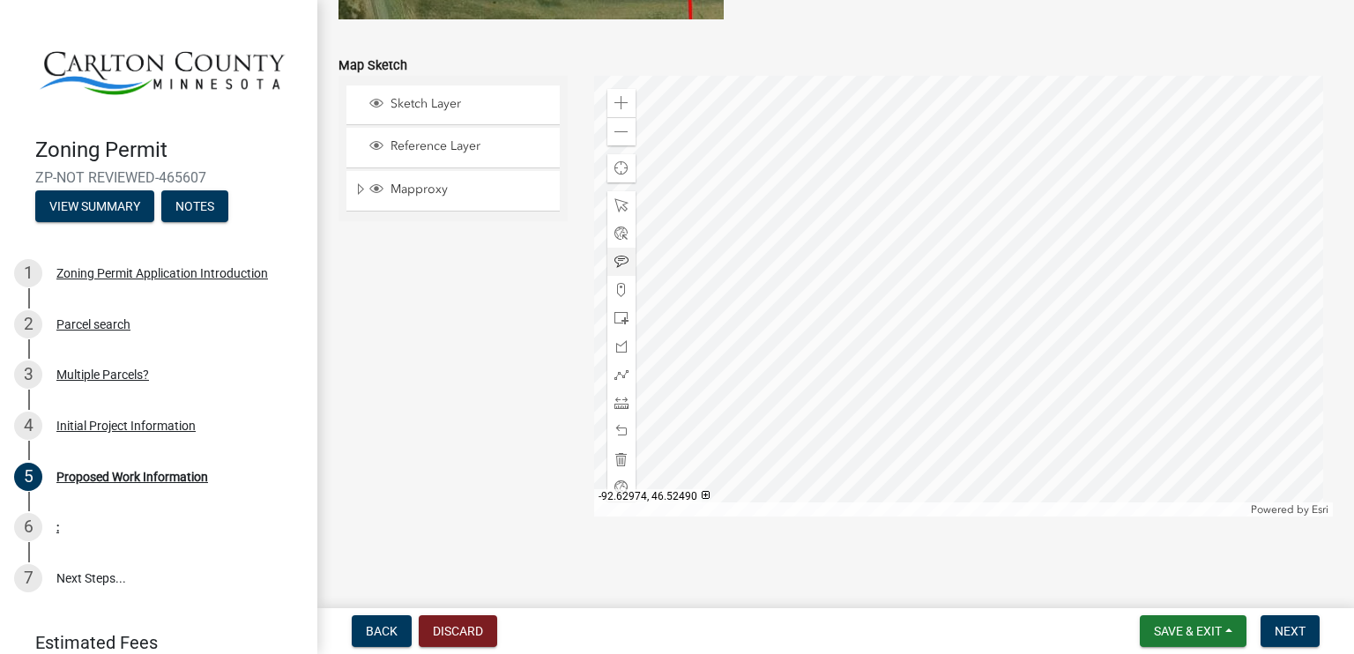
click at [930, 293] on div at bounding box center [963, 296] width 739 height 441
click at [786, 312] on div at bounding box center [963, 296] width 739 height 441
click at [759, 410] on div at bounding box center [963, 296] width 739 height 441
click at [846, 412] on div at bounding box center [963, 296] width 739 height 441
click at [850, 425] on div at bounding box center [963, 296] width 739 height 441
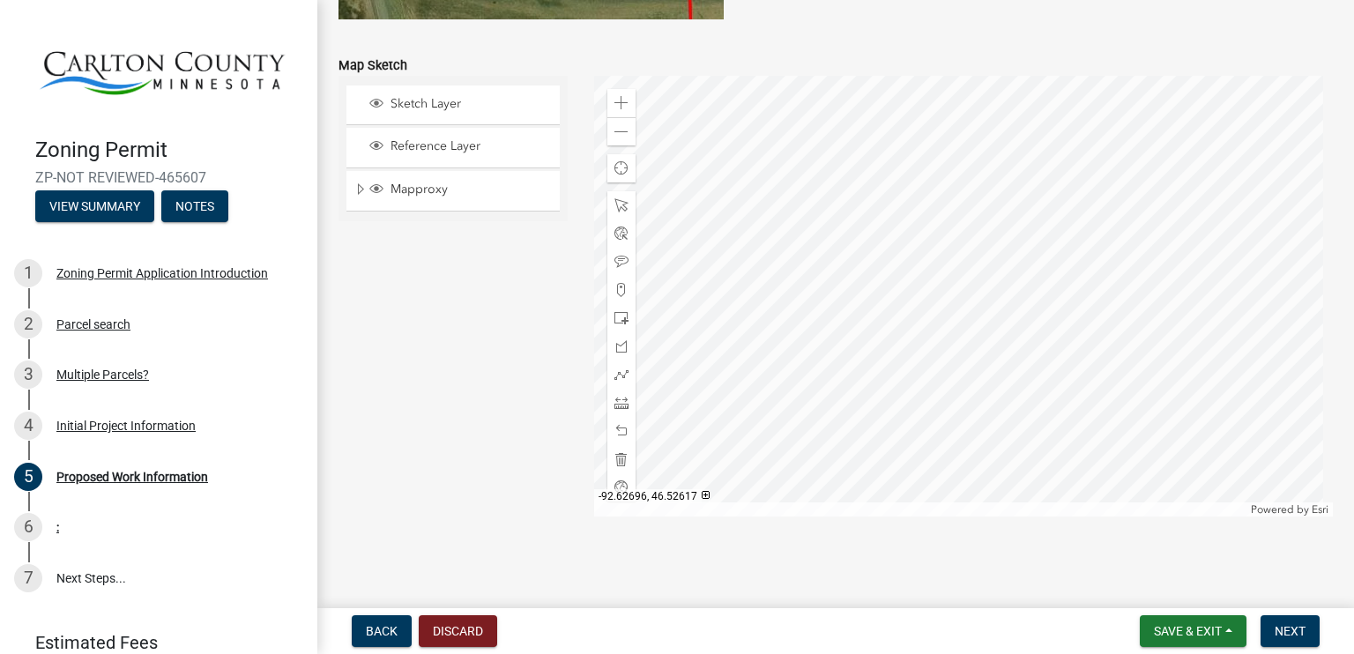
click at [865, 339] on div at bounding box center [963, 296] width 739 height 441
click at [1028, 440] on div at bounding box center [963, 296] width 739 height 441
click at [962, 447] on div at bounding box center [963, 296] width 739 height 441
click at [614, 314] on span at bounding box center [621, 318] width 14 height 14
click at [969, 296] on div at bounding box center [963, 296] width 739 height 441
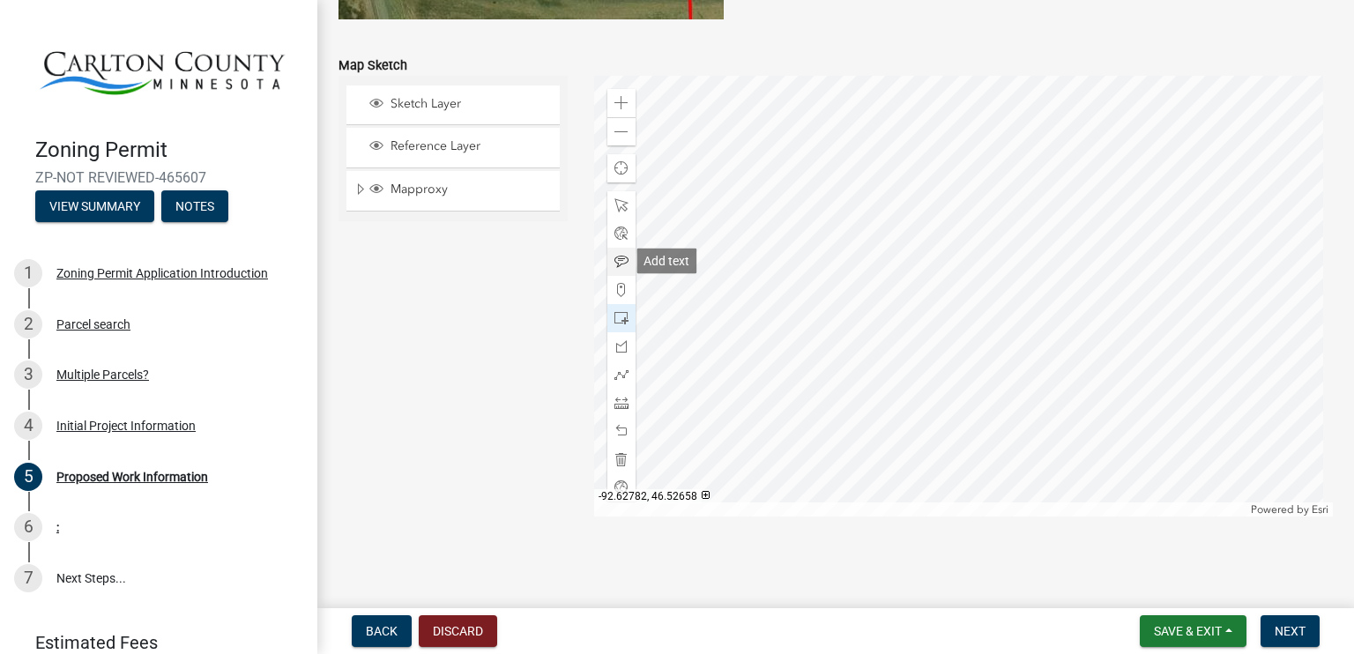
click at [620, 259] on span at bounding box center [621, 262] width 14 height 14
click at [916, 291] on div at bounding box center [963, 296] width 739 height 441
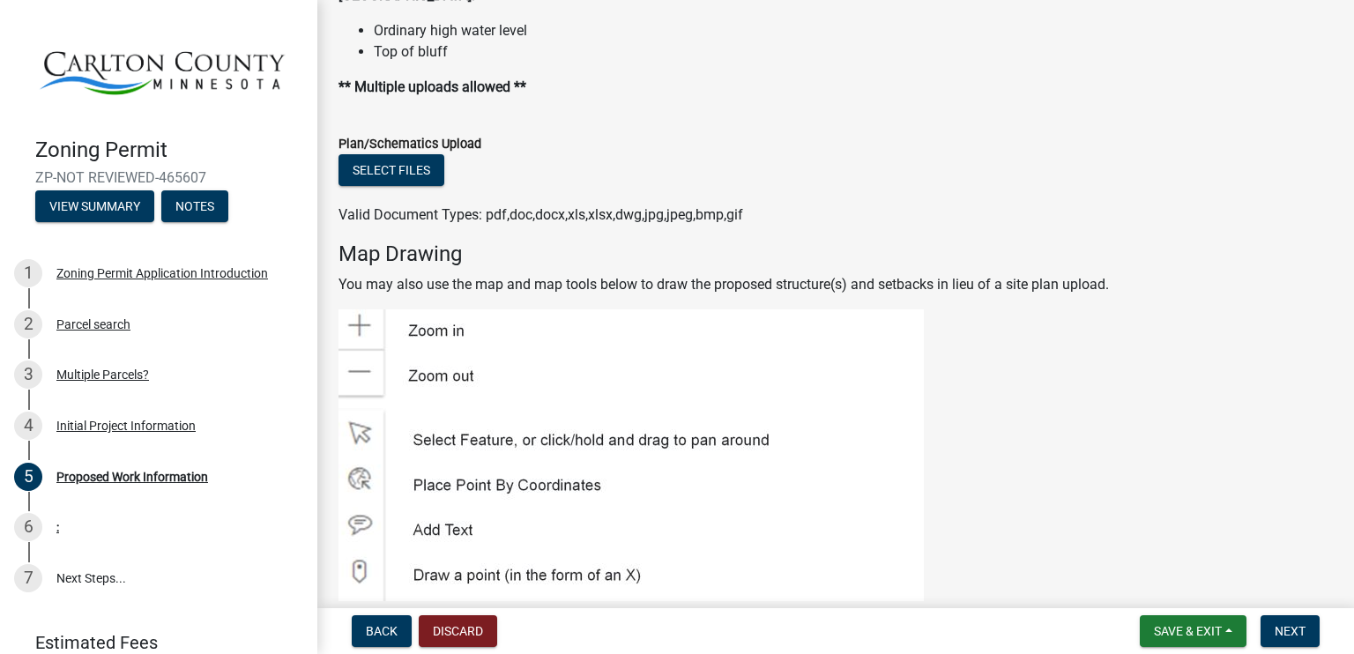
scroll to position [2284, 0]
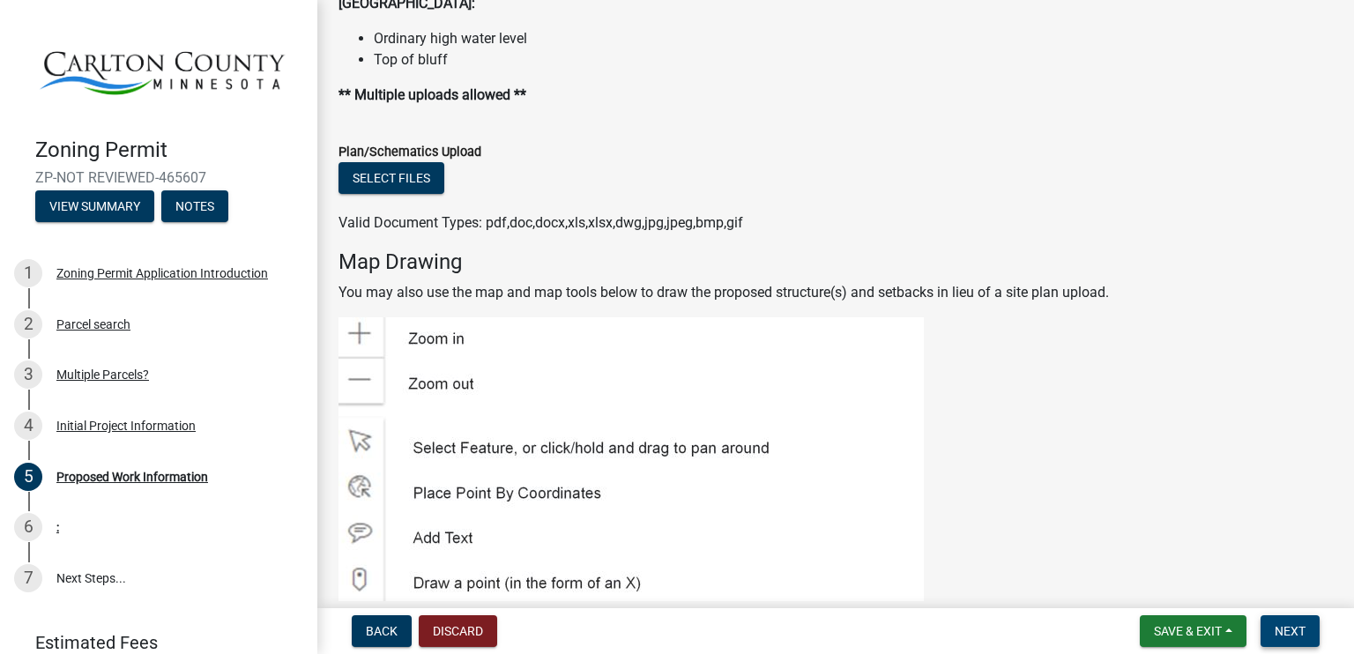
click at [1275, 632] on span "Next" at bounding box center [1289, 631] width 31 height 14
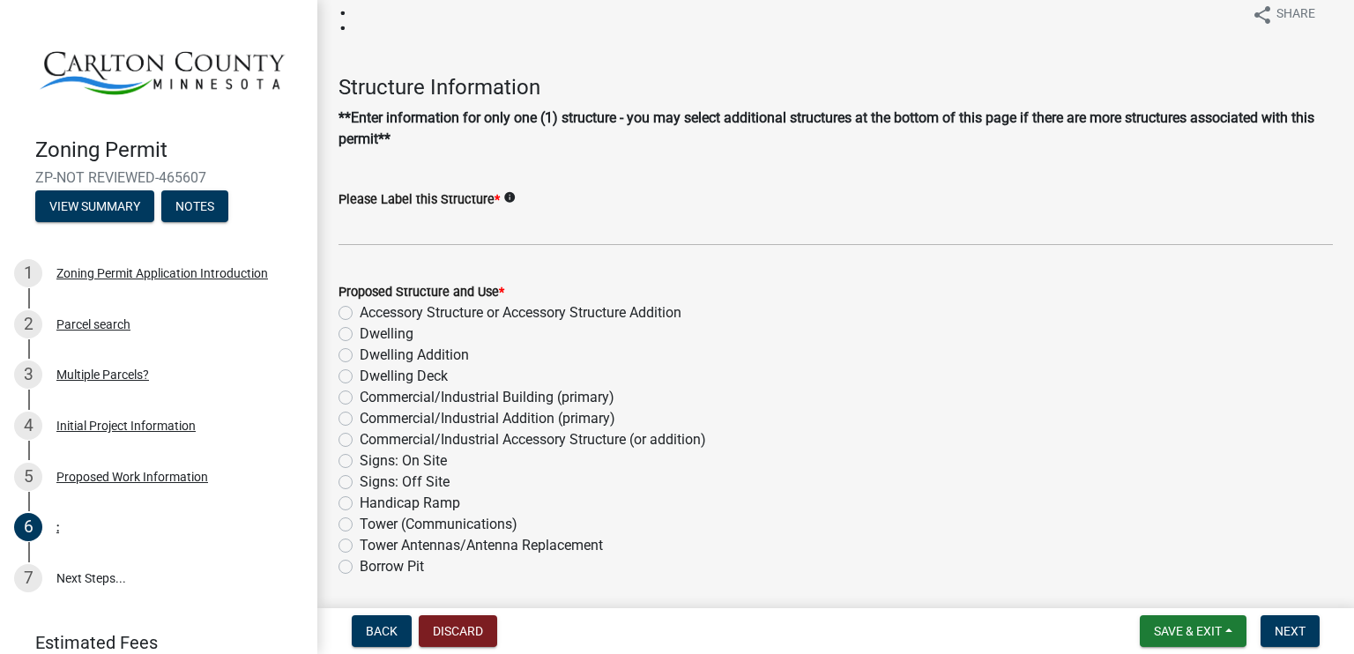
scroll to position [0, 0]
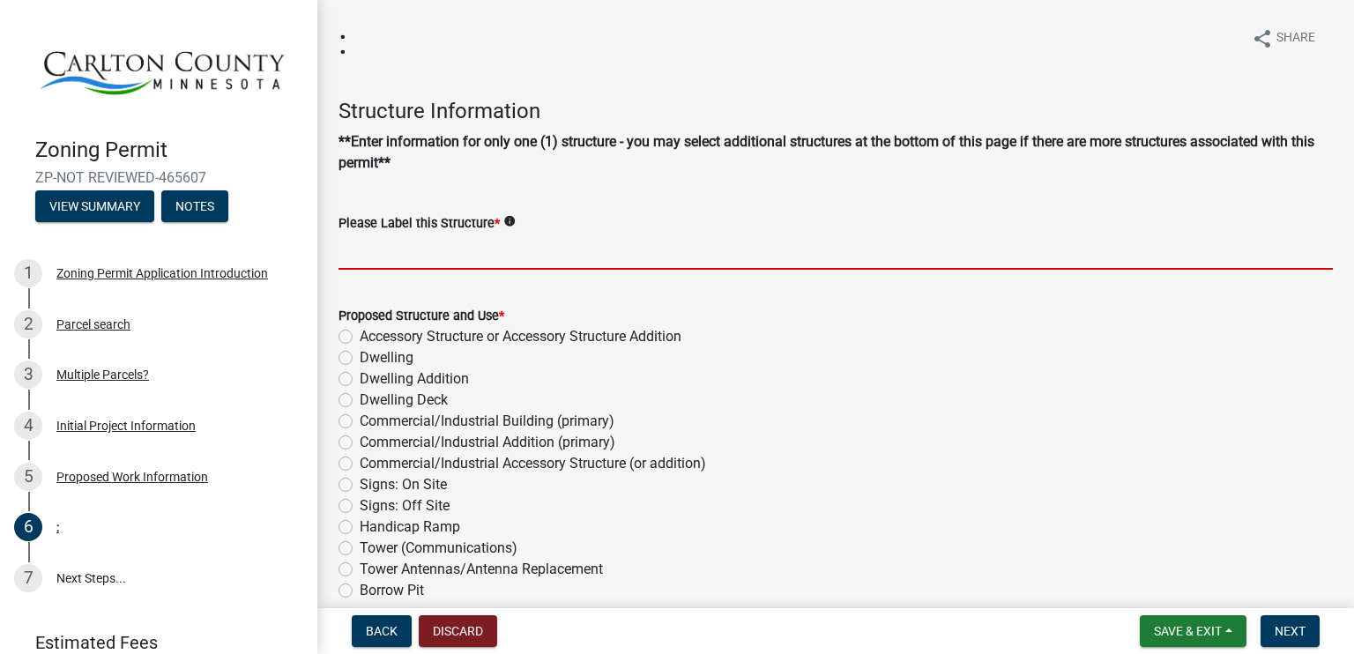
click at [382, 251] on input "Please Label this Structure *" at bounding box center [835, 252] width 994 height 36
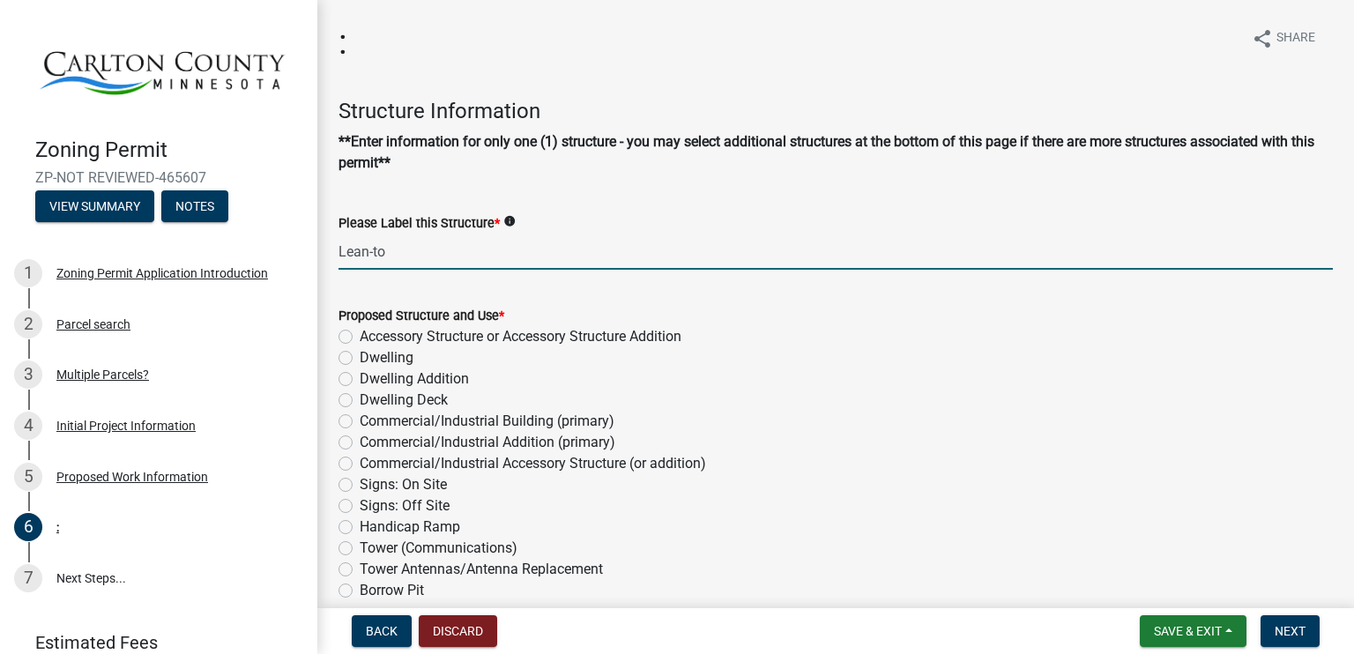
type input "Lean-to"
click at [852, 364] on div "Dwelling" at bounding box center [835, 357] width 994 height 21
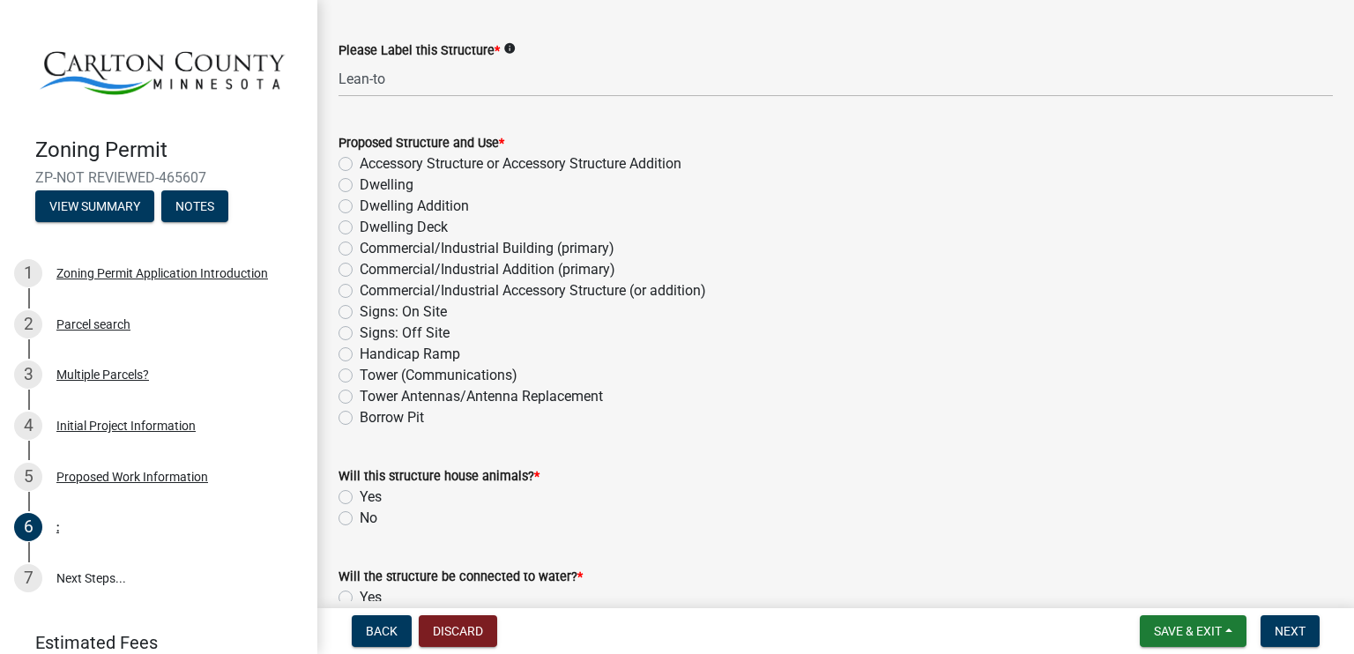
scroll to position [176, 0]
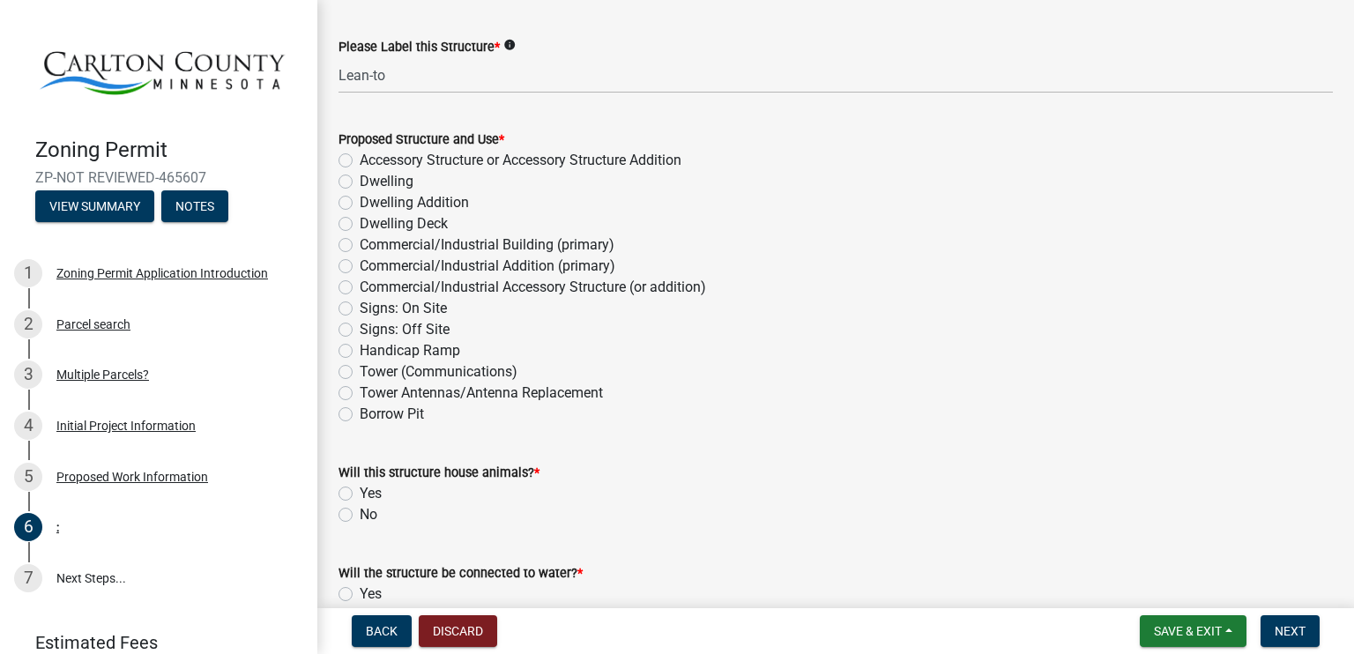
click at [360, 160] on label "Accessory Structure or Accessory Structure Addition" at bounding box center [521, 160] width 322 height 21
click at [360, 160] on input "Accessory Structure or Accessory Structure Addition" at bounding box center [365, 155] width 11 height 11
radio input "true"
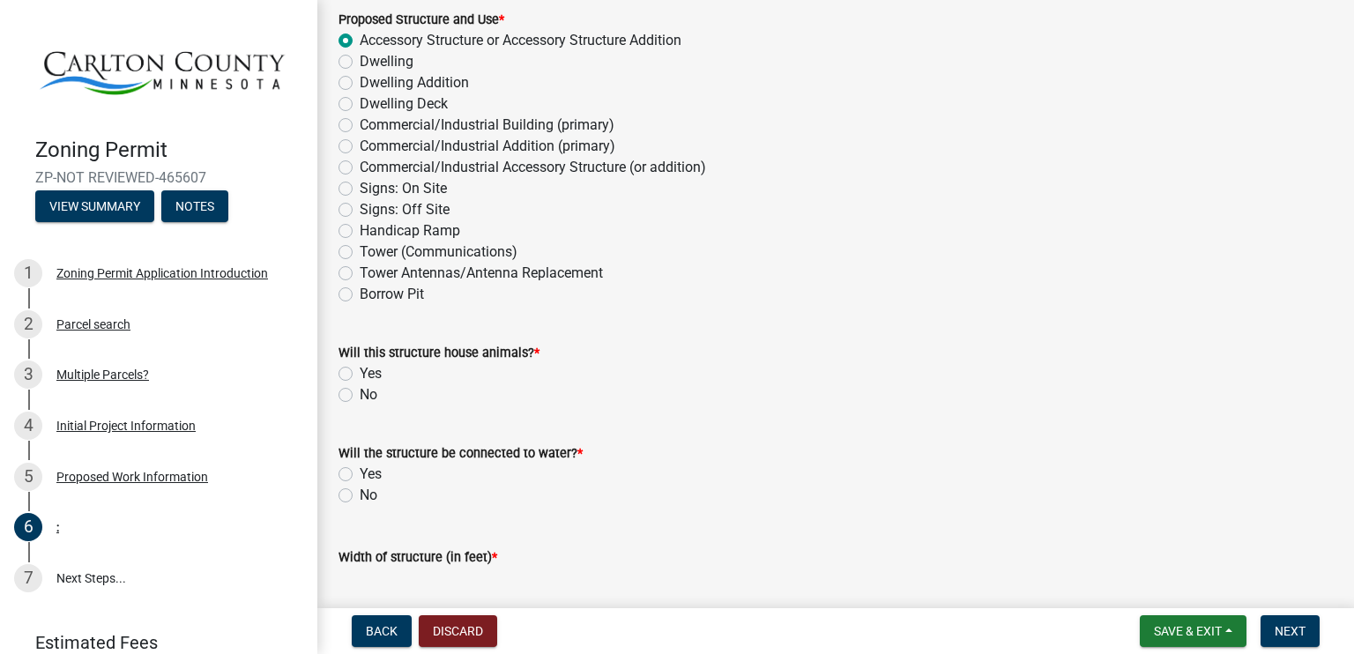
scroll to position [441, 0]
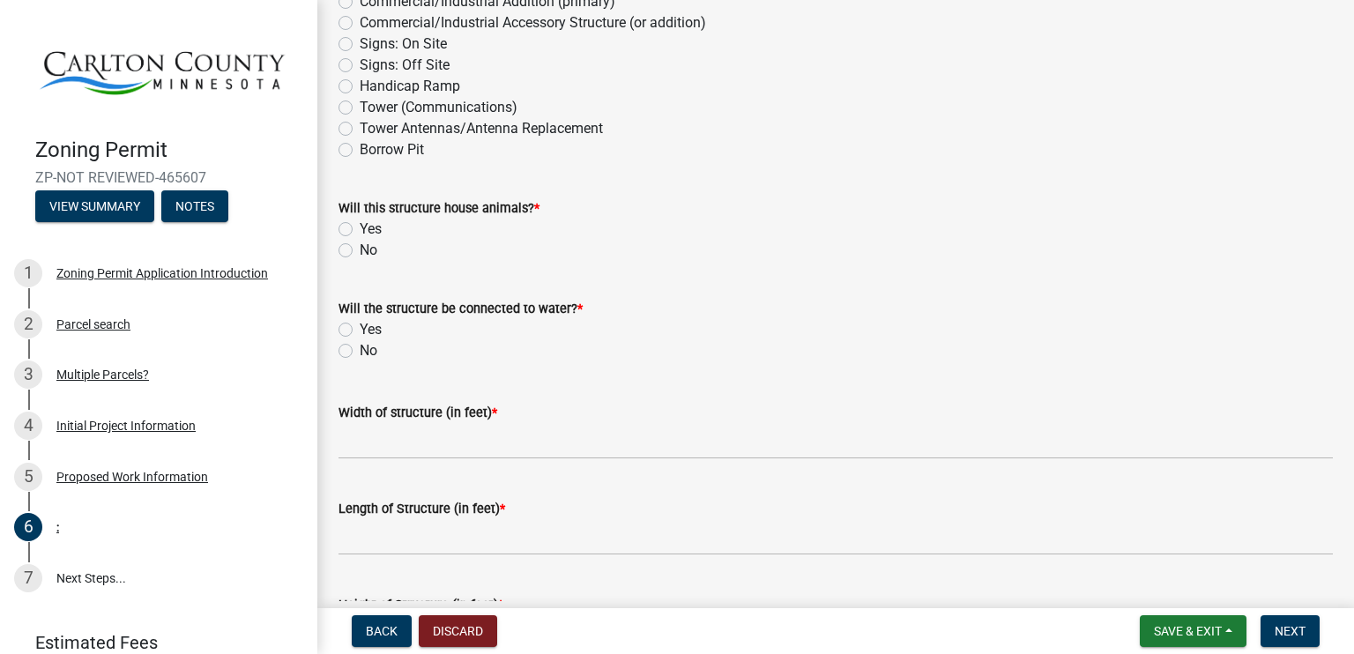
click at [360, 253] on label "No" at bounding box center [369, 250] width 18 height 21
click at [360, 251] on input "No" at bounding box center [365, 245] width 11 height 11
radio input "true"
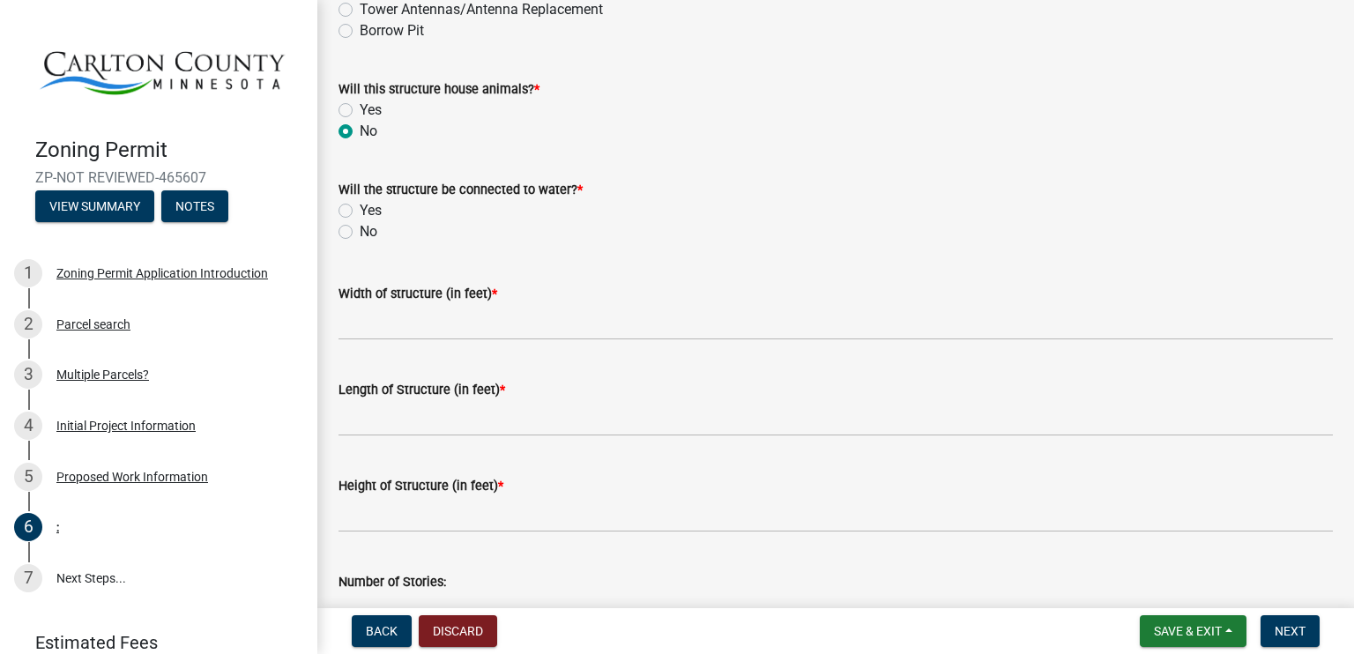
scroll to position [617, 0]
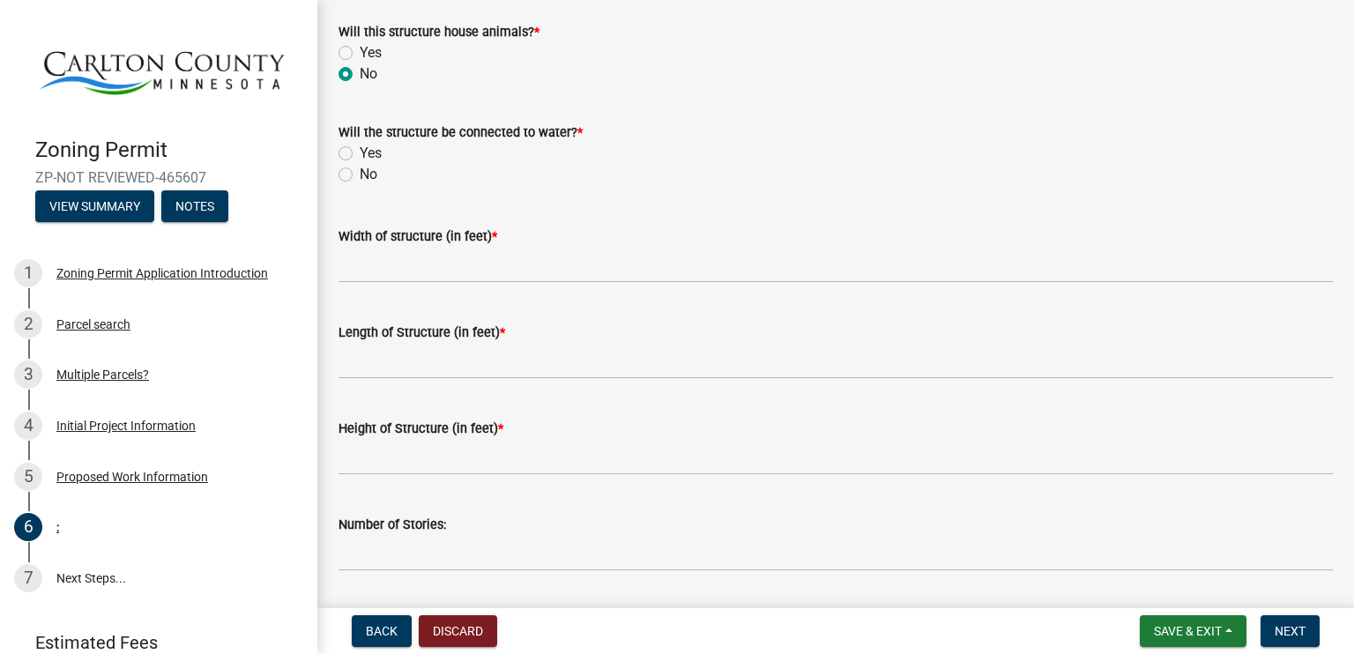
click at [360, 177] on label "No" at bounding box center [369, 174] width 18 height 21
click at [360, 175] on input "No" at bounding box center [365, 169] width 11 height 11
radio input "true"
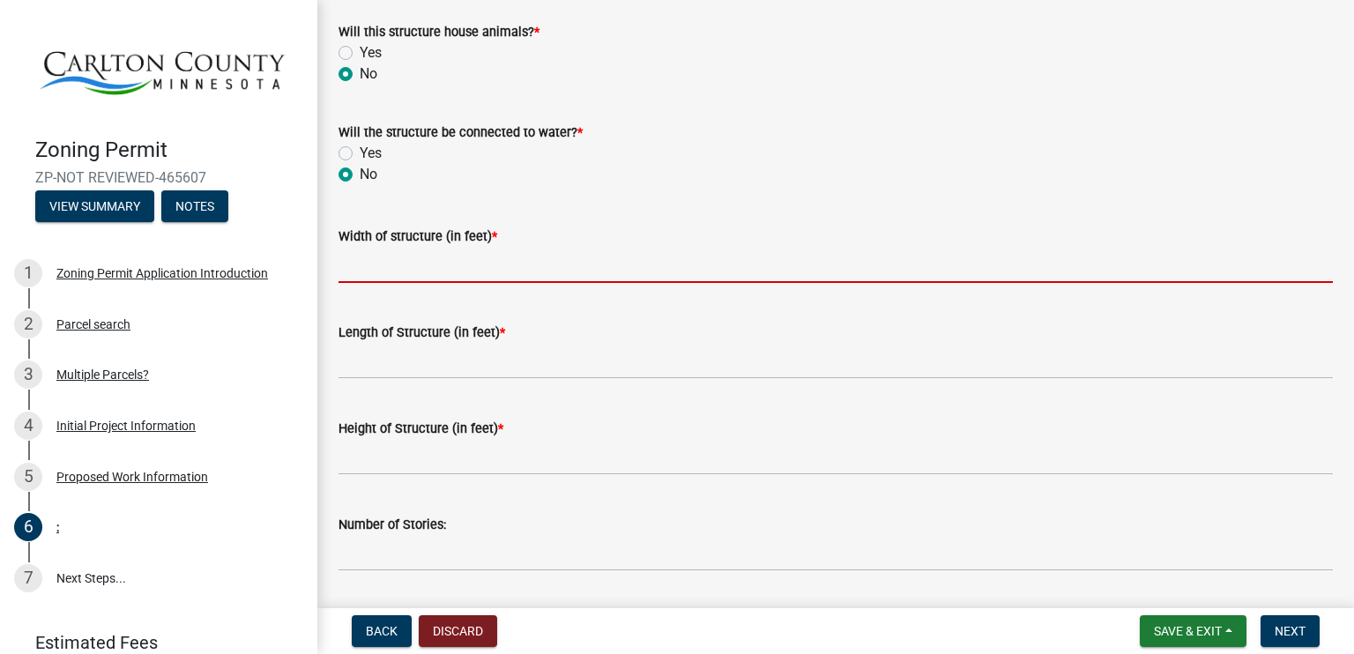
click at [360, 280] on input "Width of structure (in feet) *" at bounding box center [835, 265] width 994 height 36
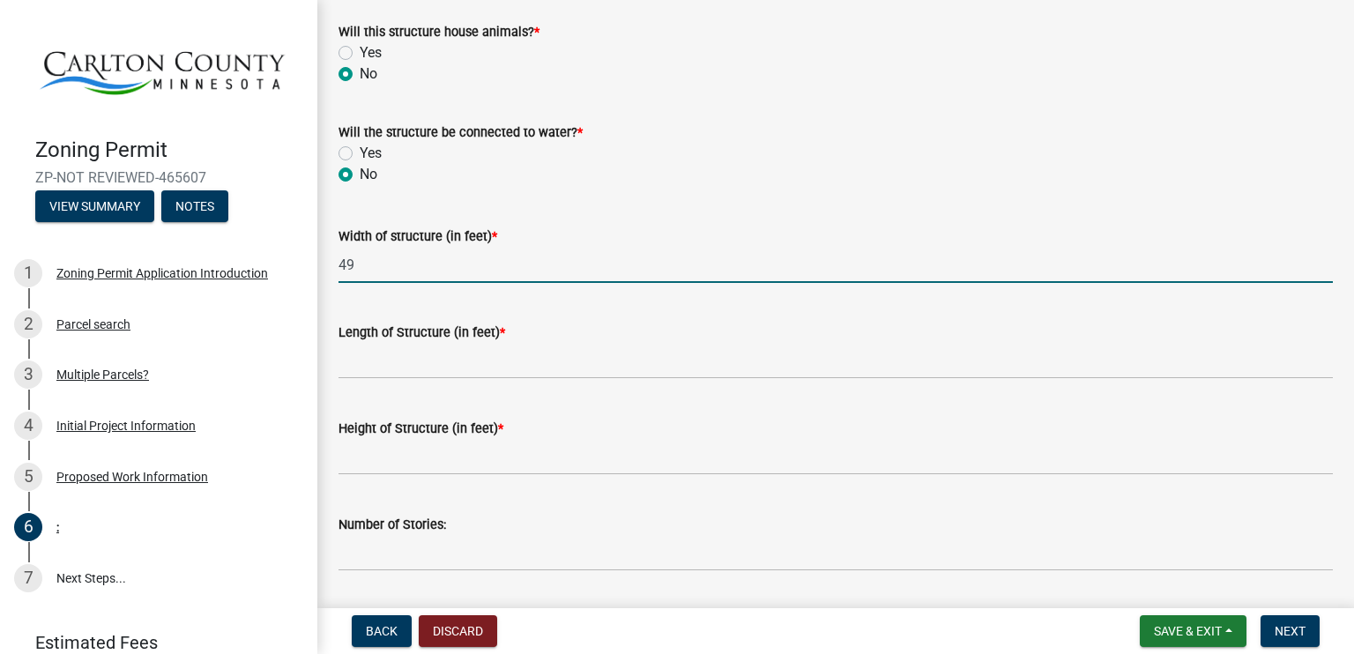
type input "4"
type input "16"
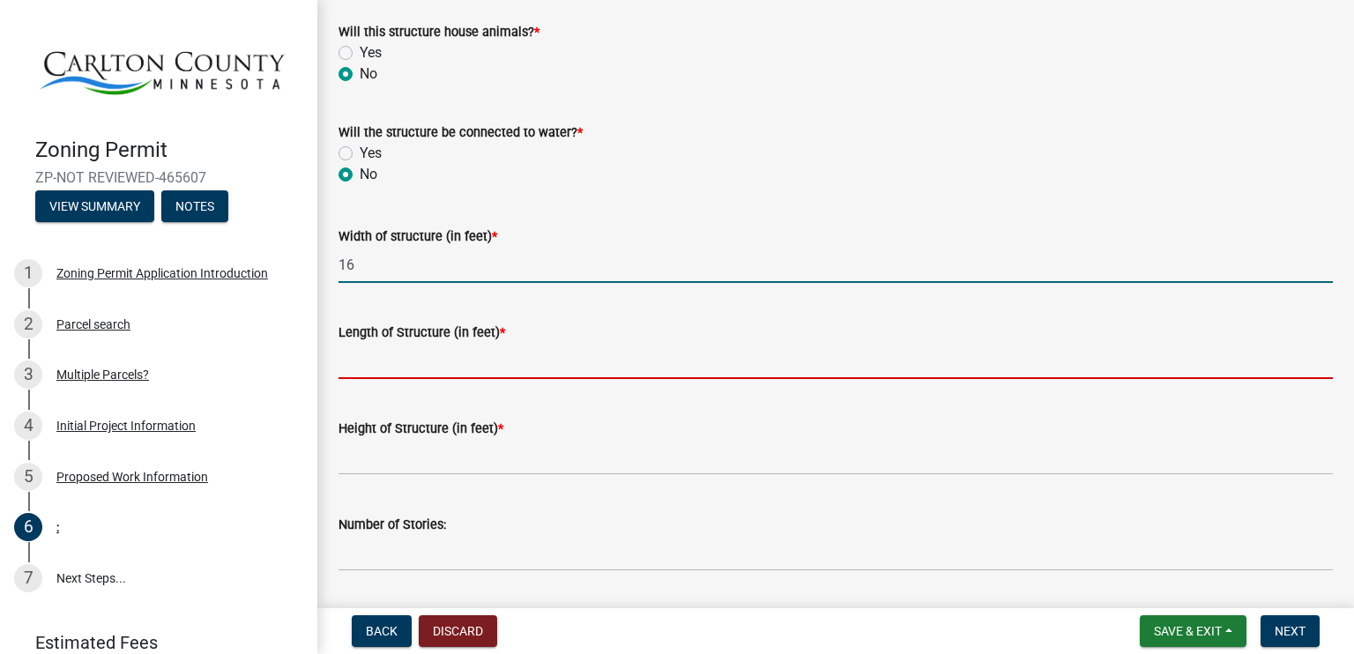
click at [353, 358] on input "Length of Structure (in feet) *" at bounding box center [835, 361] width 994 height 36
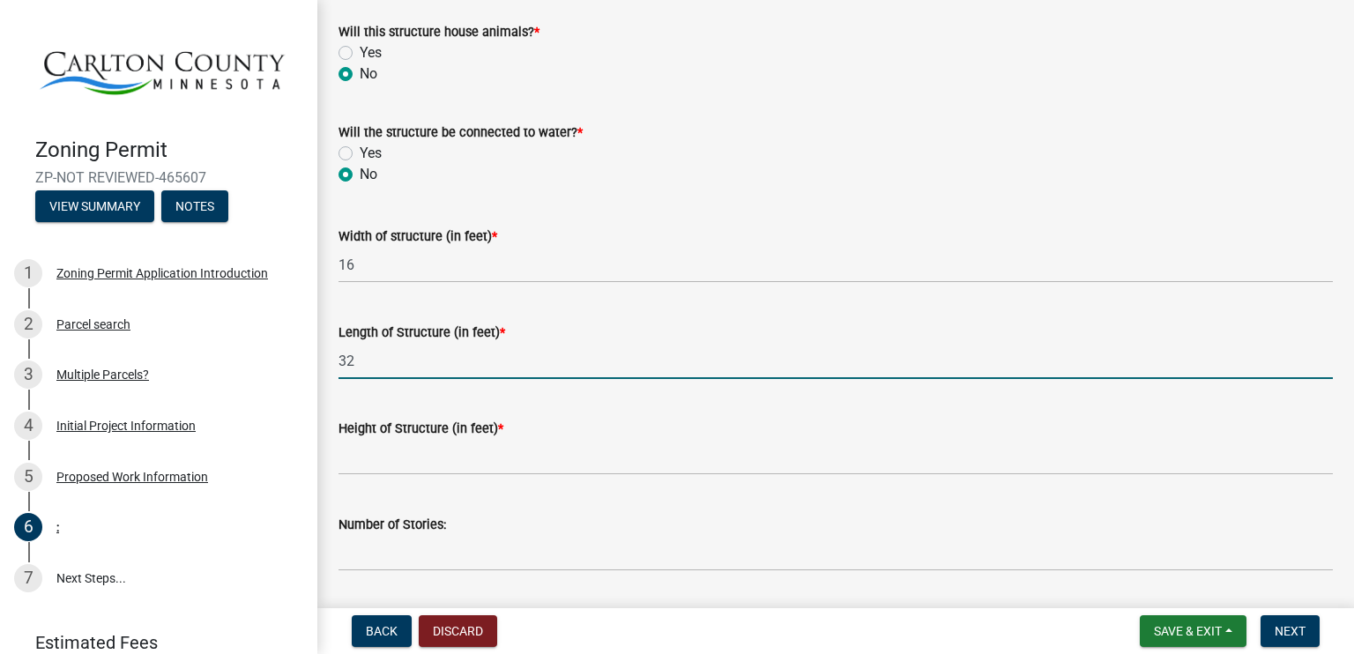
type input "32"
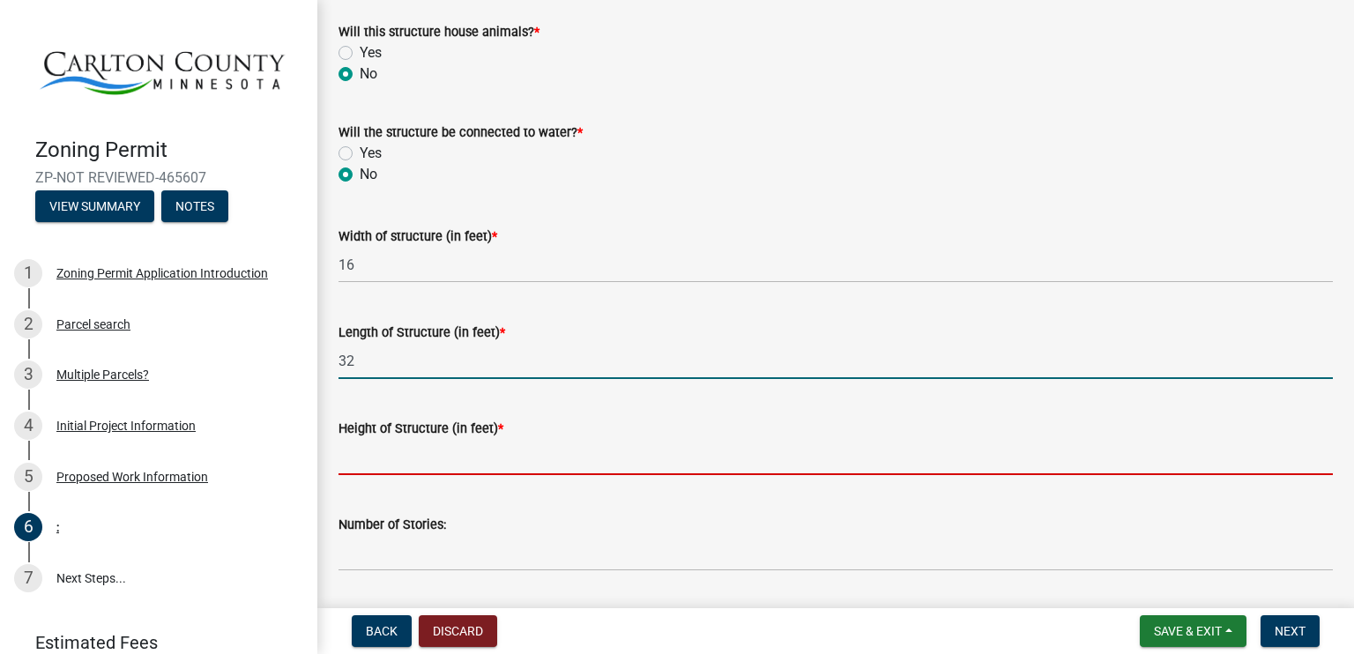
click at [370, 460] on input "Height of Structure (in feet) *" at bounding box center [835, 457] width 994 height 36
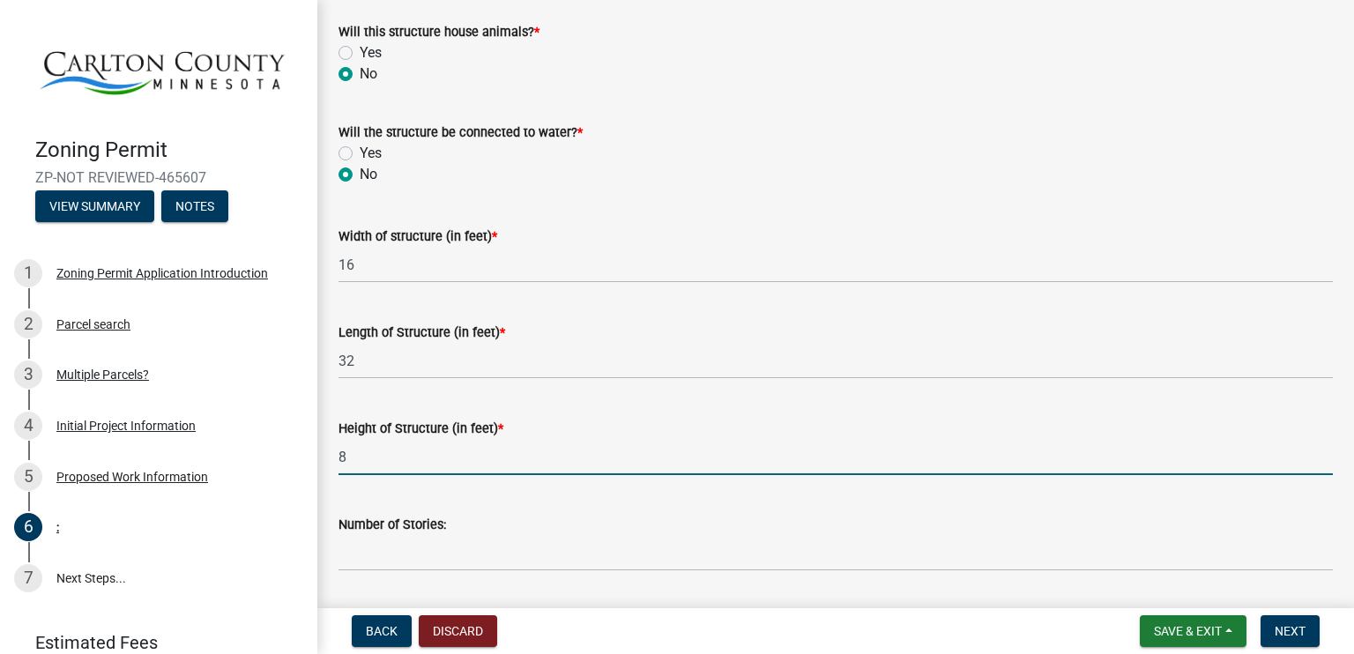
type input "8"
click at [563, 504] on div "Number of Stories:" at bounding box center [835, 530] width 994 height 82
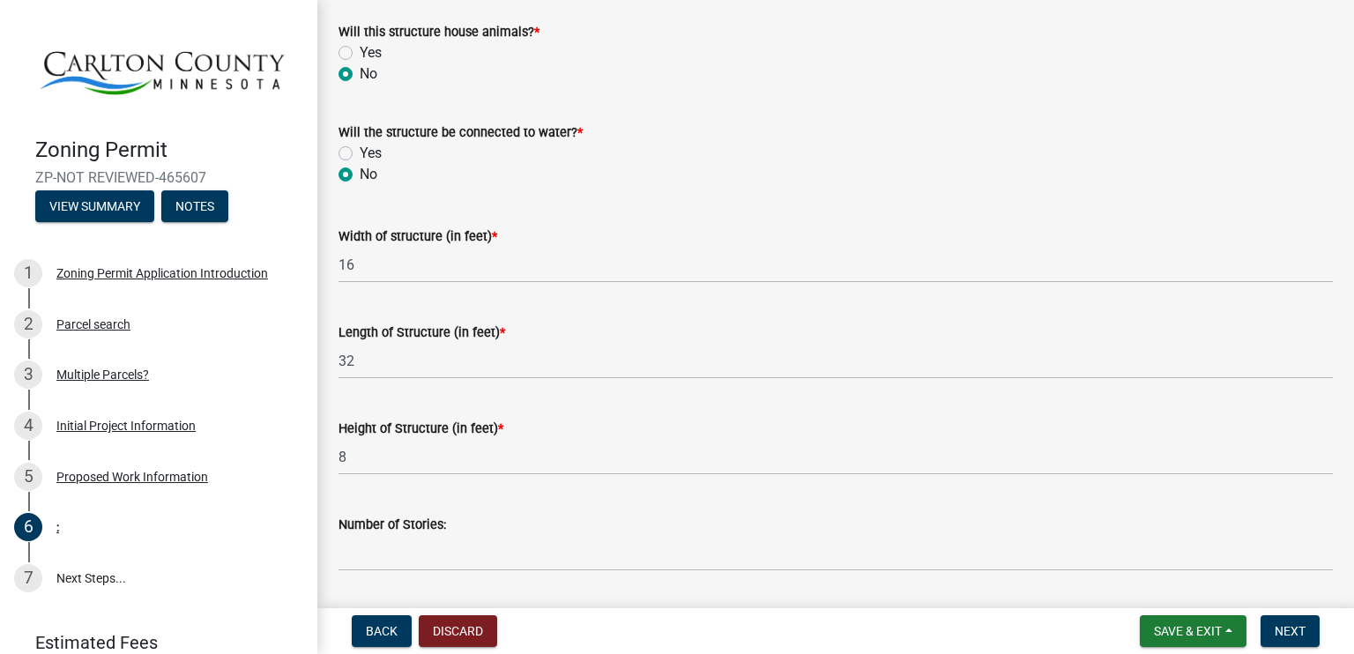
scroll to position [793, 0]
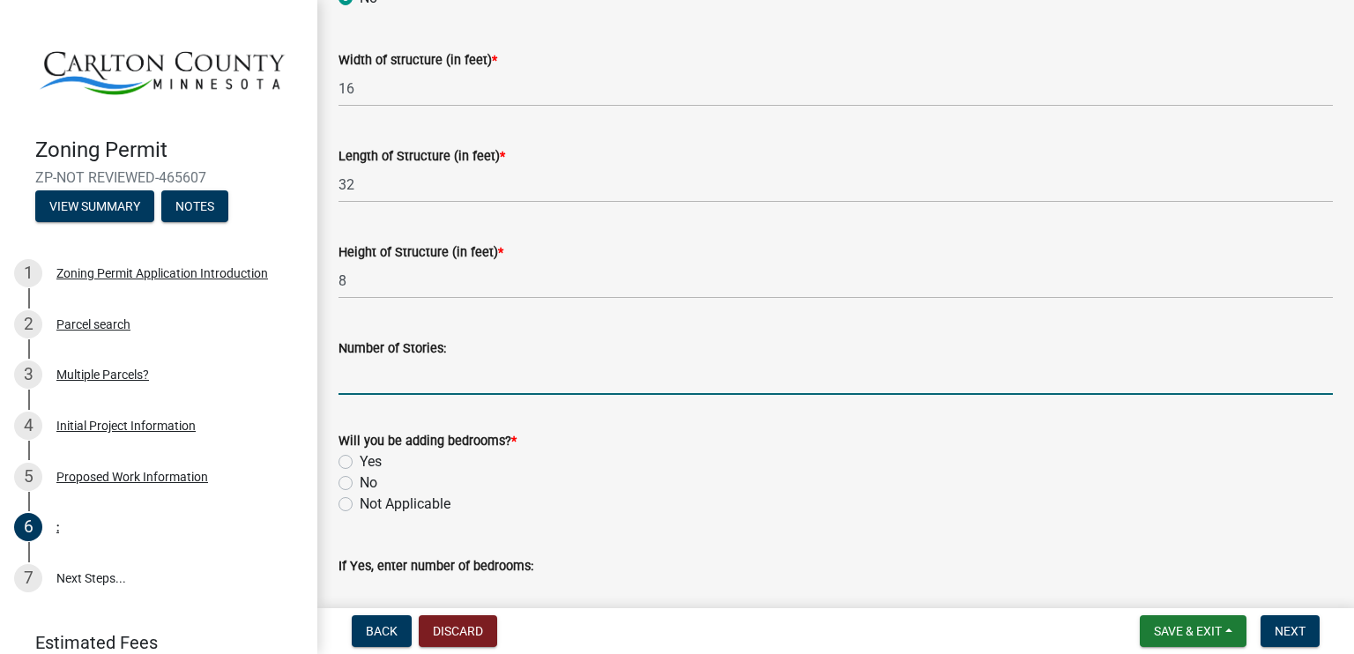
click at [353, 389] on input "Number of Stories:" at bounding box center [835, 377] width 994 height 36
type input "1"
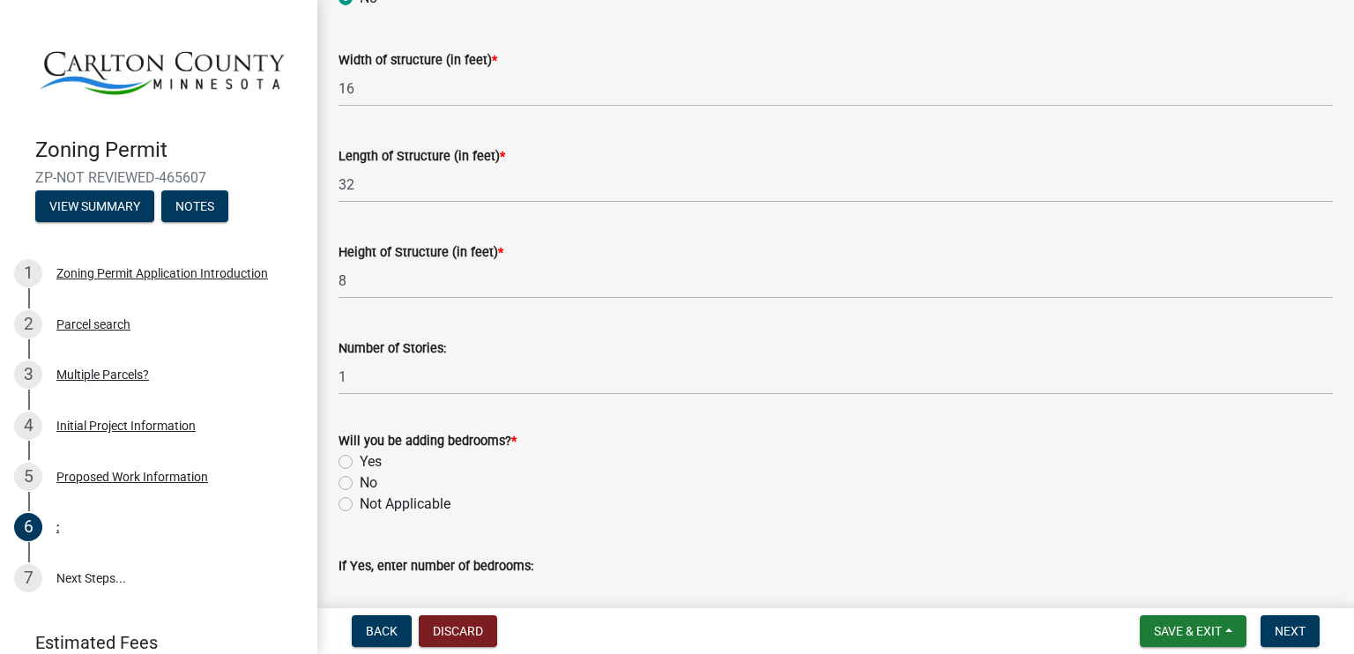
click at [680, 472] on div "No" at bounding box center [835, 482] width 994 height 21
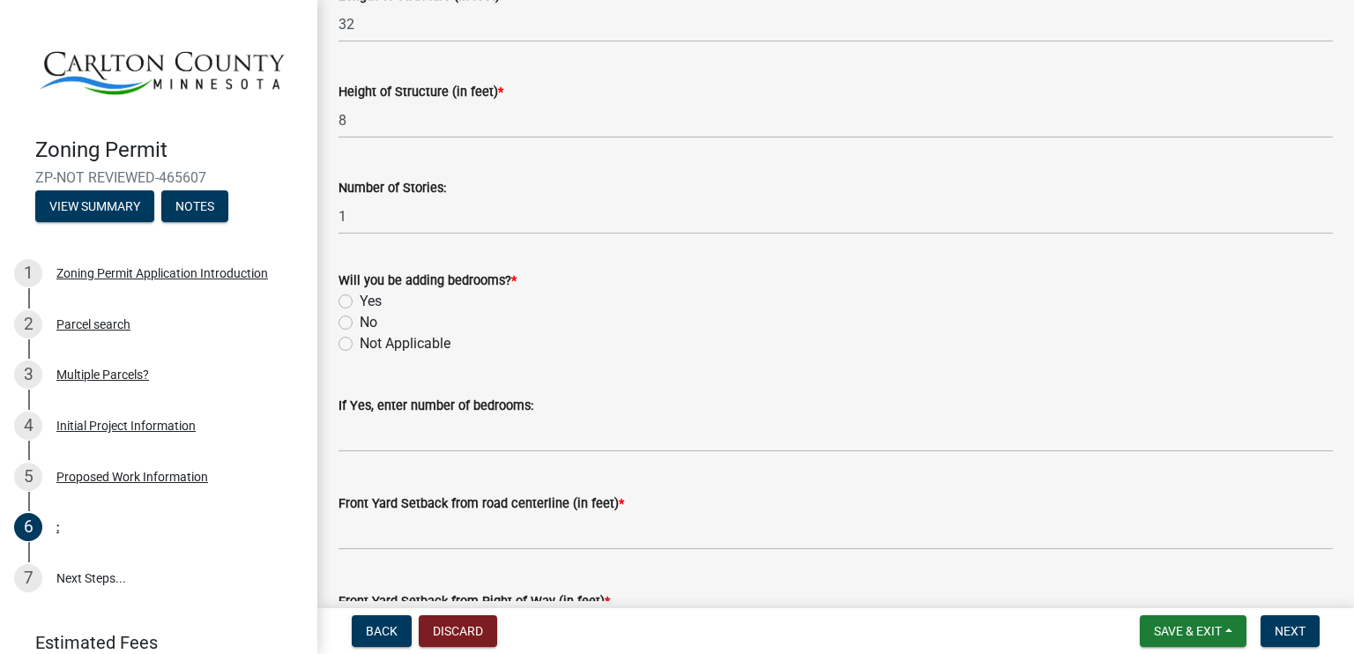
scroll to position [969, 0]
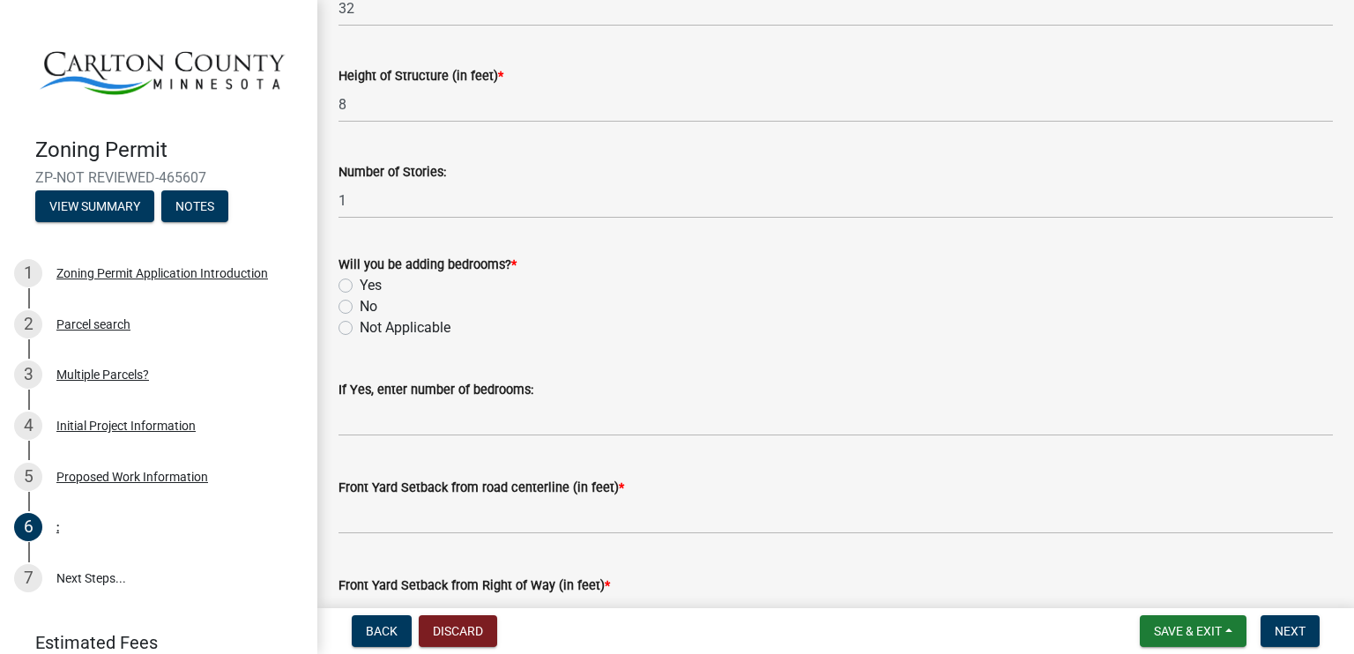
click at [360, 301] on label "No" at bounding box center [369, 306] width 18 height 21
click at [360, 301] on input "No" at bounding box center [365, 301] width 11 height 11
radio input "true"
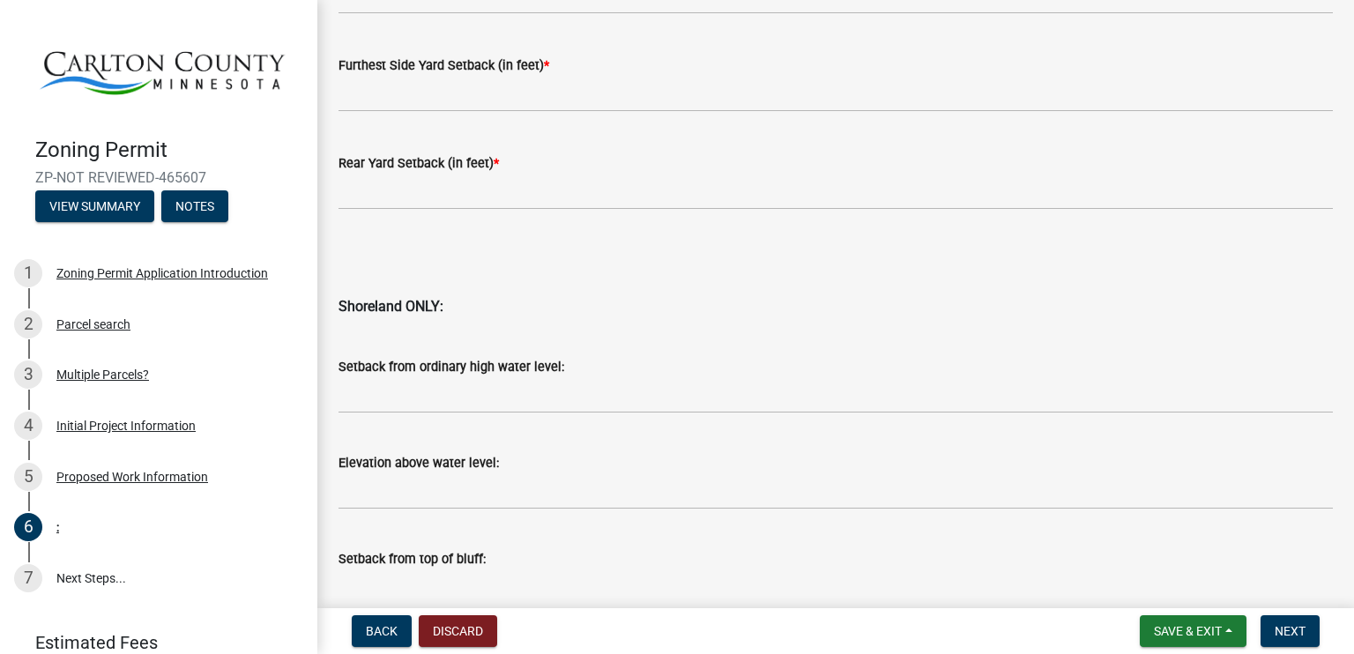
scroll to position [1763, 0]
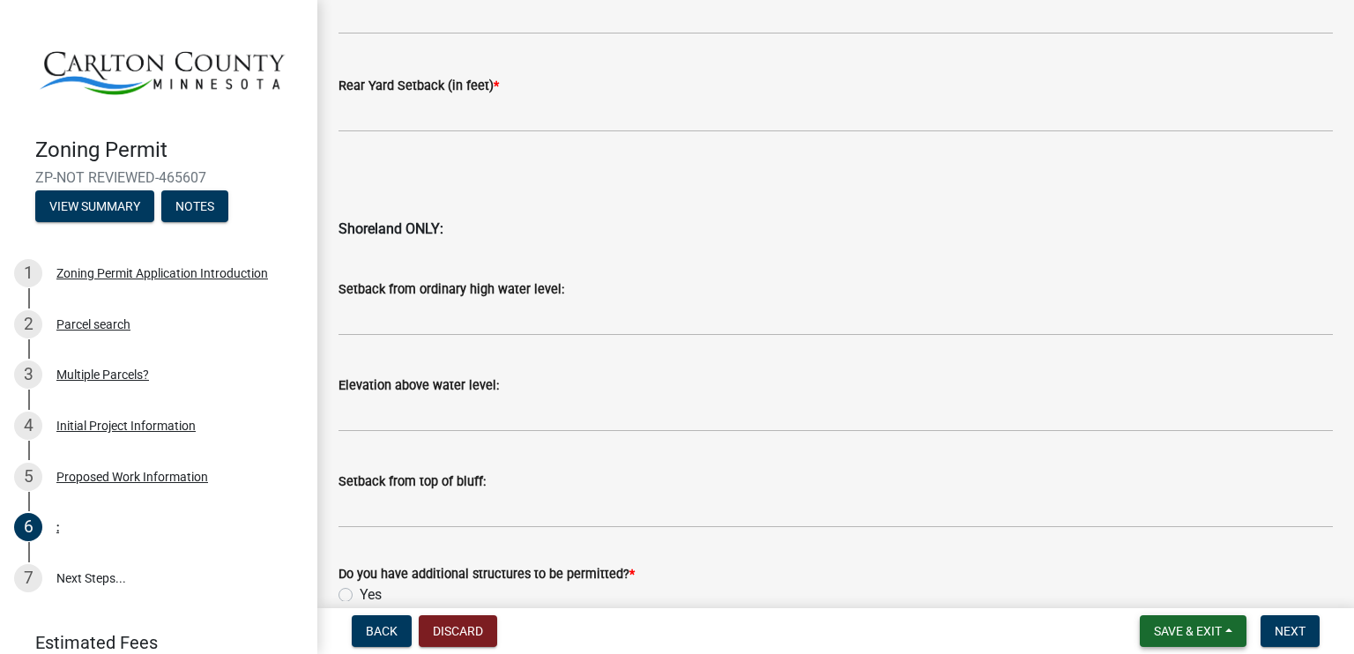
click at [1181, 627] on span "Save & Exit" at bounding box center [1188, 631] width 68 height 14
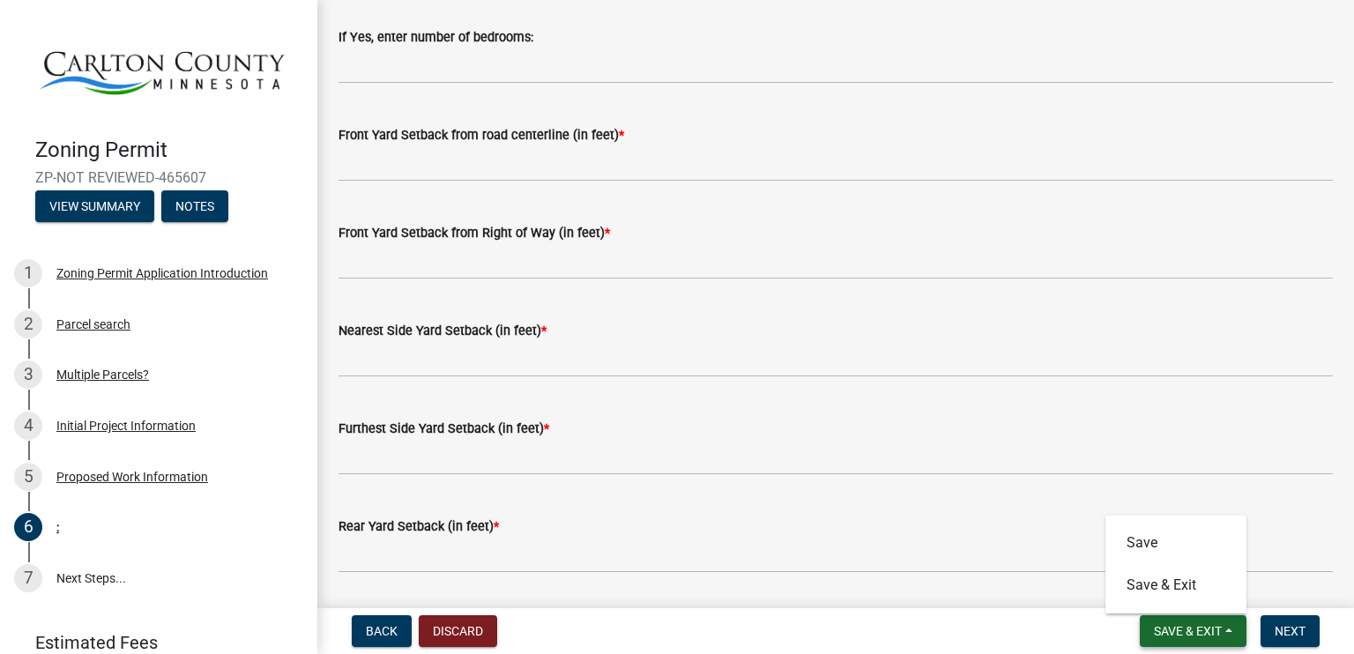
scroll to position [1234, 0]
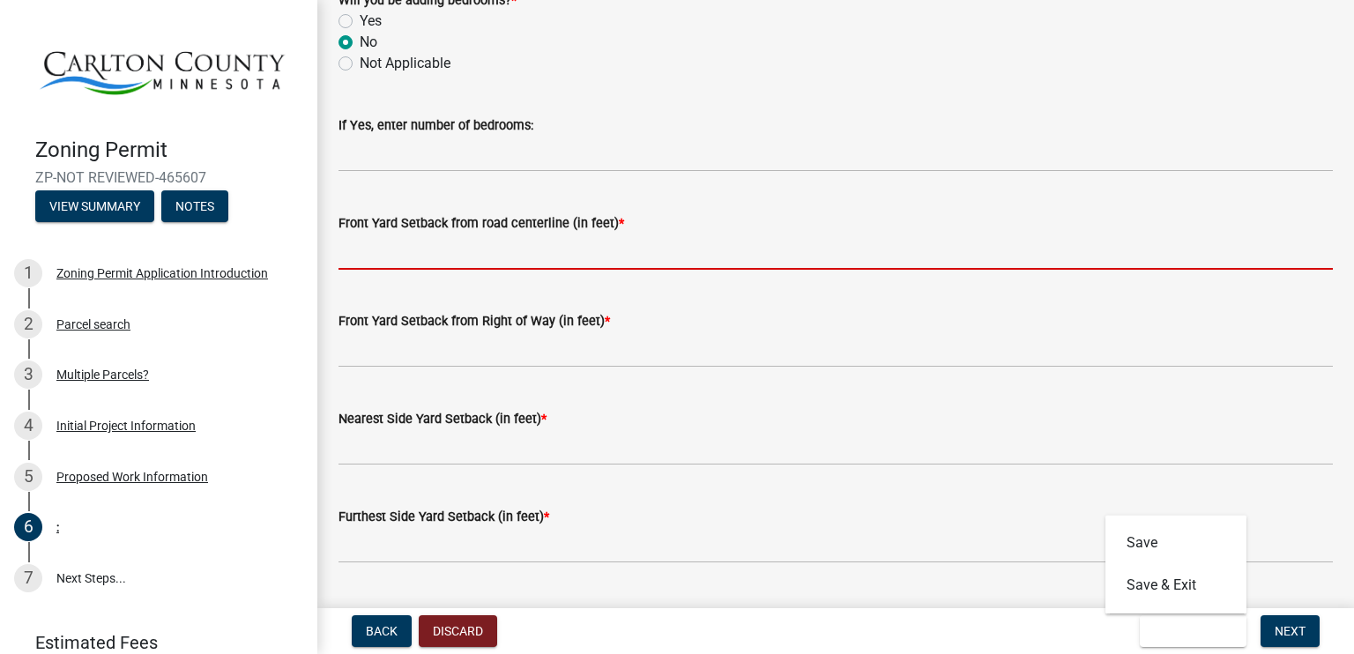
click at [383, 259] on input "text" at bounding box center [835, 252] width 994 height 36
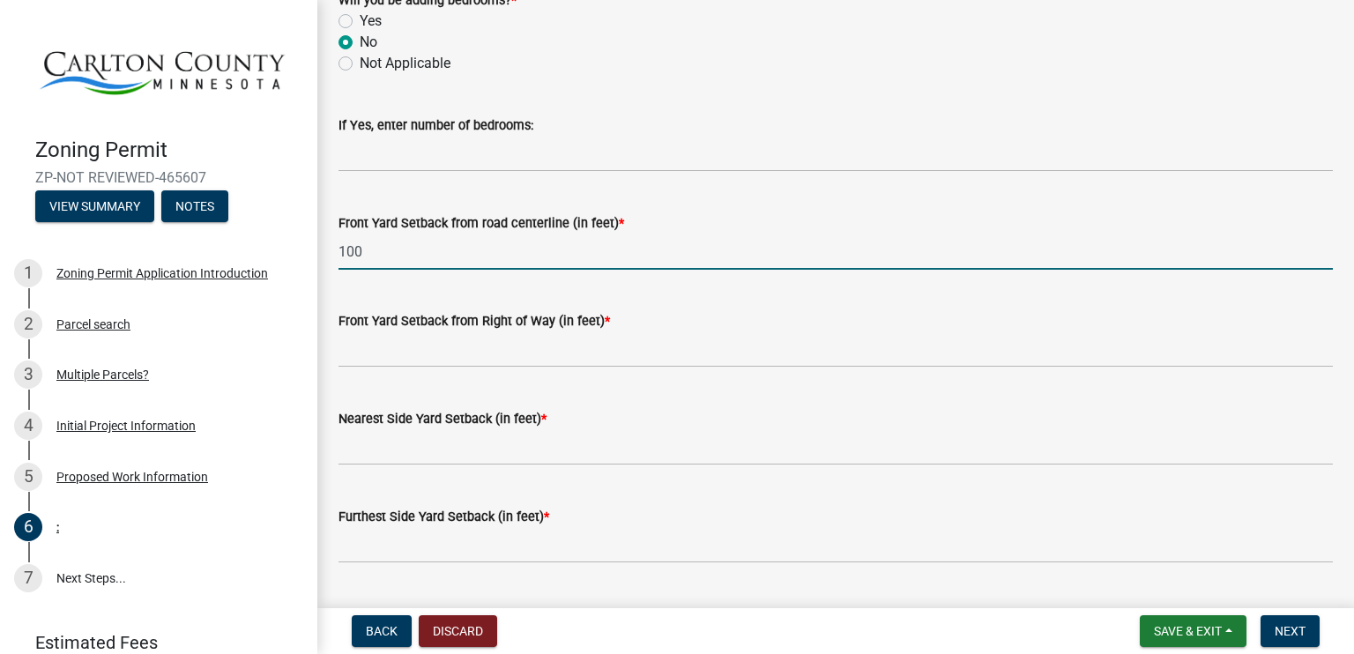
click at [417, 248] on input "100" at bounding box center [835, 252] width 994 height 36
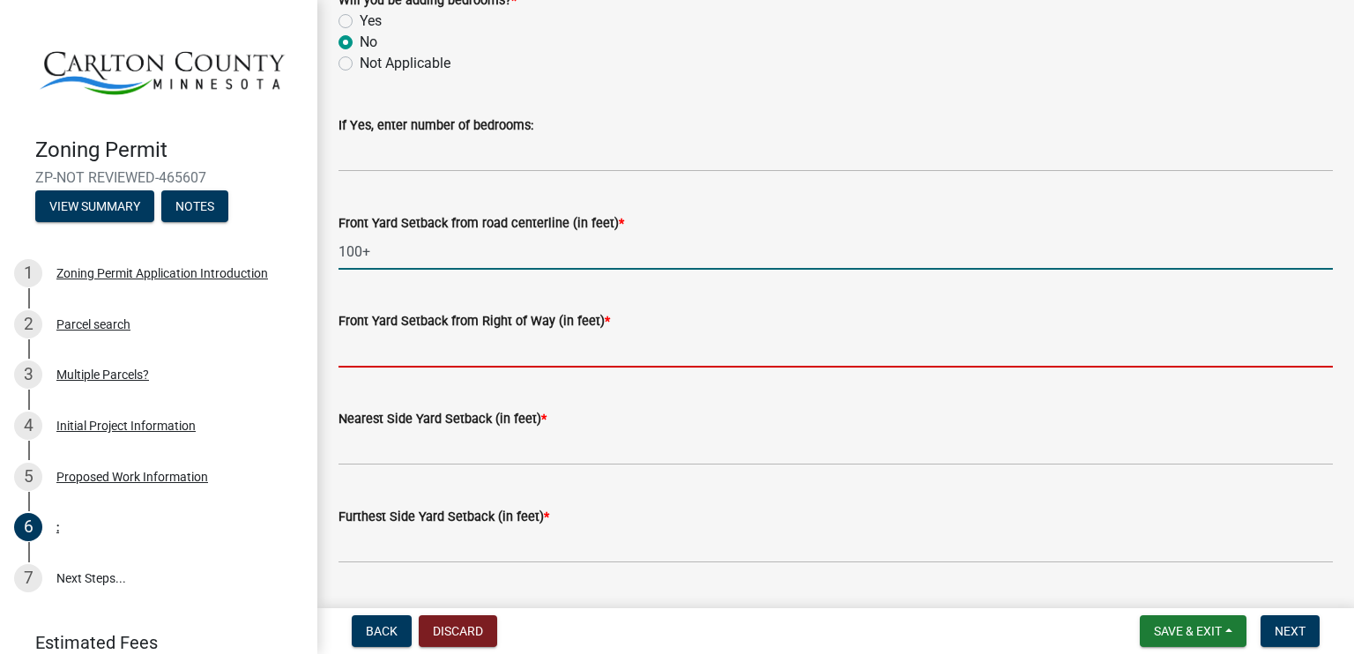
type input "100"
click at [359, 353] on input "text" at bounding box center [835, 349] width 994 height 36
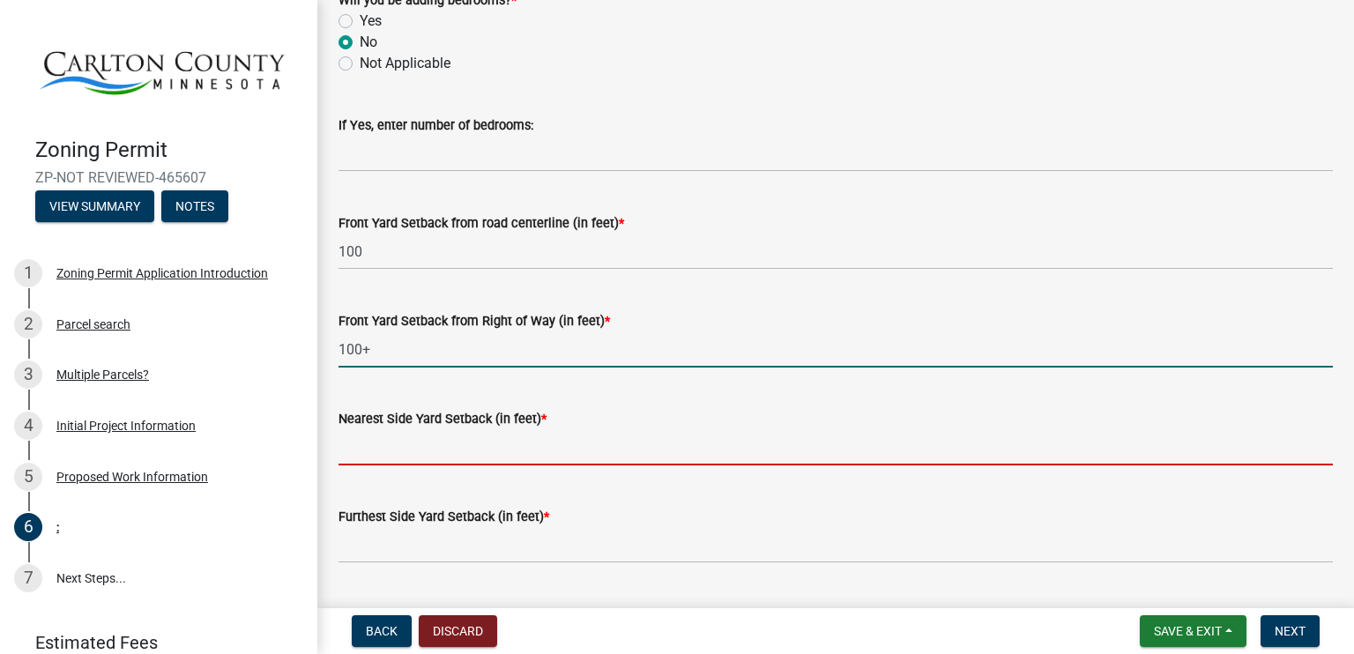
type input "100"
click at [352, 452] on input "text" at bounding box center [835, 447] width 994 height 36
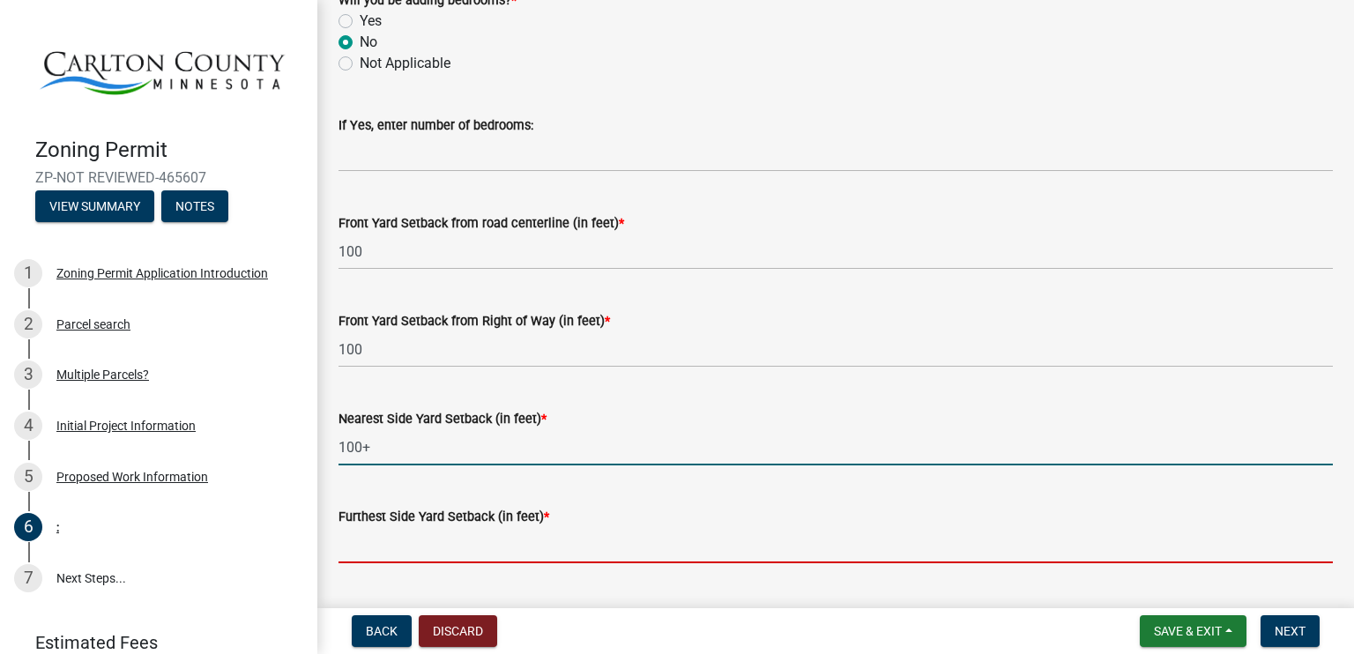
type input "100"
click at [351, 543] on input "text" at bounding box center [835, 545] width 994 height 36
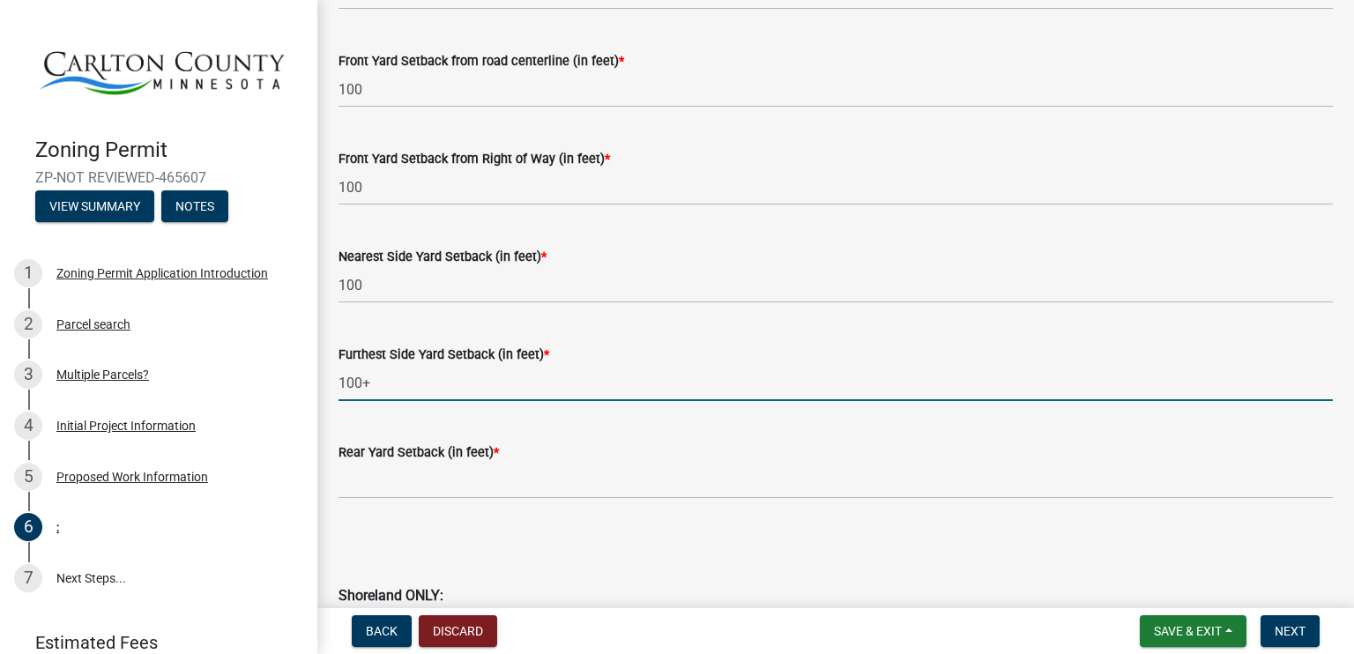
scroll to position [1498, 0]
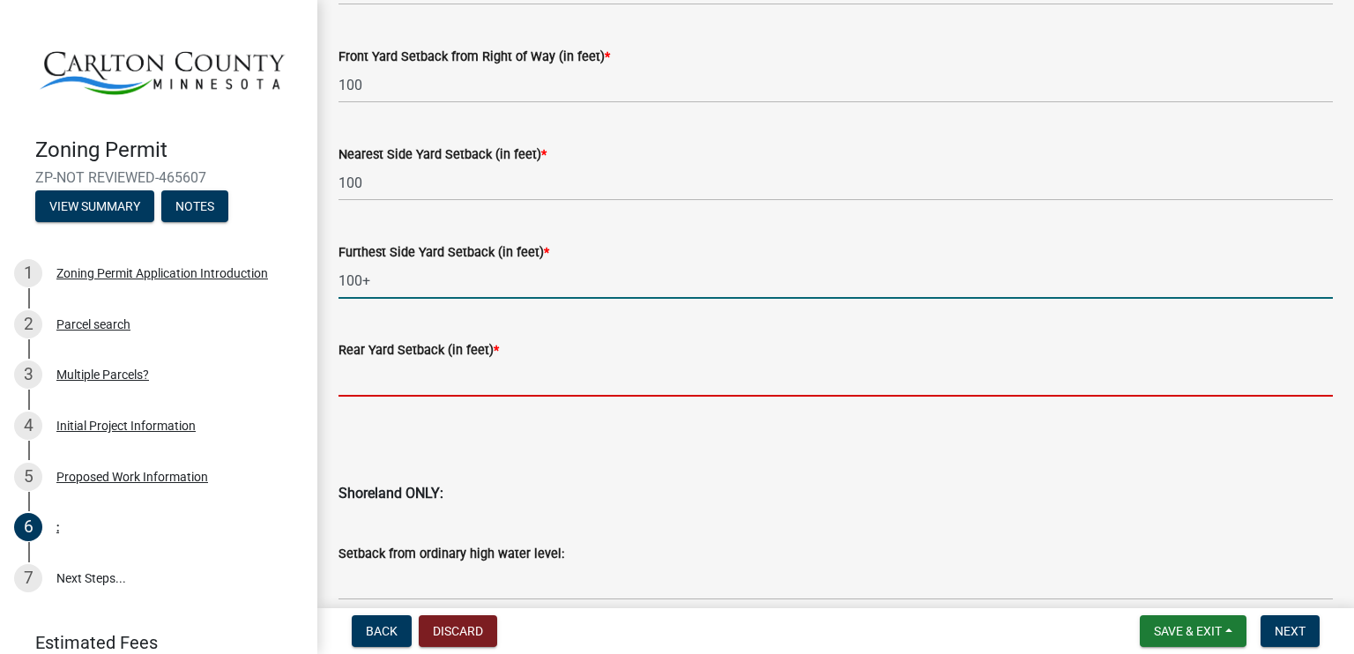
type input "100"
click at [360, 380] on input "text" at bounding box center [835, 378] width 994 height 36
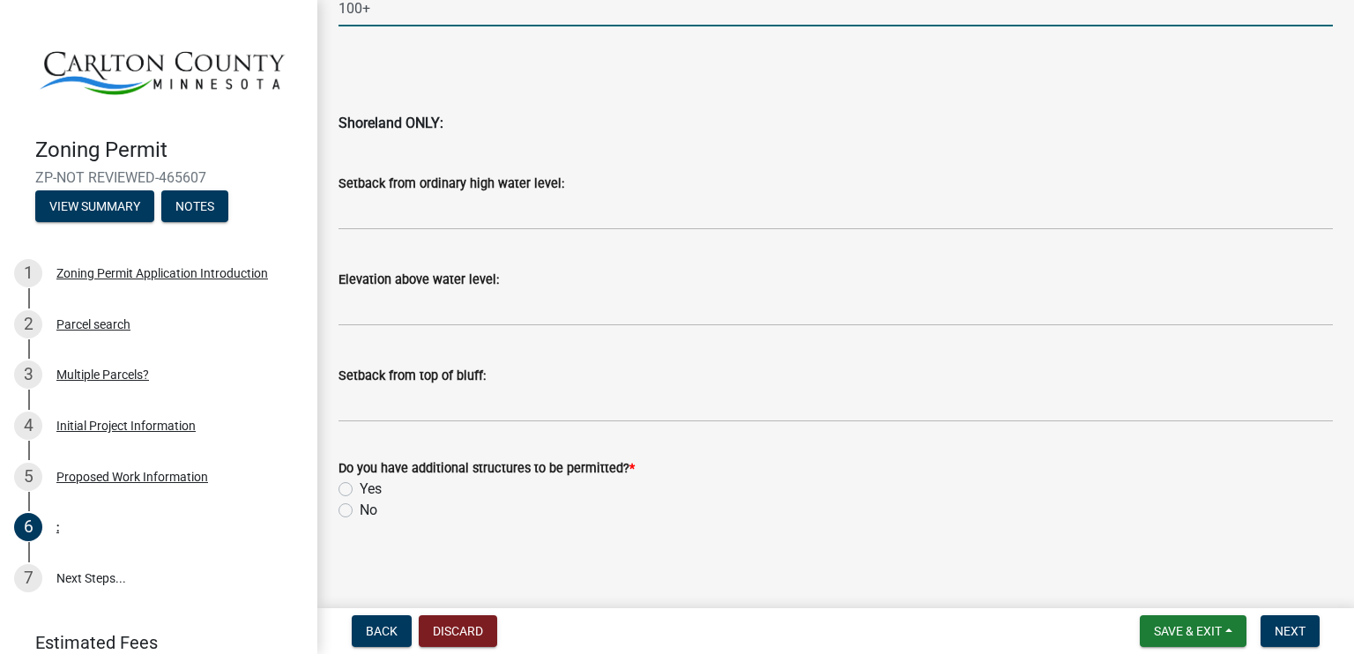
scroll to position [1873, 0]
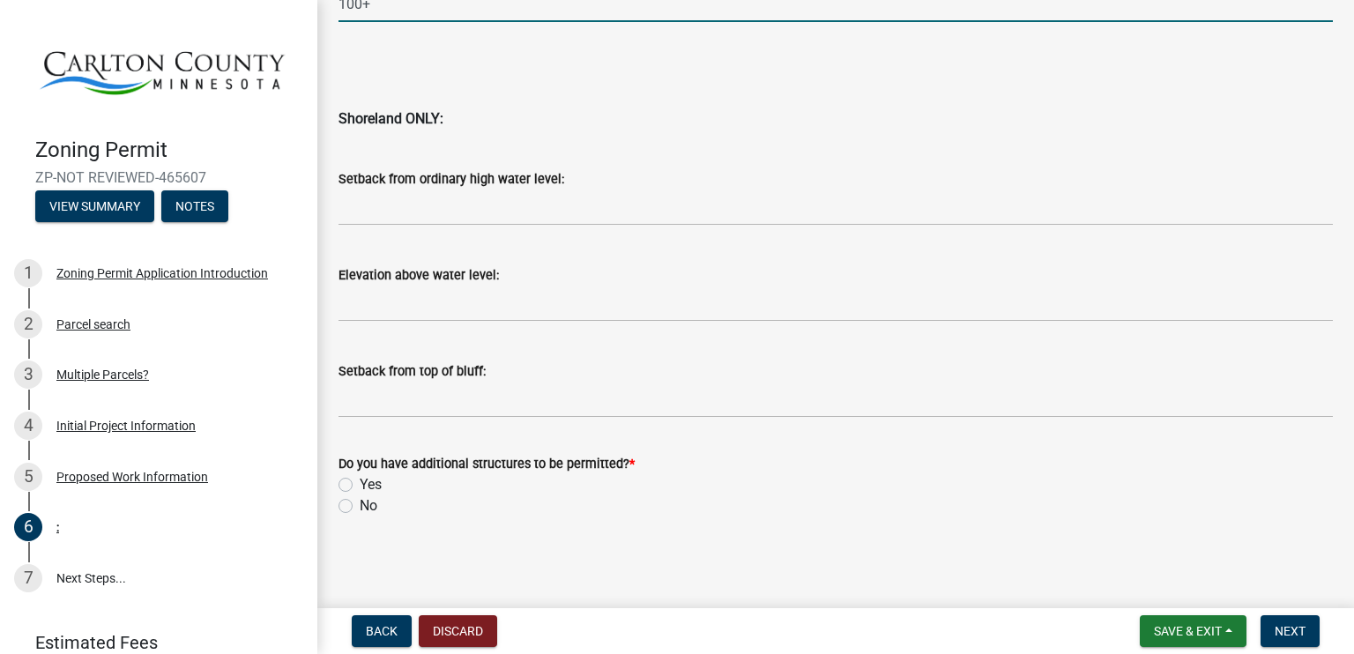
type input "100"
click at [353, 503] on div "No" at bounding box center [835, 505] width 994 height 21
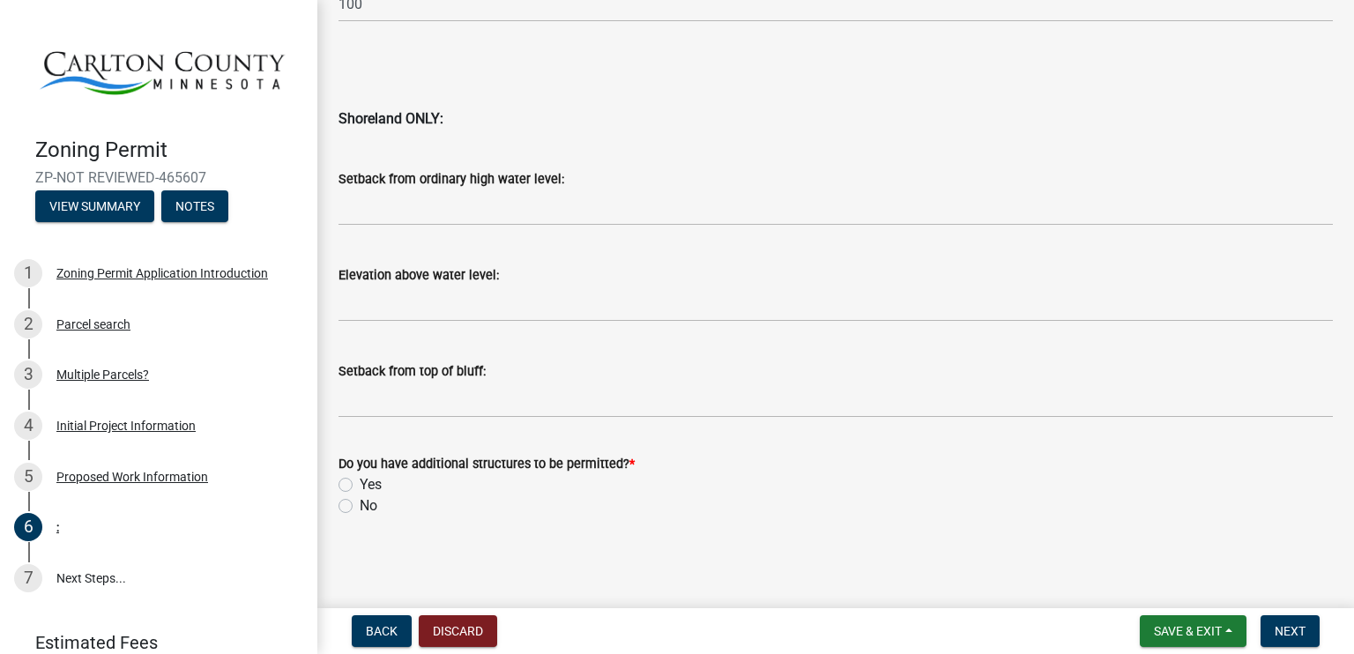
click at [360, 504] on label "No" at bounding box center [369, 505] width 18 height 21
click at [360, 504] on input "No" at bounding box center [365, 500] width 11 height 11
radio input "true"
click at [1301, 624] on span "Next" at bounding box center [1289, 631] width 31 height 14
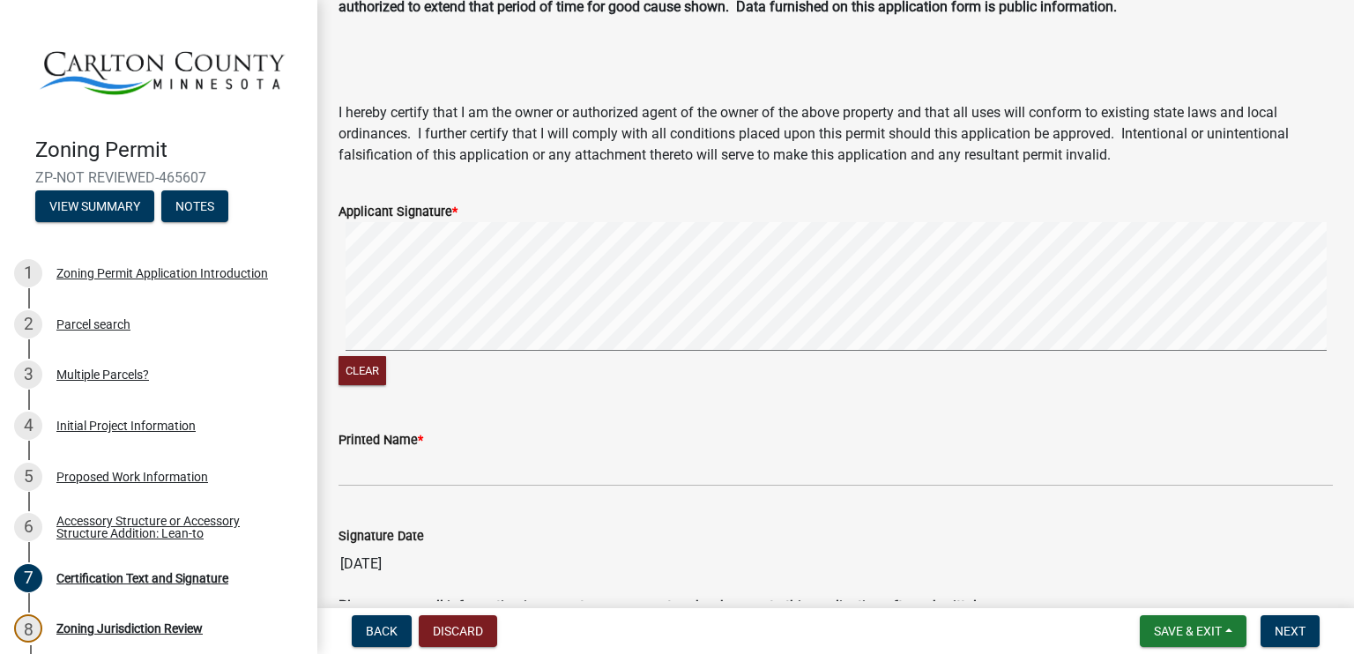
scroll to position [176, 0]
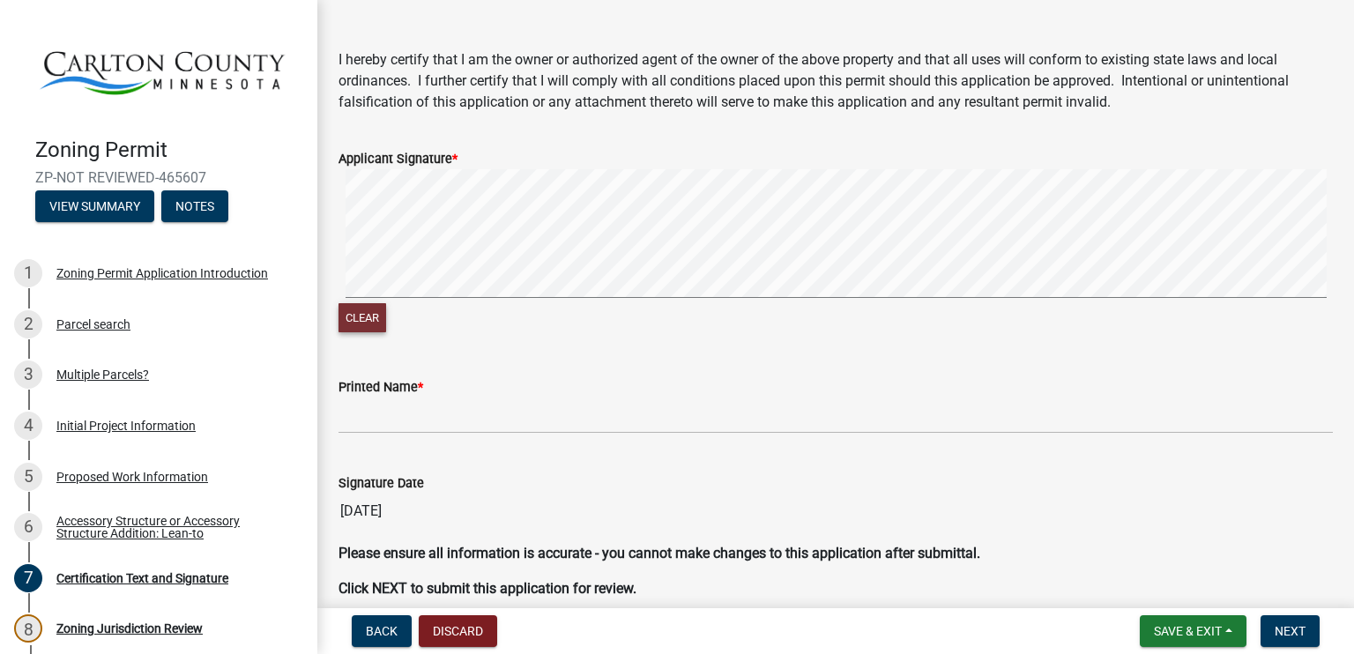
click at [345, 325] on button "Clear" at bounding box center [362, 317] width 48 height 29
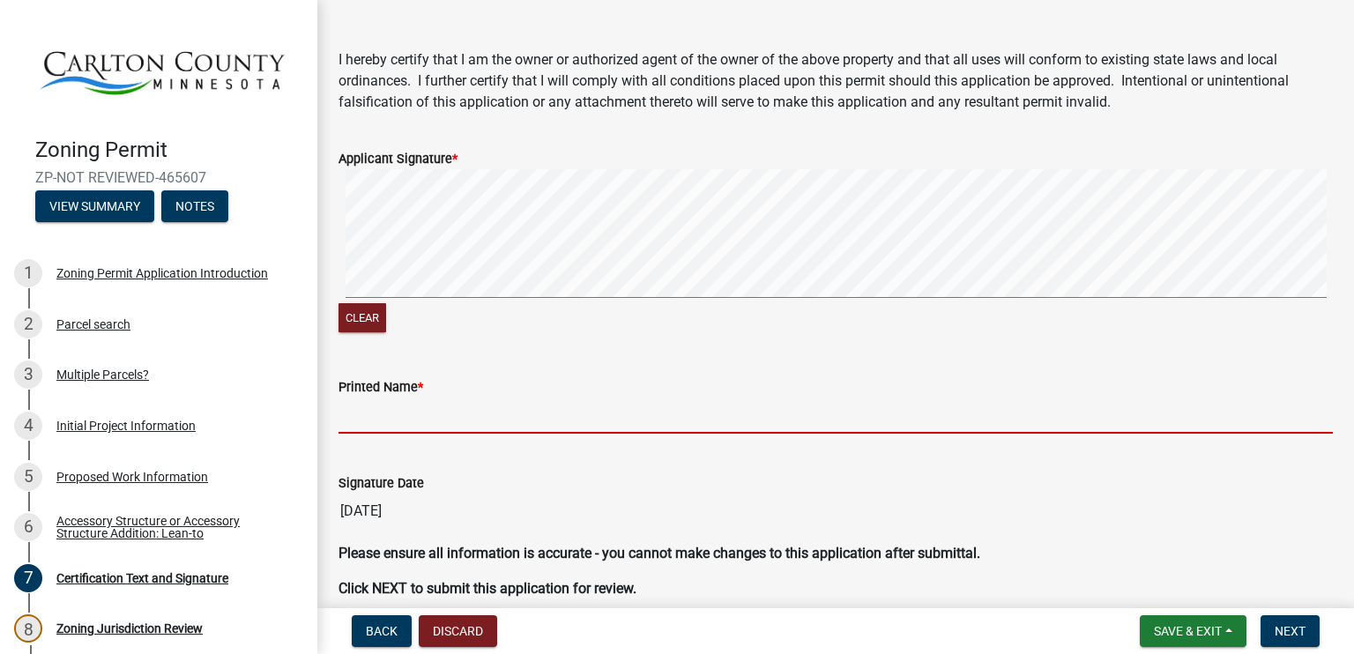
click at [379, 424] on input "Printed Name *" at bounding box center [835, 415] width 994 height 36
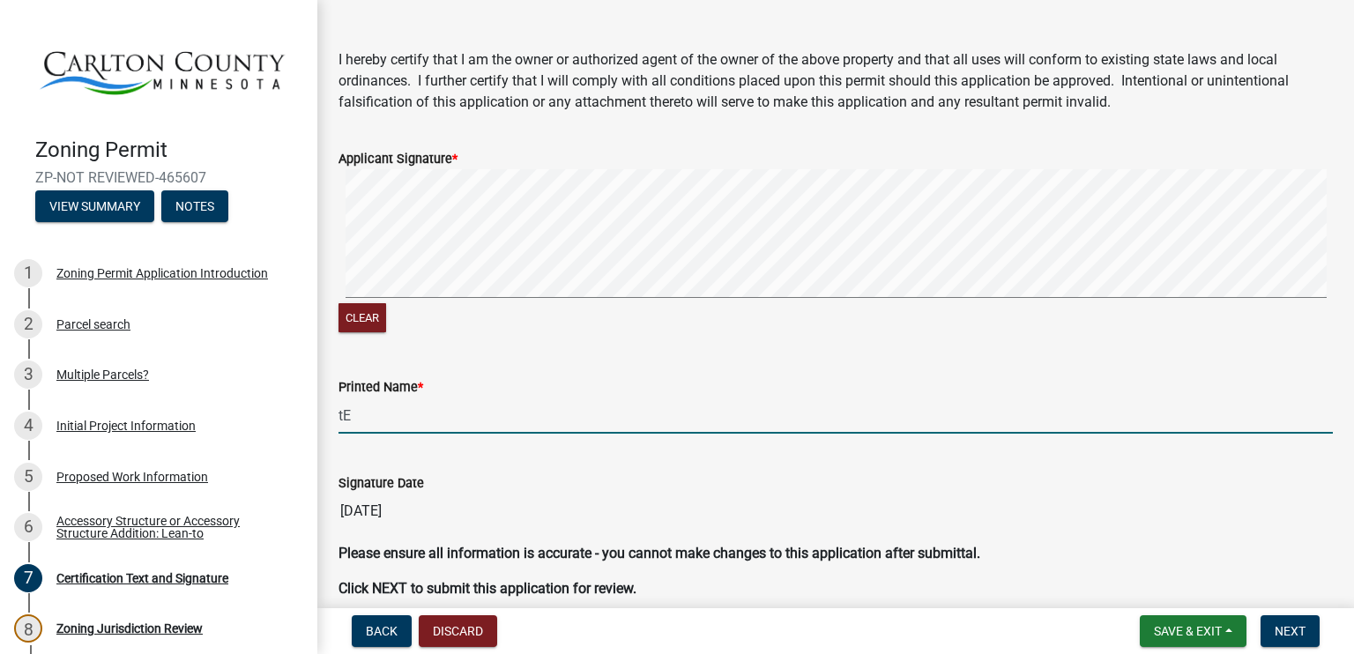
type input "t"
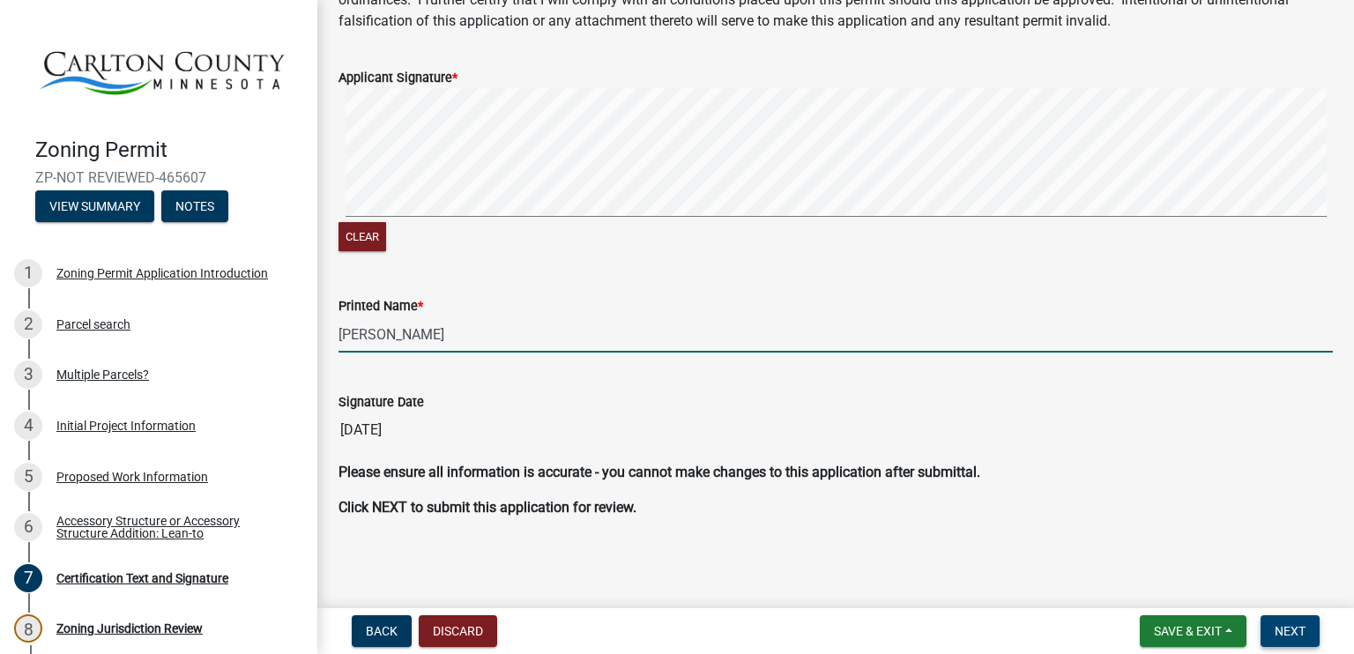
type input "TERA KRUEGER"
click at [1294, 625] on span "Next" at bounding box center [1289, 631] width 31 height 14
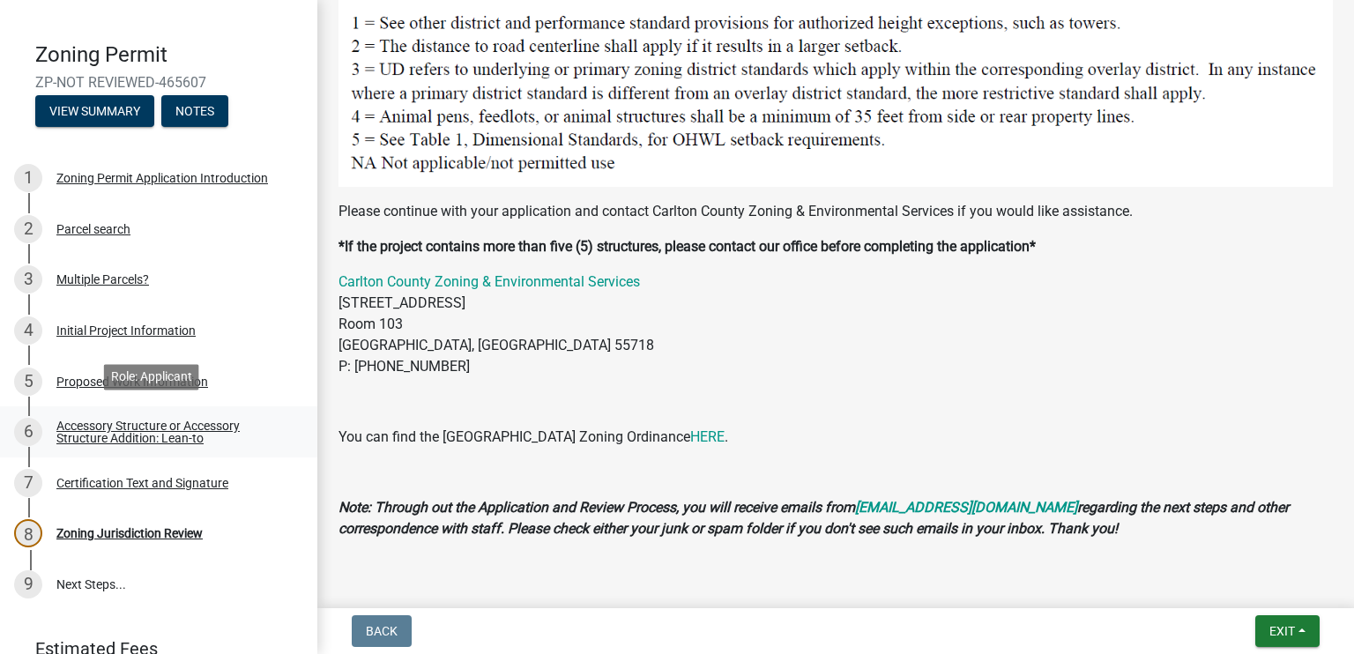
scroll to position [170, 0]
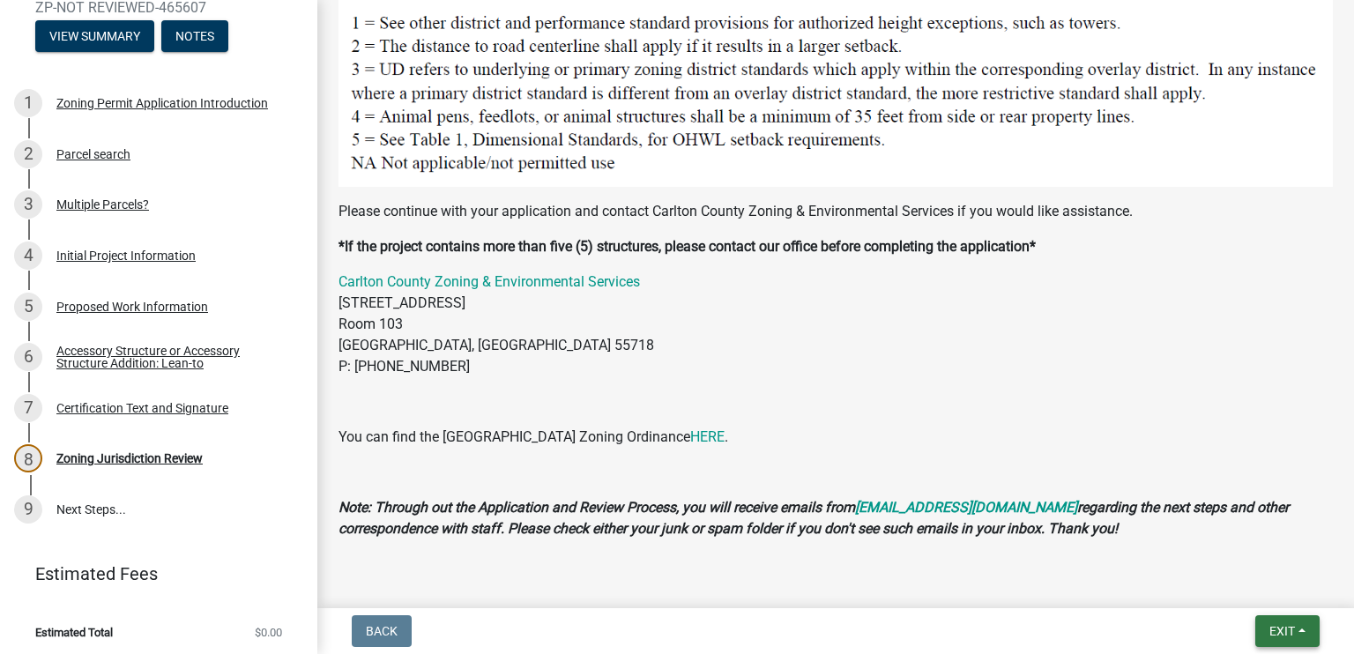
click at [1269, 624] on span "Exit" at bounding box center [1282, 631] width 26 height 14
click at [1236, 588] on button "Save & Exit" at bounding box center [1249, 585] width 141 height 42
